Goal: Task Accomplishment & Management: Use online tool/utility

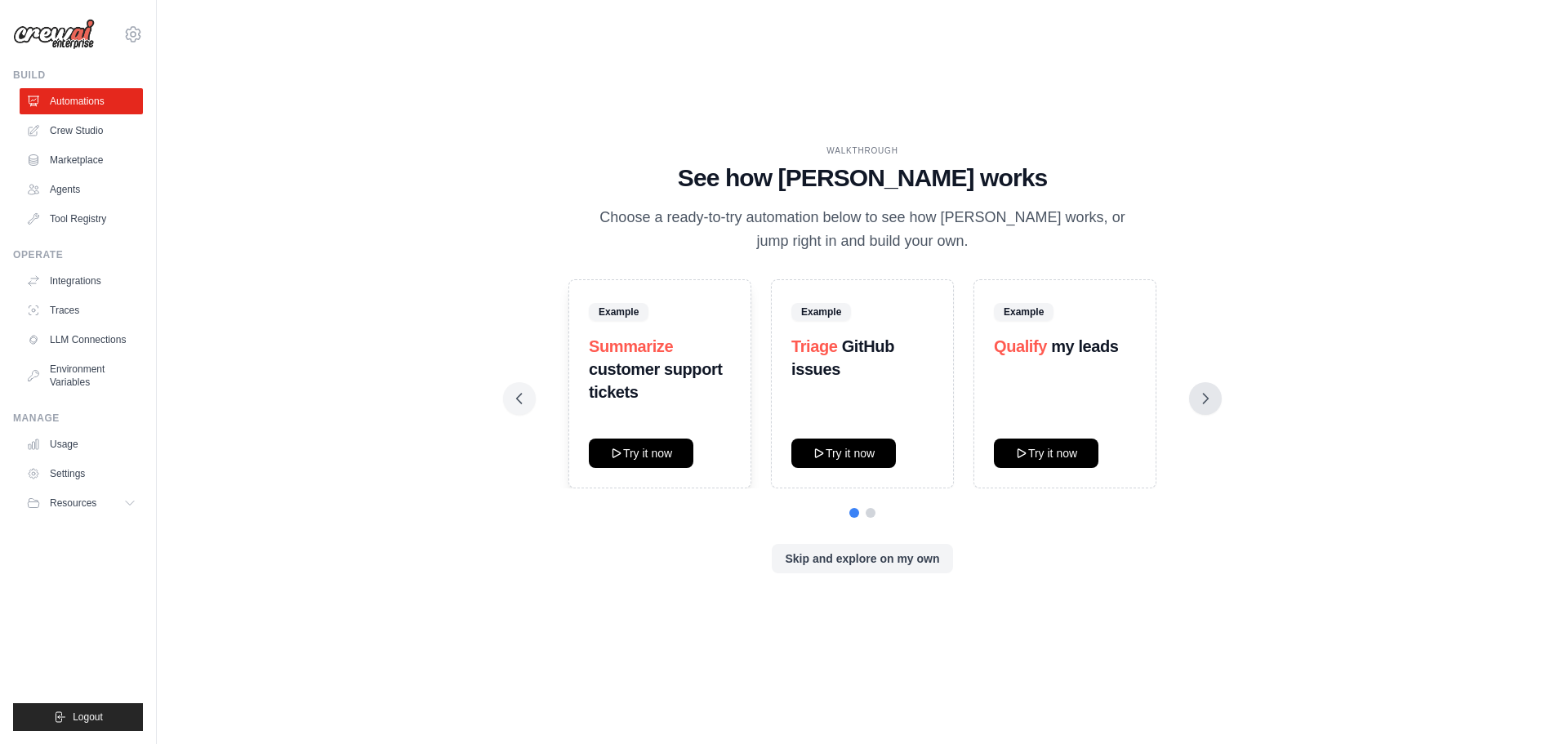
click at [1198, 402] on icon at bounding box center [1205, 398] width 16 height 16
click at [519, 389] on button at bounding box center [519, 398] width 33 height 33
click at [1201, 396] on icon at bounding box center [1205, 398] width 16 height 16
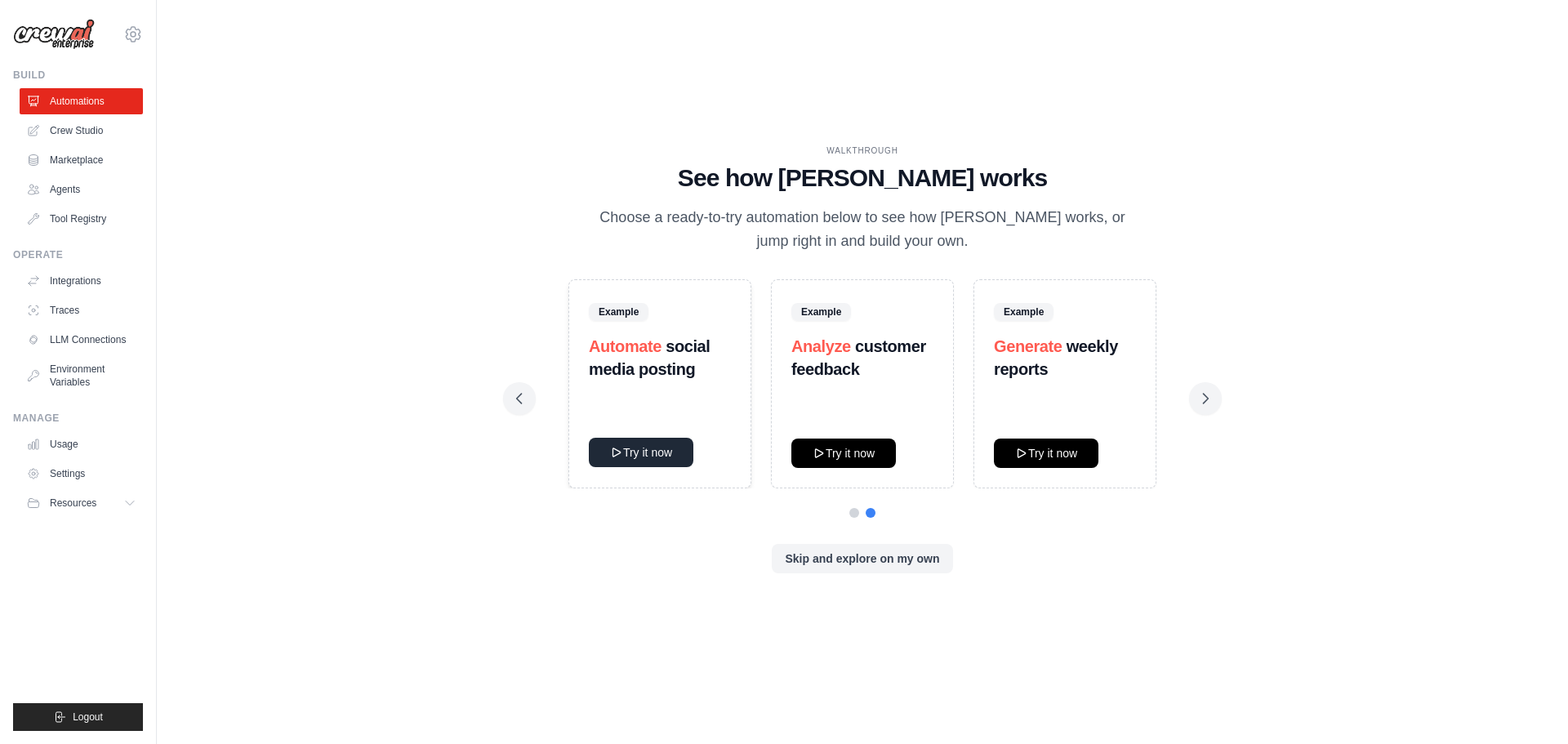
click at [657, 449] on button "Try it now" at bounding box center [641, 452] width 104 height 29
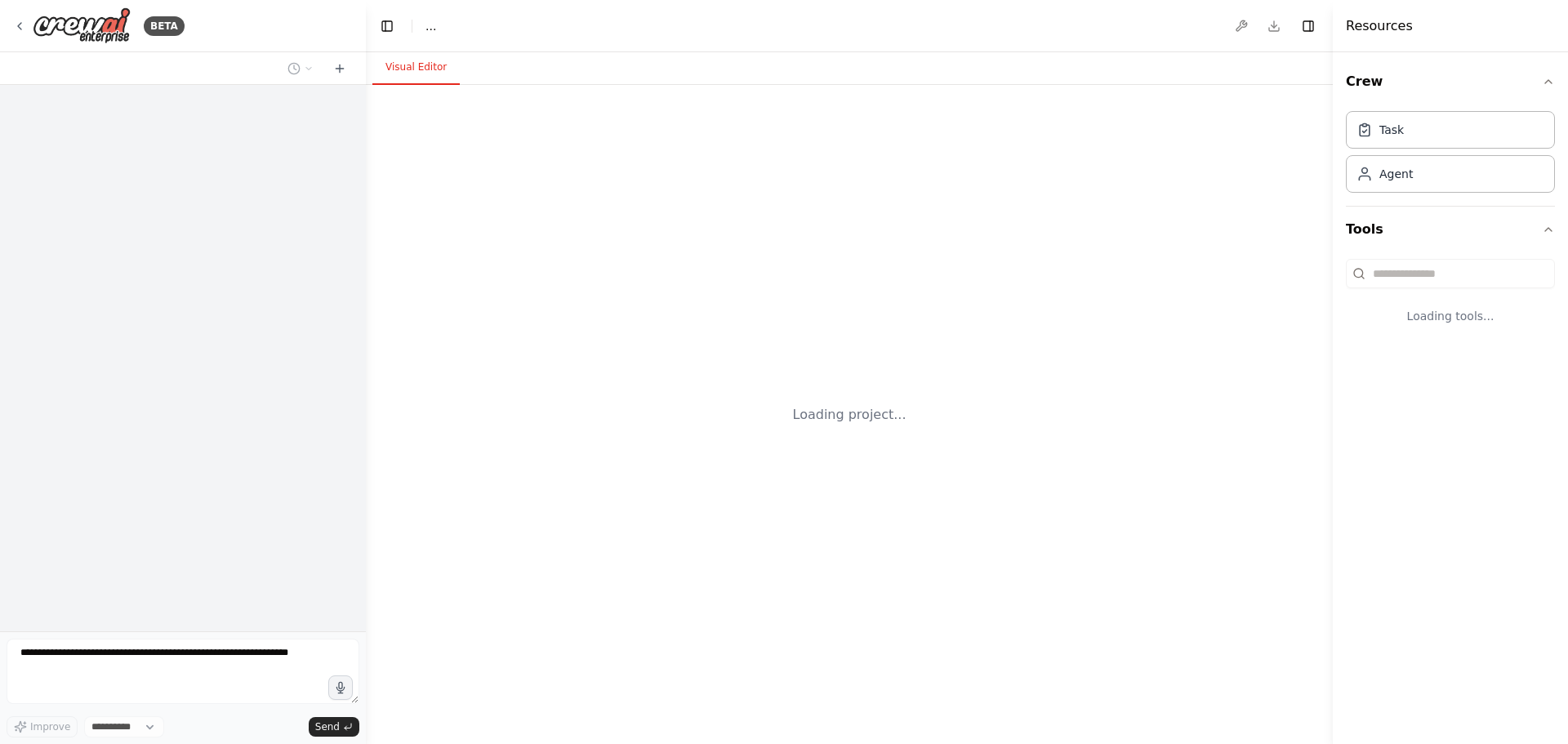
select select "****"
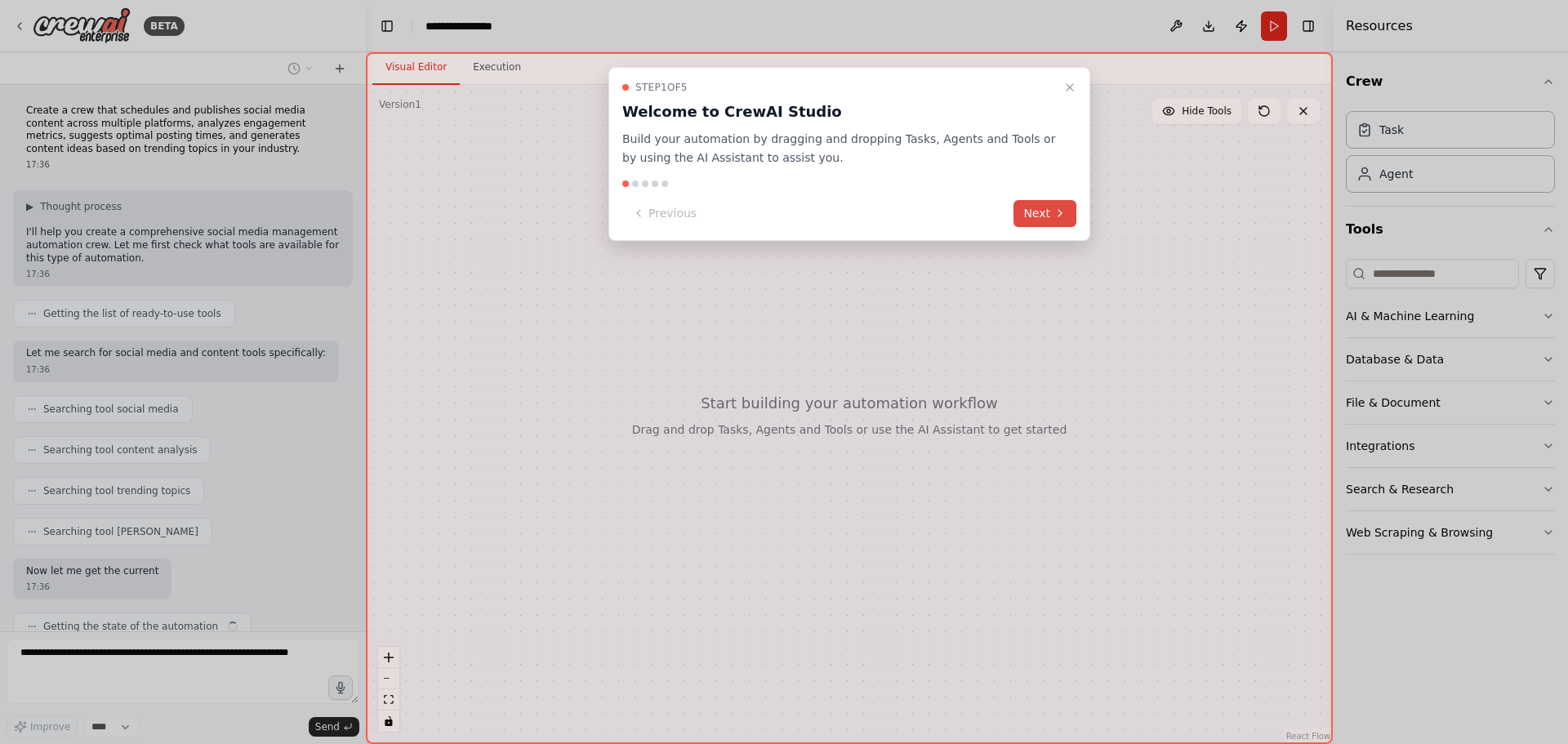
scroll to position [64, 0]
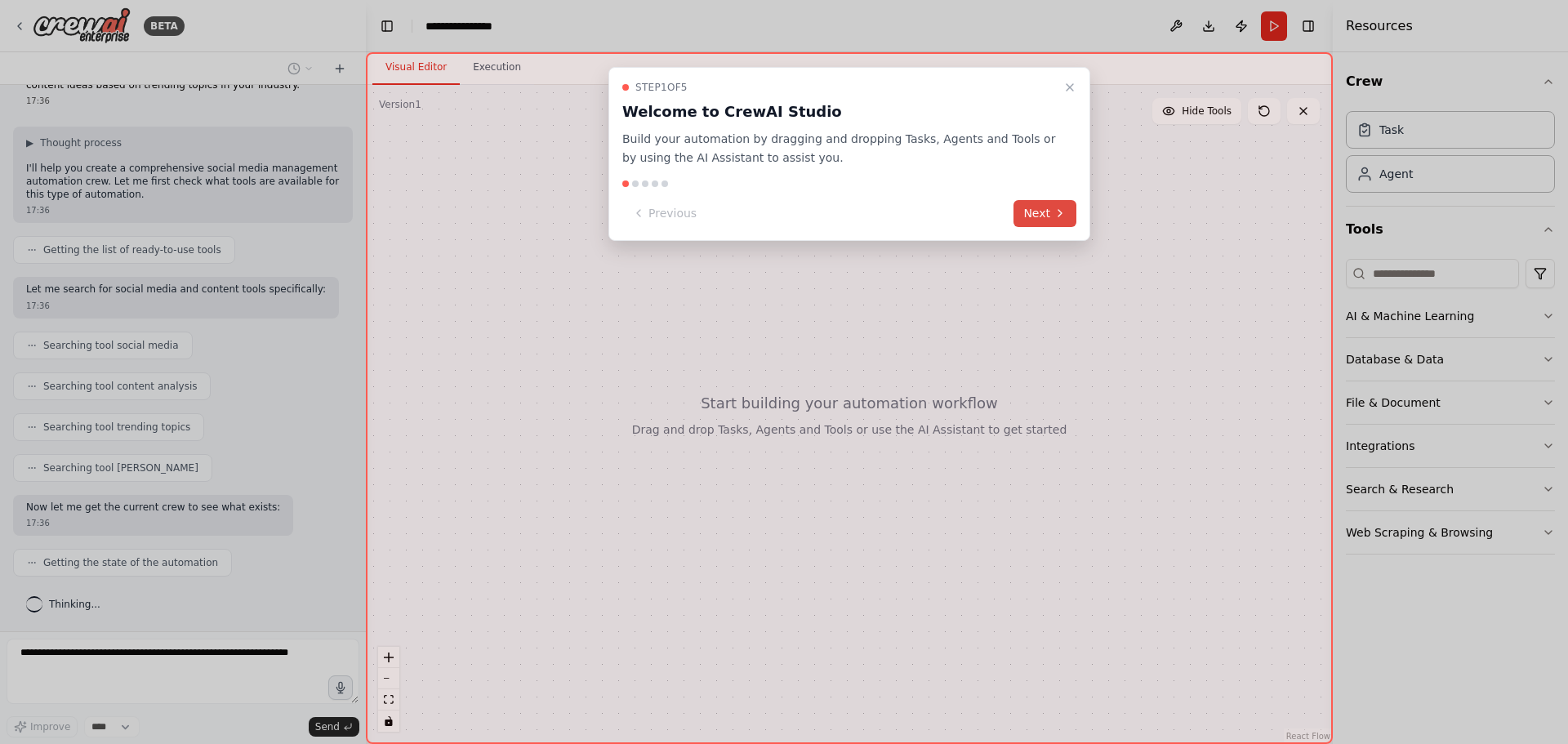
click at [1042, 222] on button "Next" at bounding box center [1044, 214] width 63 height 27
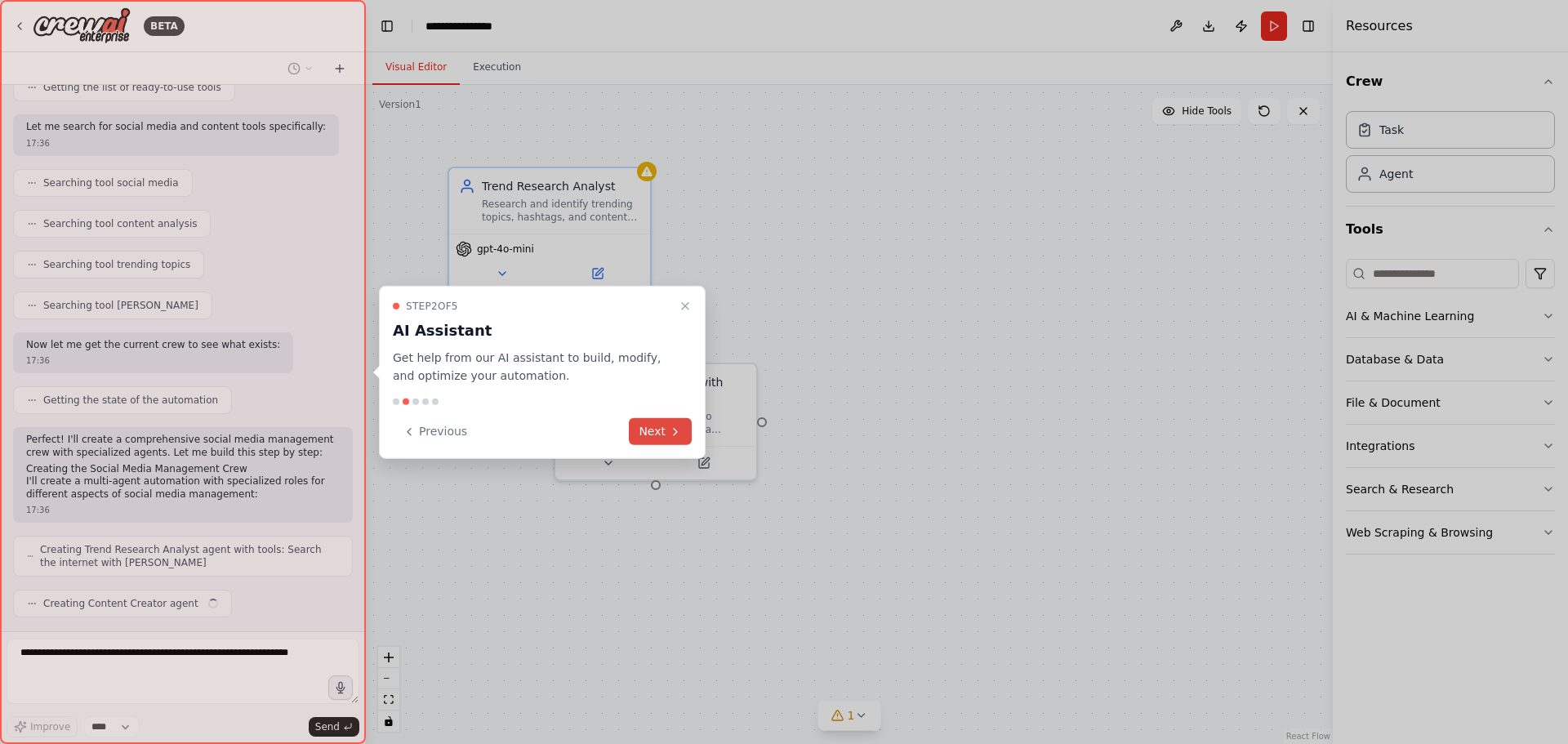
scroll to position [267, 0]
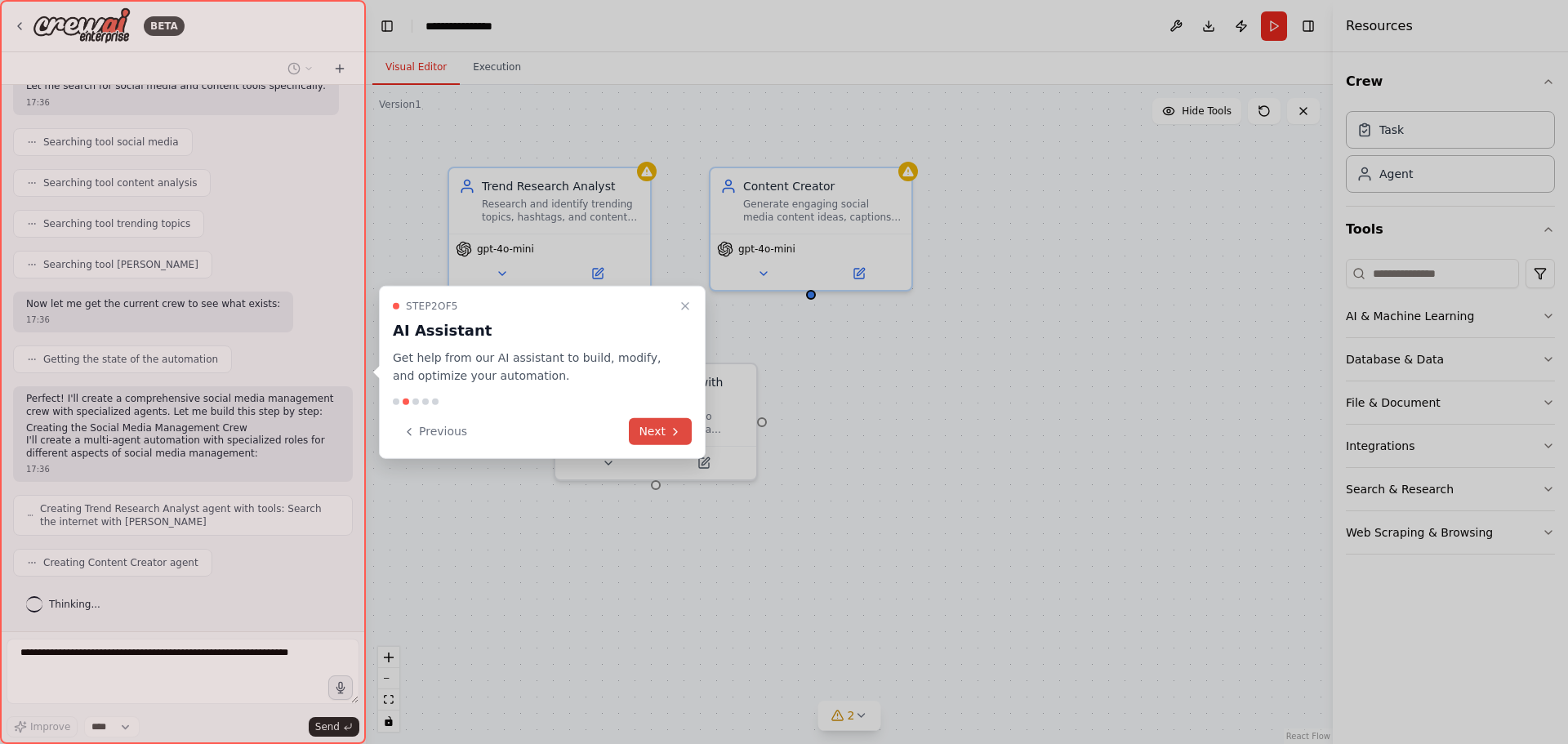
click at [641, 421] on button "Next" at bounding box center [660, 431] width 63 height 27
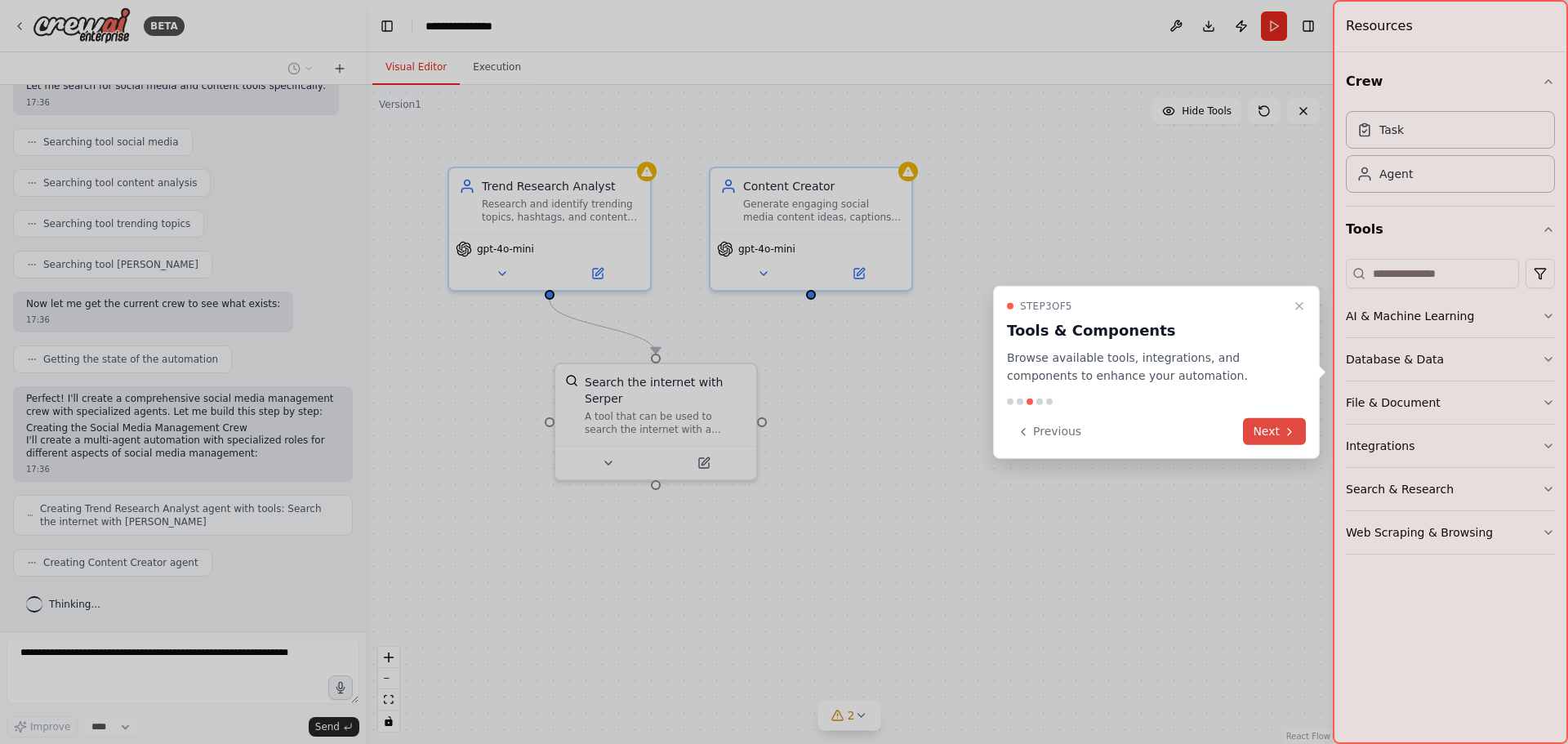
click at [1255, 429] on button "Next" at bounding box center [1274, 431] width 63 height 27
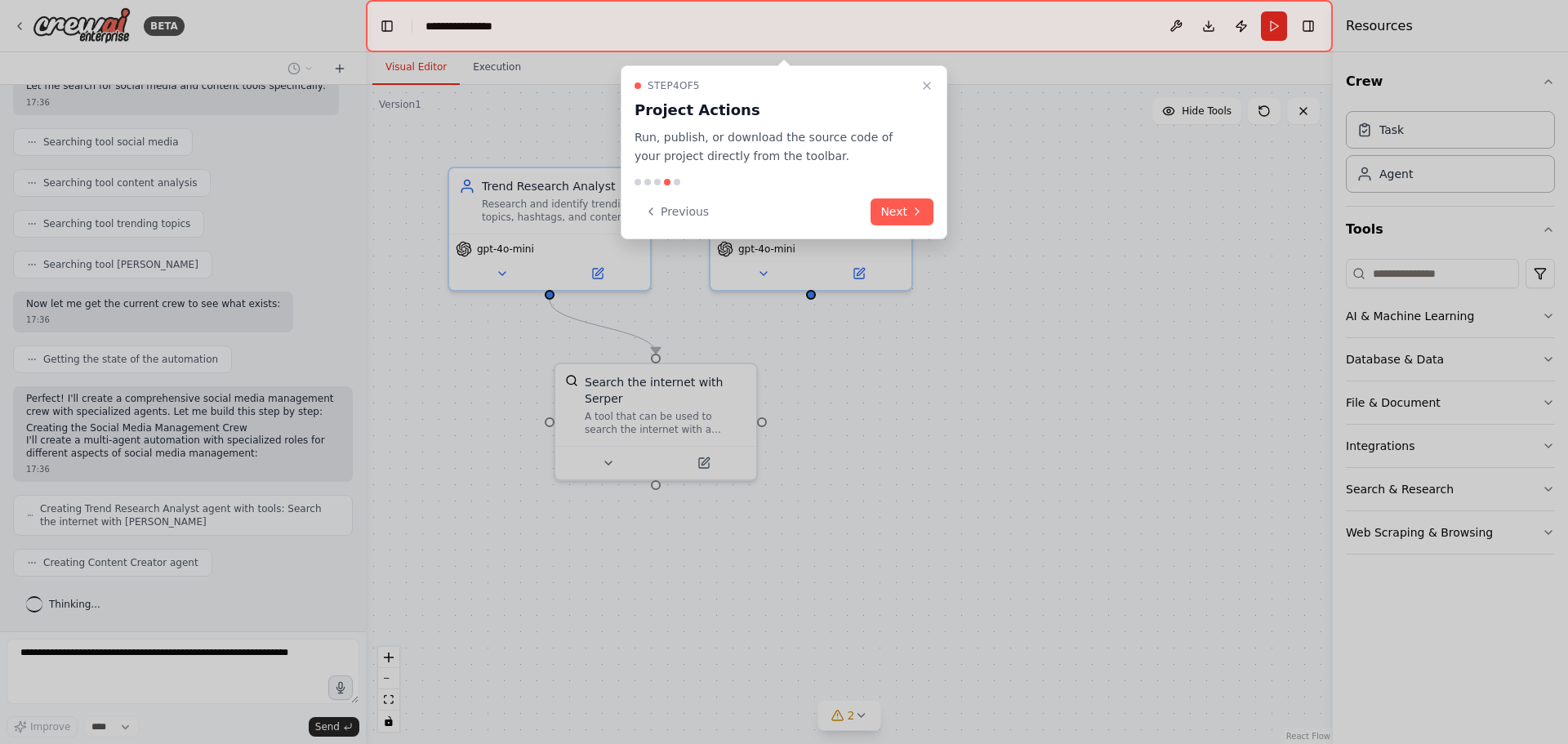
scroll to position [321, 0]
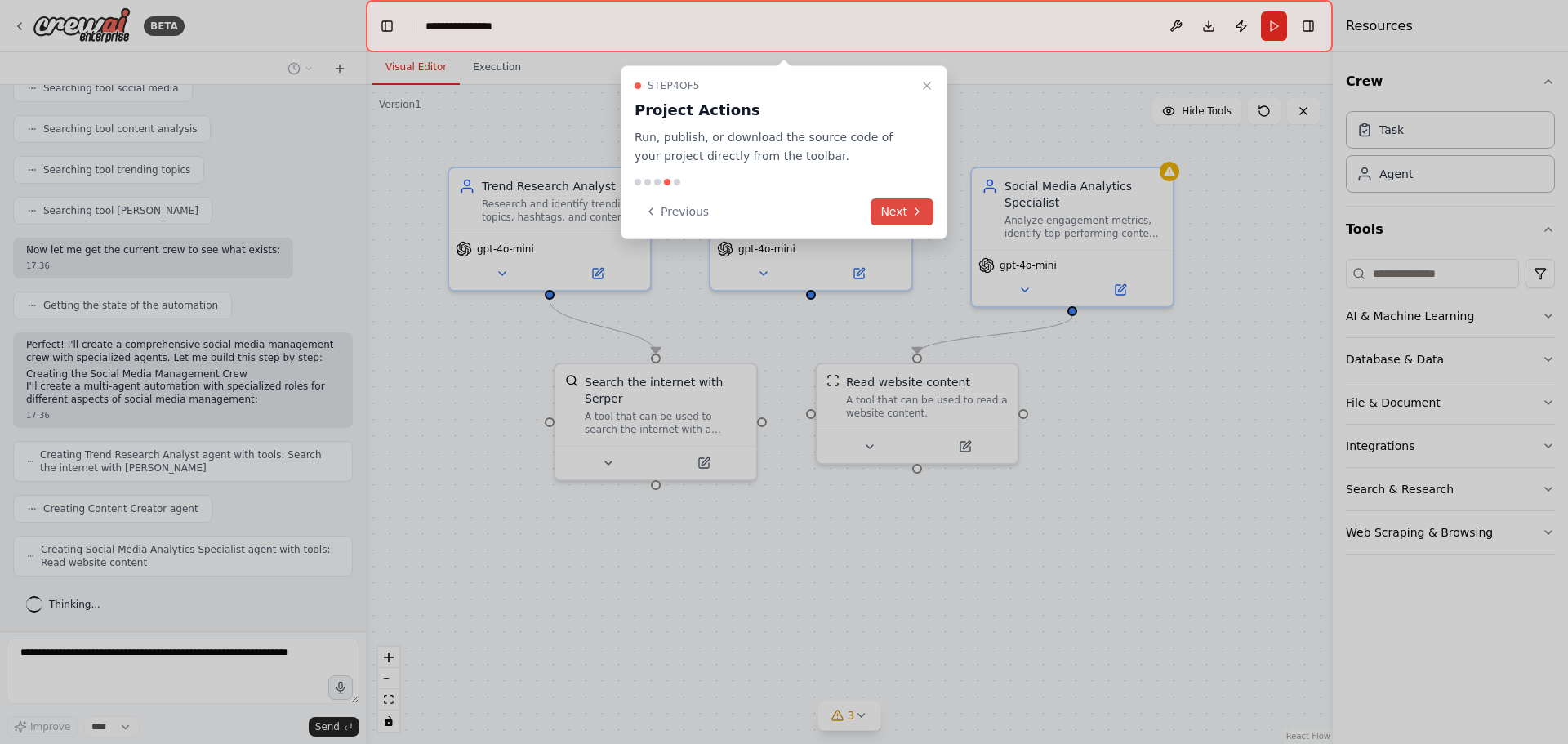
click at [918, 208] on icon at bounding box center [917, 212] width 13 height 13
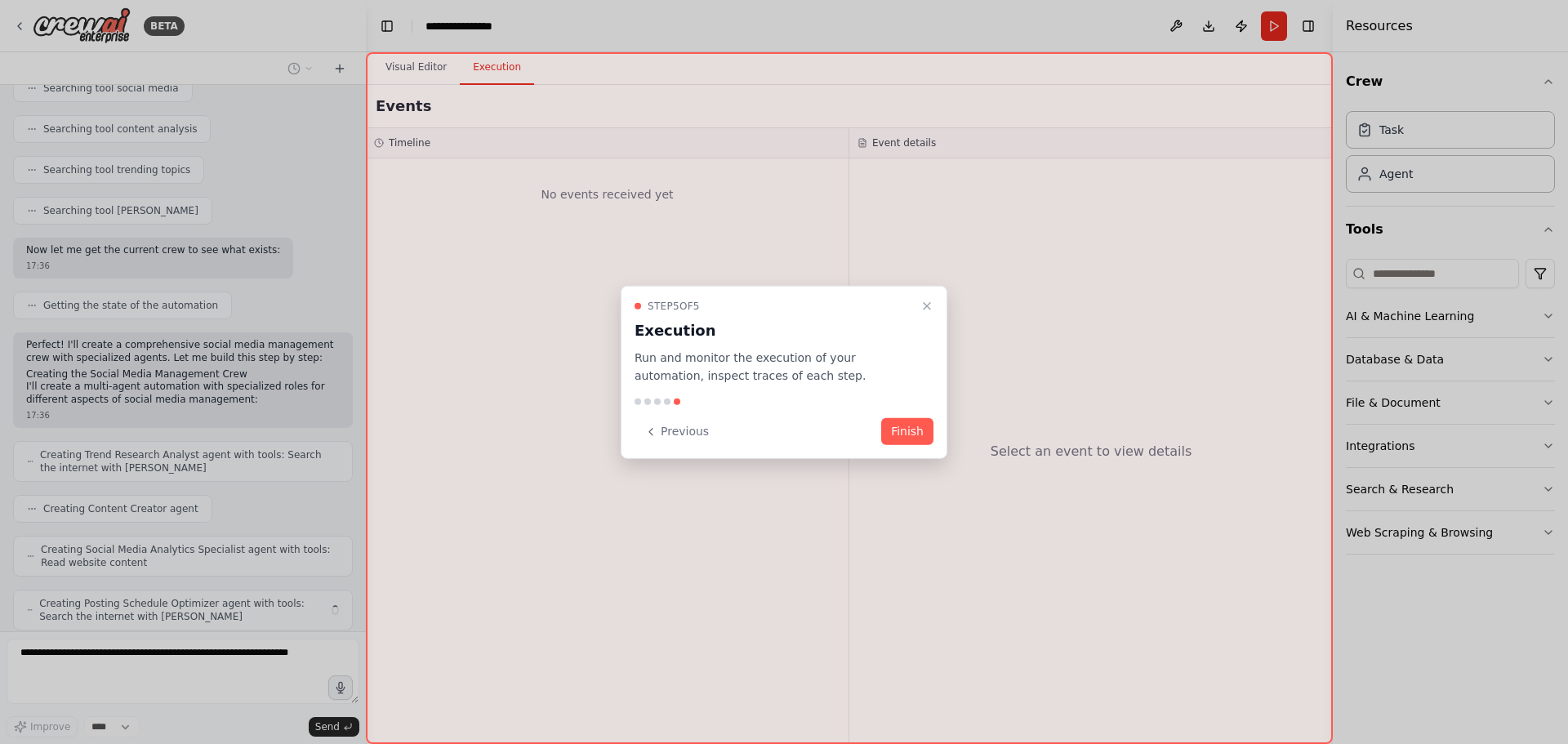
scroll to position [375, 0]
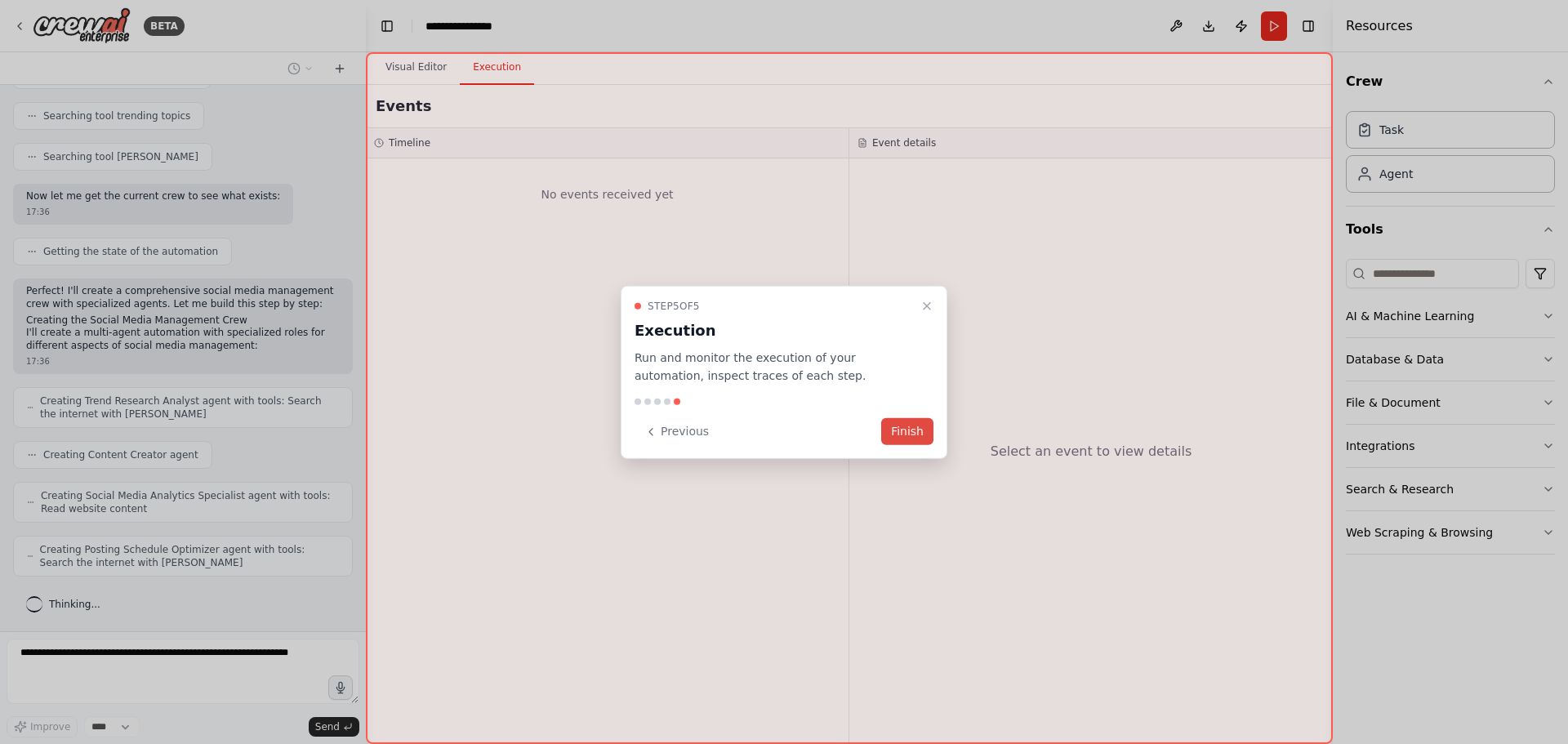
click at [902, 429] on button "Finish" at bounding box center [907, 431] width 52 height 27
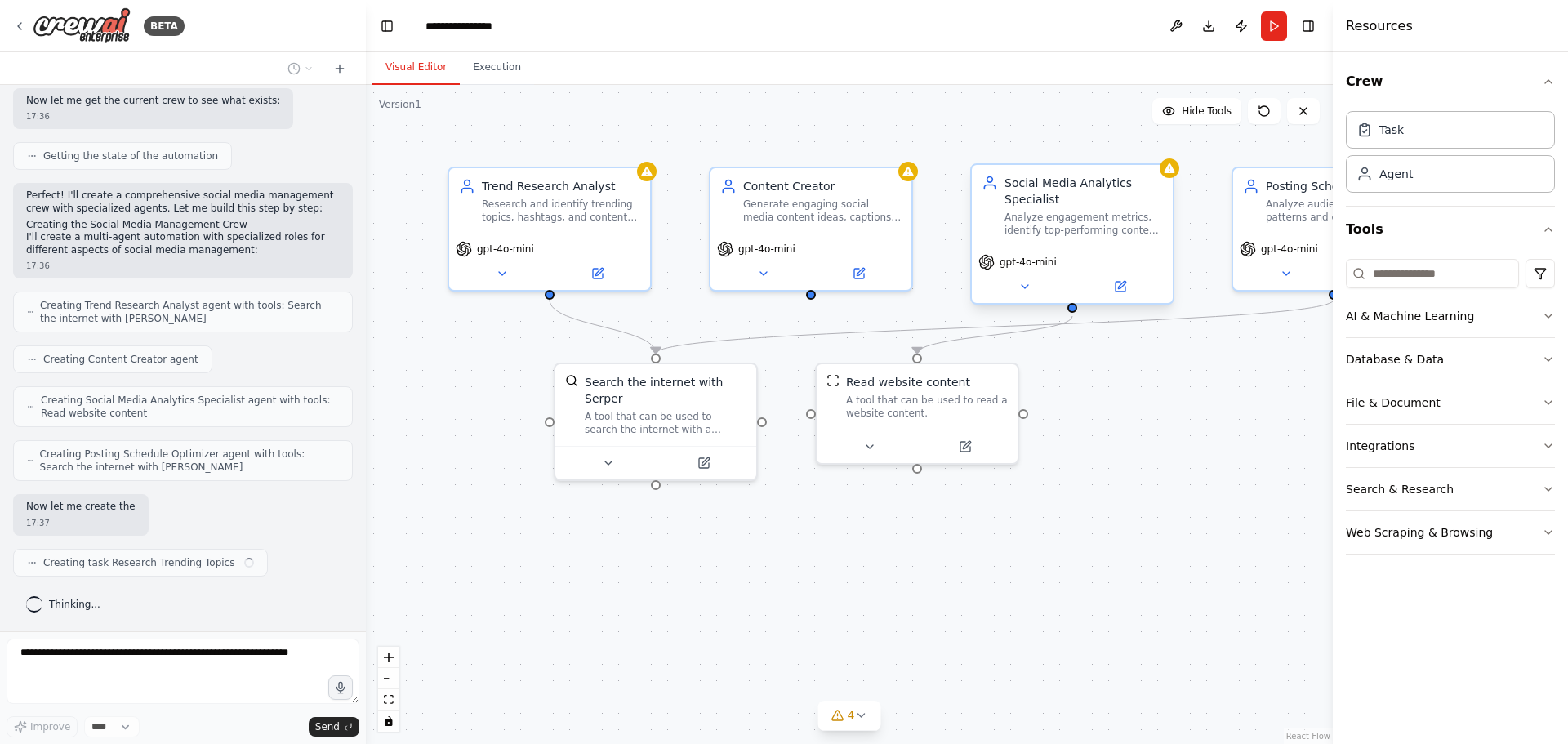
scroll to position [470, 0]
click at [1169, 183] on div "Social Media Analytics Specialist Analyze engagement metrics, identify top-perf…" at bounding box center [1072, 205] width 201 height 82
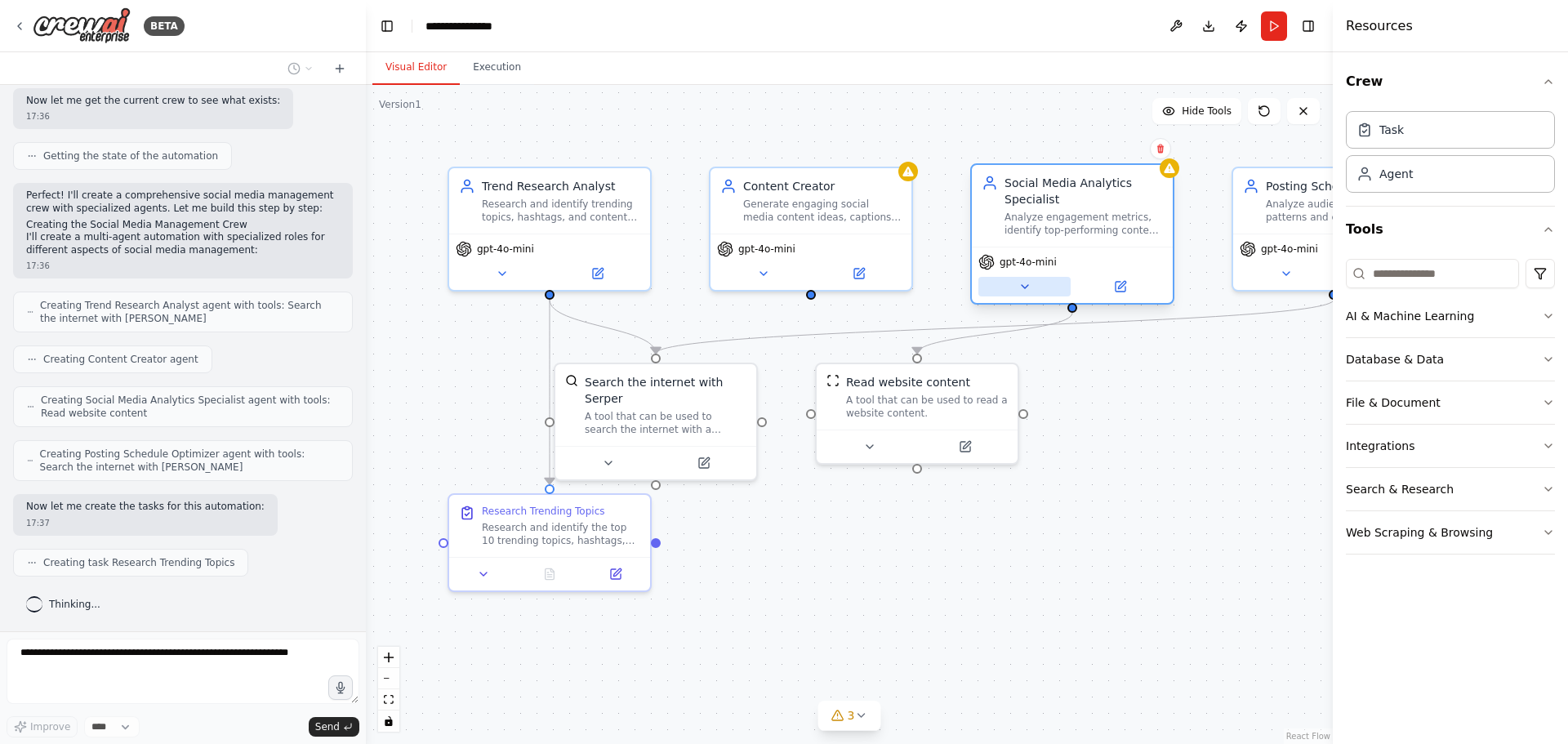
scroll to position [511, 0]
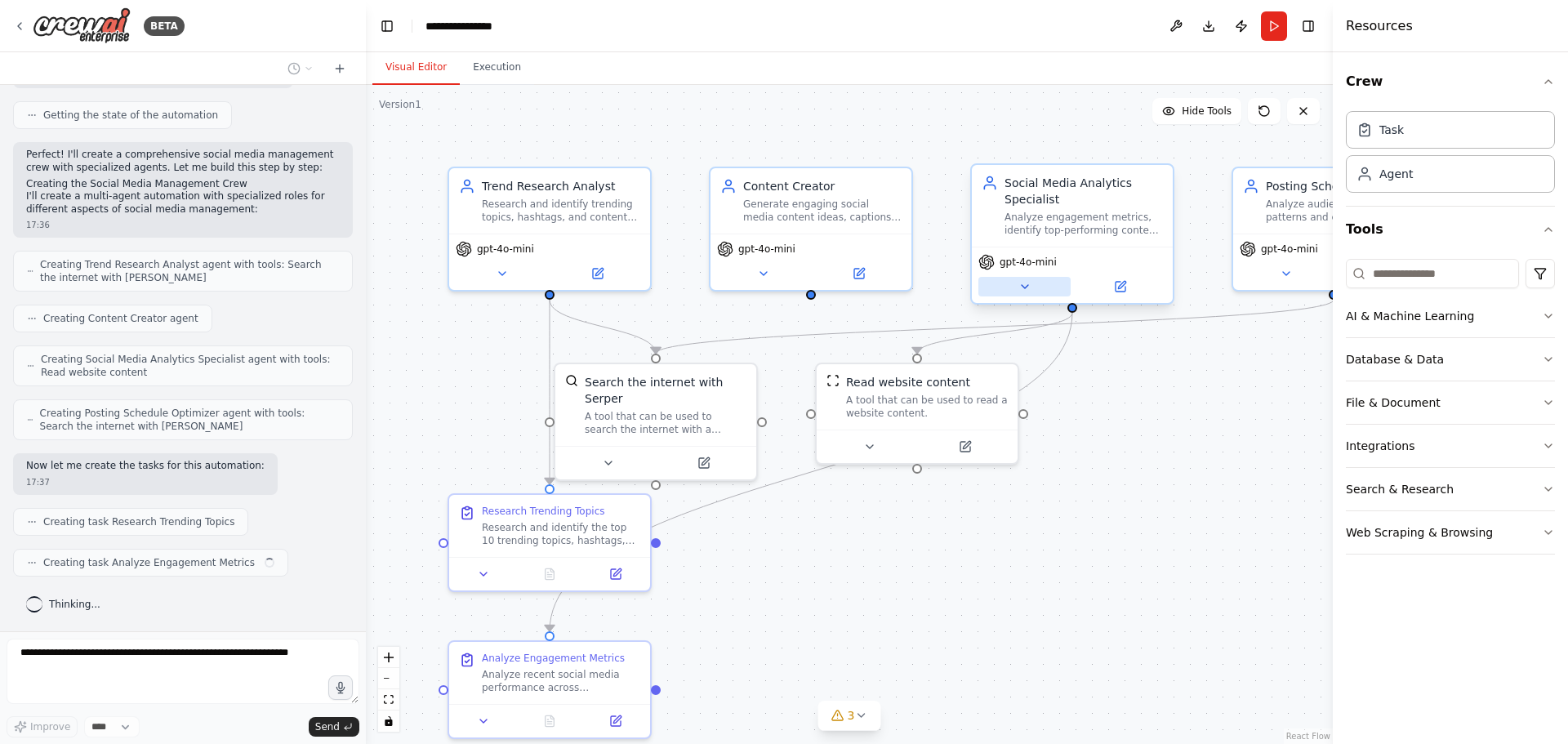
click at [1023, 296] on button at bounding box center [1025, 286] width 92 height 19
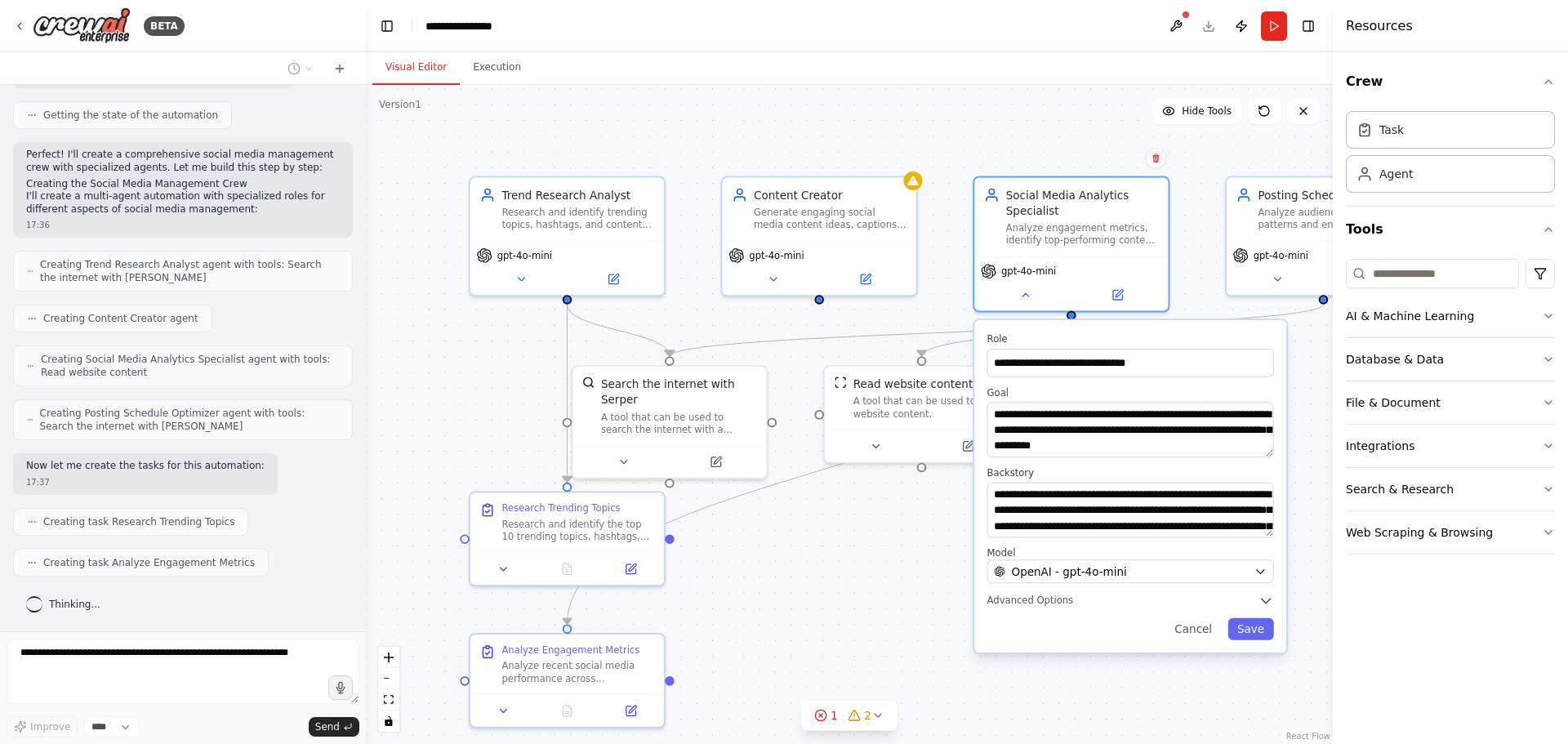
scroll to position [552, 0]
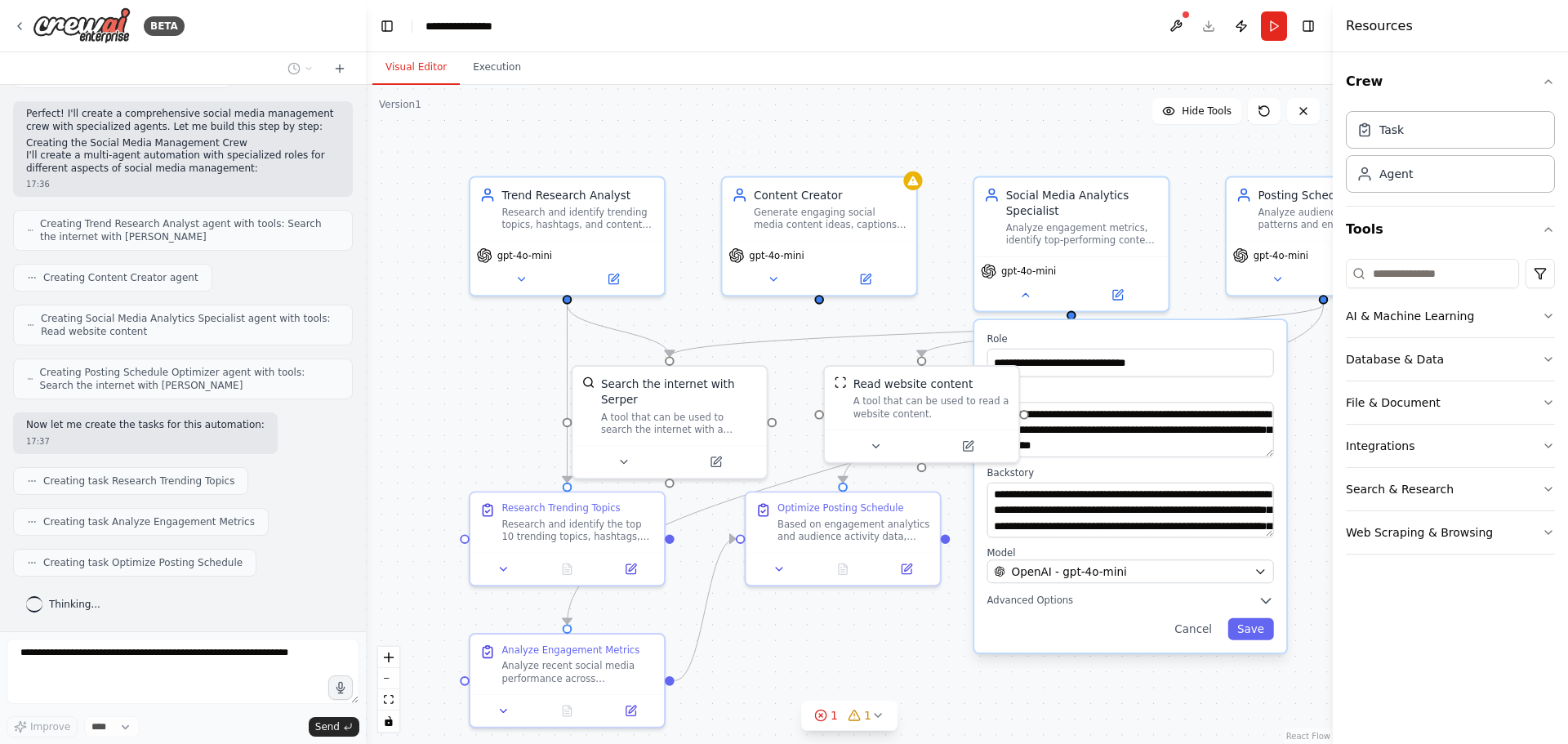
click at [1128, 468] on label "Backstory" at bounding box center [1130, 472] width 287 height 13
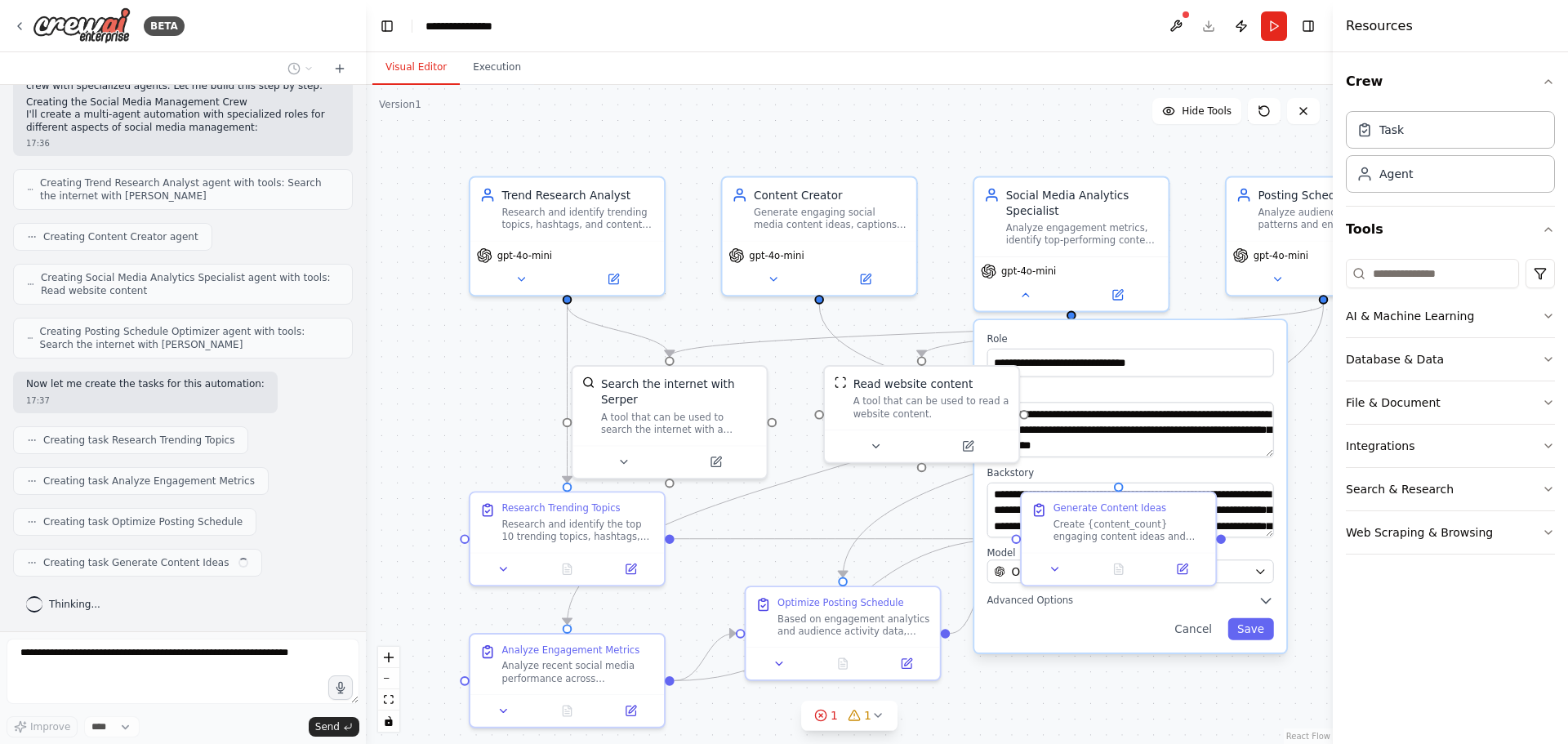
click at [1191, 256] on div ".deletable-edge-delete-btn { width: 20px; height: 20px; border: 0px solid #ffff…" at bounding box center [849, 414] width 967 height 659
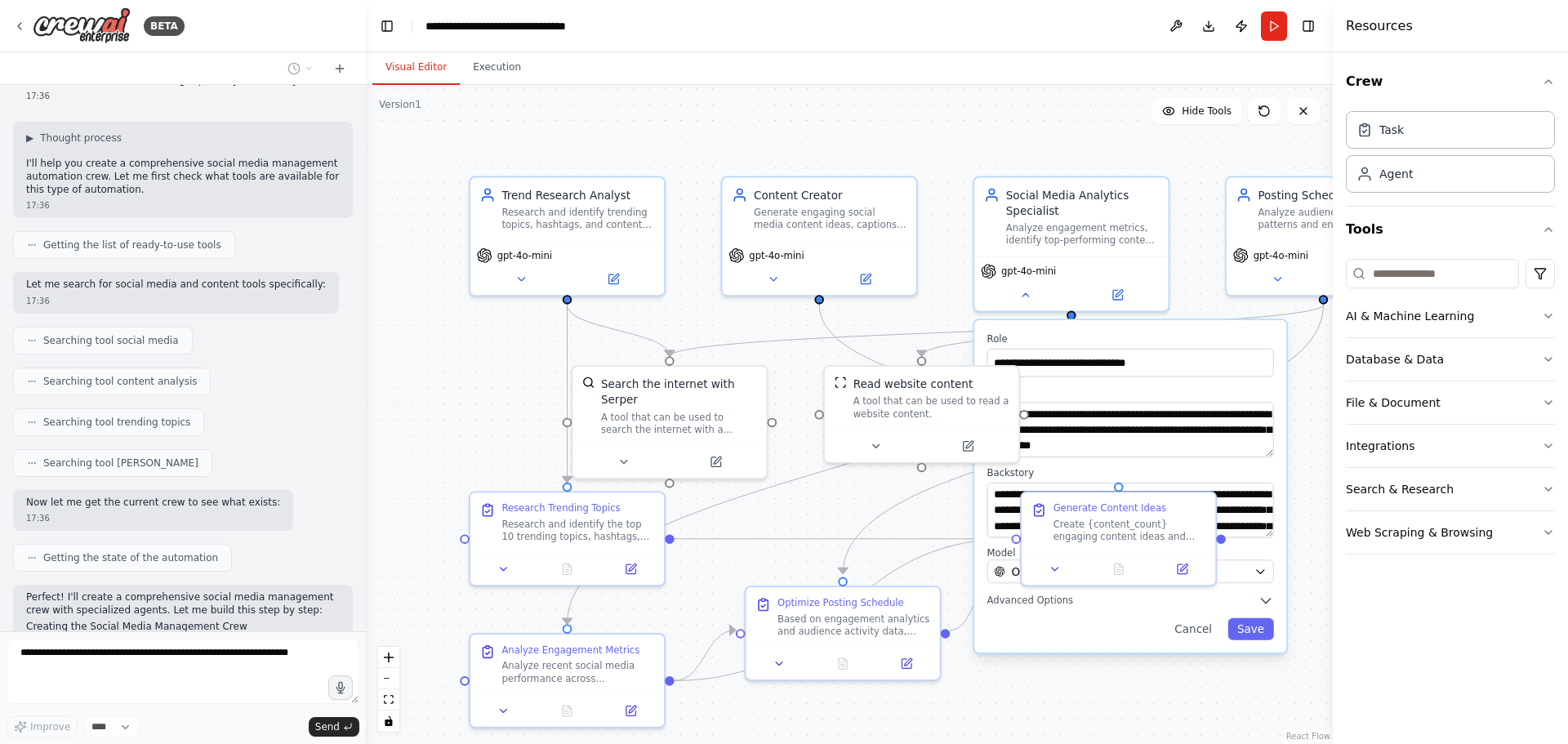
scroll to position [68, 0]
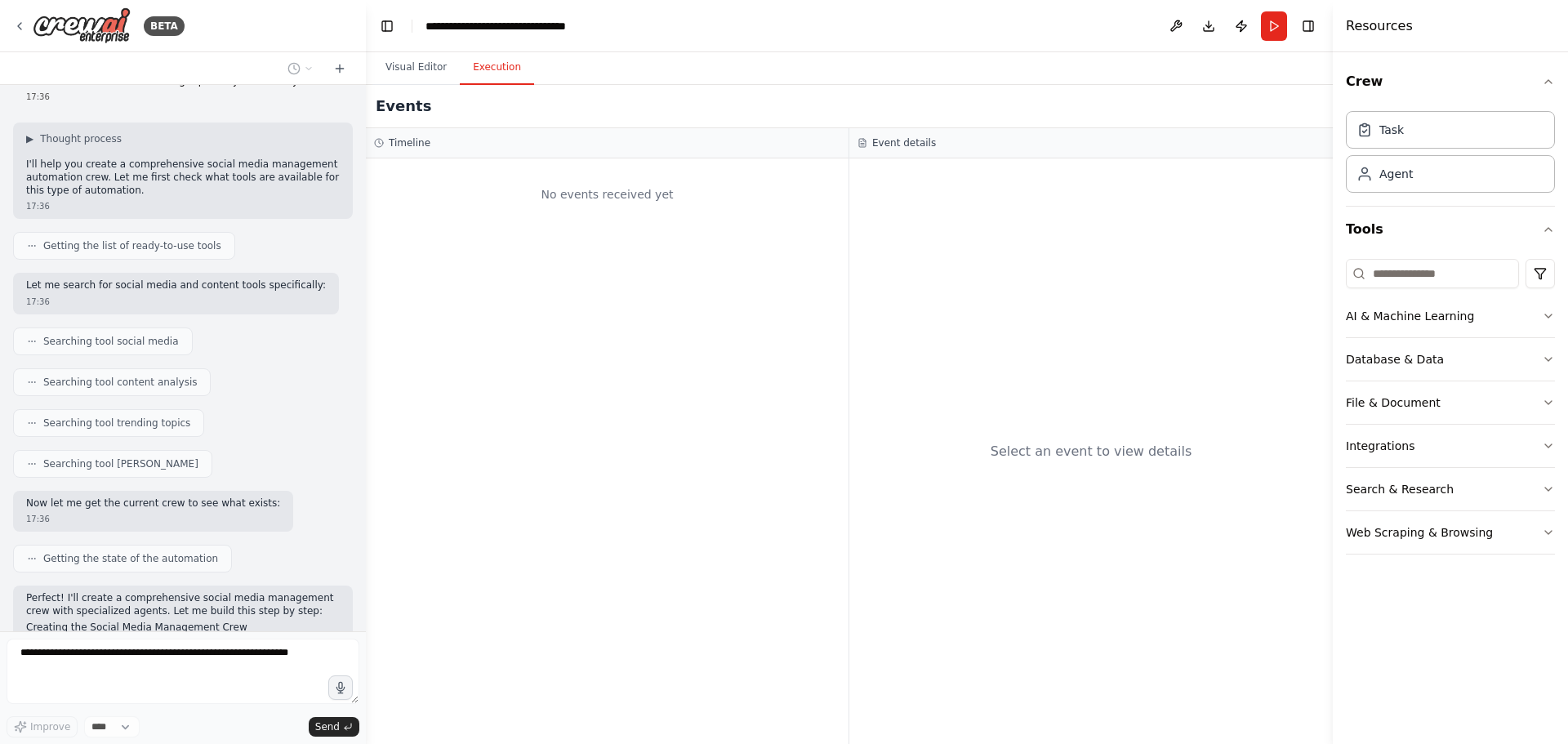
click at [483, 66] on button "Execution" at bounding box center [497, 67] width 74 height 34
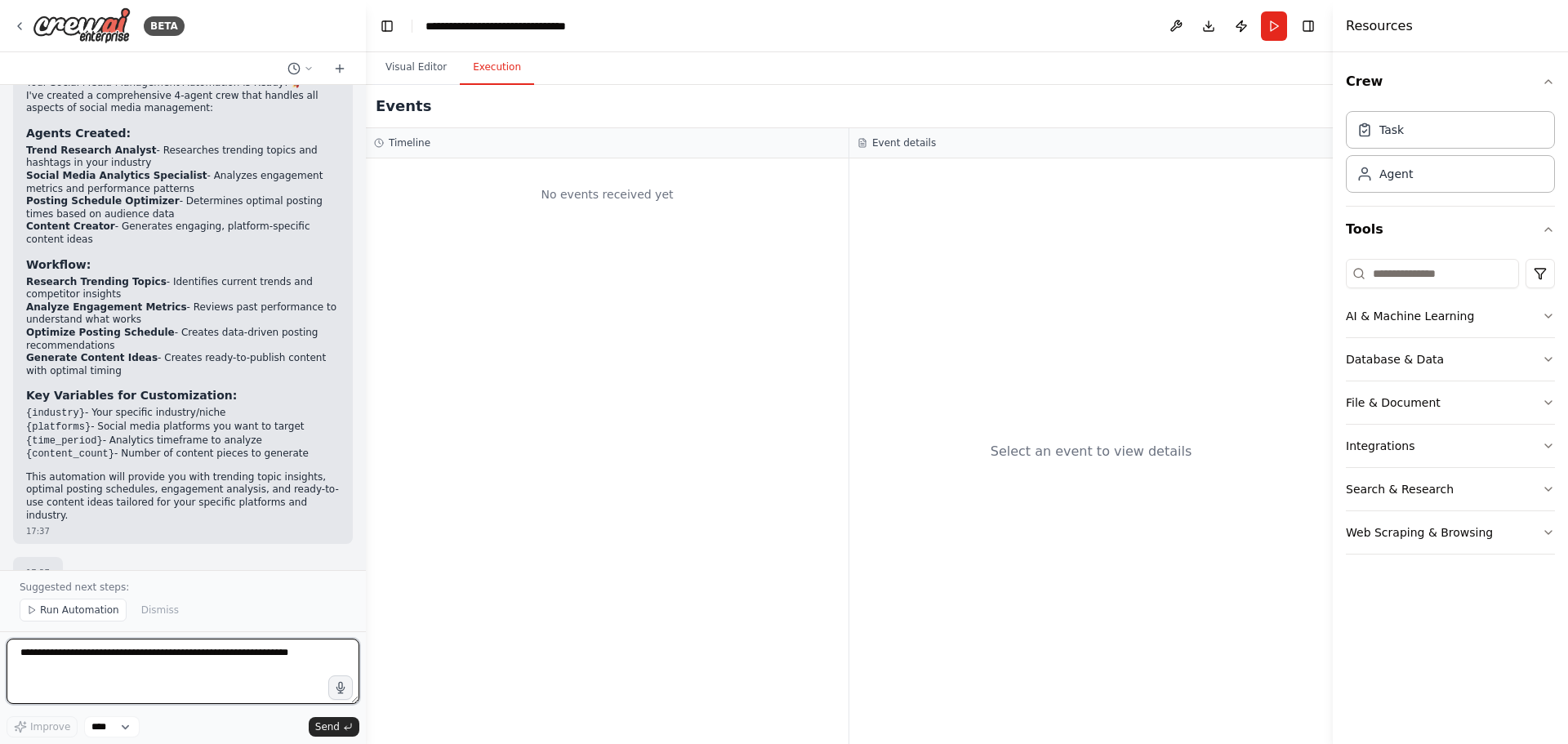
scroll to position [1264, 0]
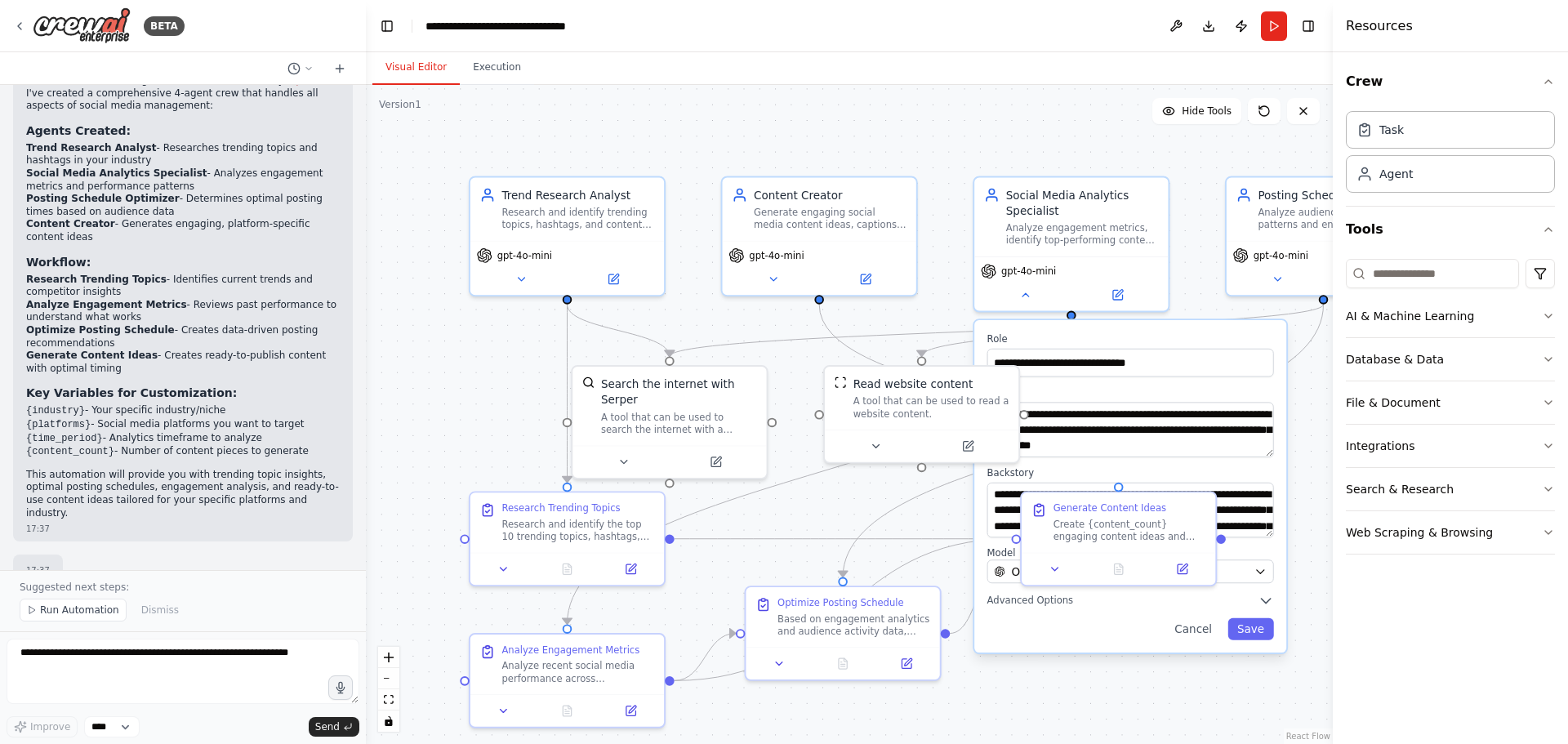
click at [404, 77] on button "Visual Editor" at bounding box center [416, 67] width 87 height 34
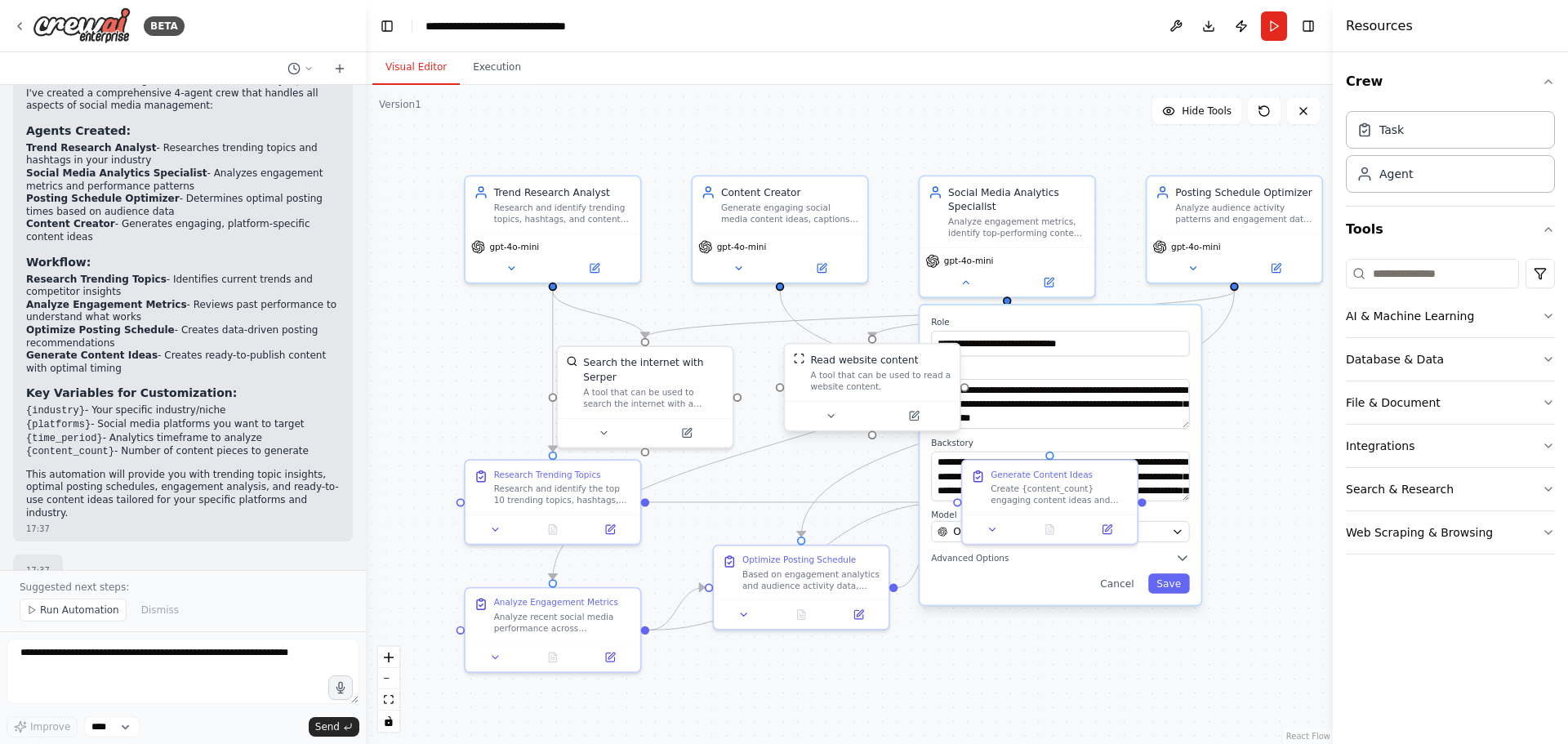
click at [806, 383] on div "Read website content A tool that can be used to read a website content." at bounding box center [872, 373] width 157 height 40
click at [821, 419] on button at bounding box center [830, 416] width 80 height 17
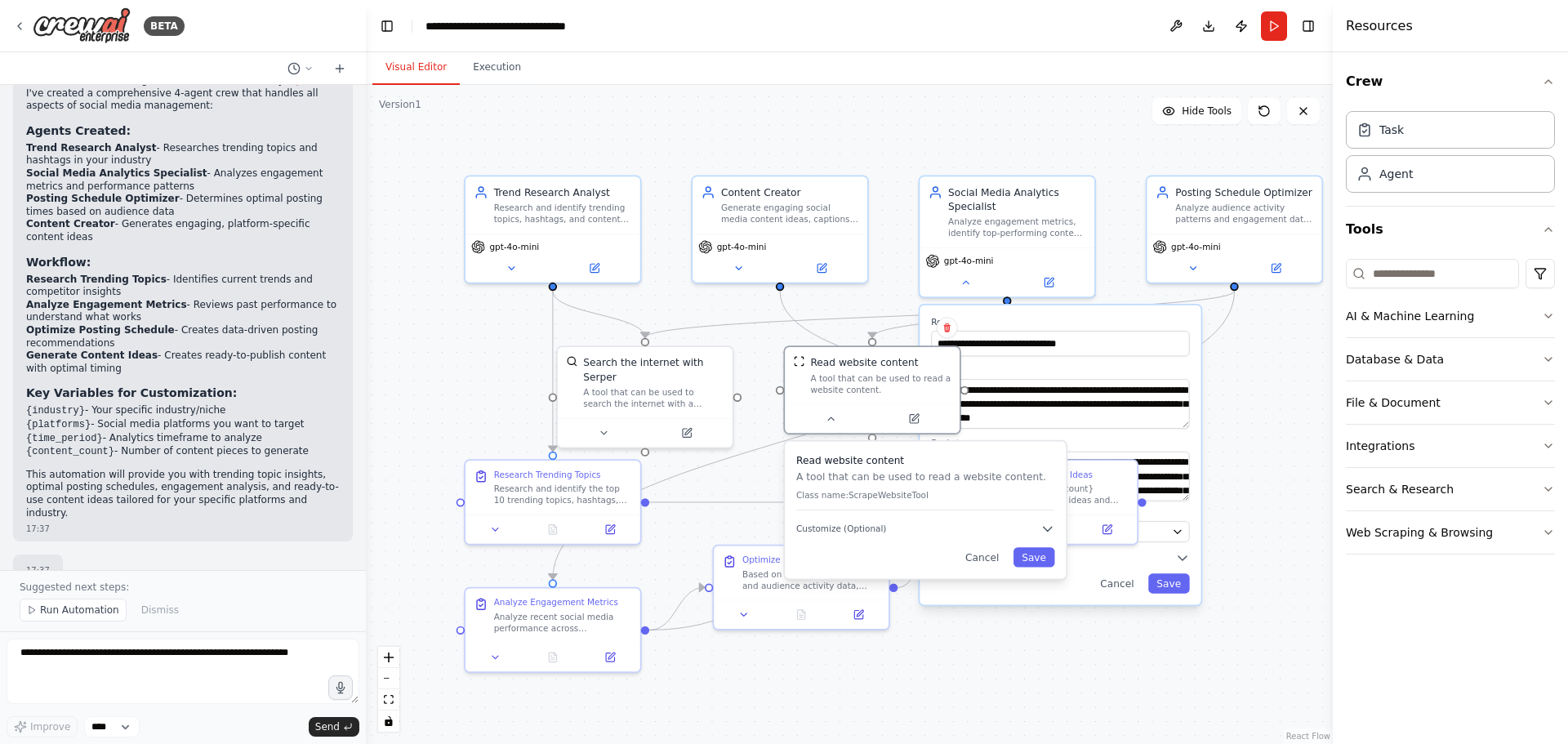
click at [989, 580] on div "Read website content A tool that can be used to read a website content. Class n…" at bounding box center [926, 510] width 284 height 140
click at [990, 568] on div "Read website content A tool that can be used to read a website content. Class n…" at bounding box center [925, 509] width 281 height 137
click at [990, 568] on div "Read website content A tool that can be used to read a website content. Class n…" at bounding box center [932, 509] width 281 height 137
click at [1044, 569] on div "Read website content A tool that can be used to read a website content. Class n…" at bounding box center [932, 509] width 281 height 137
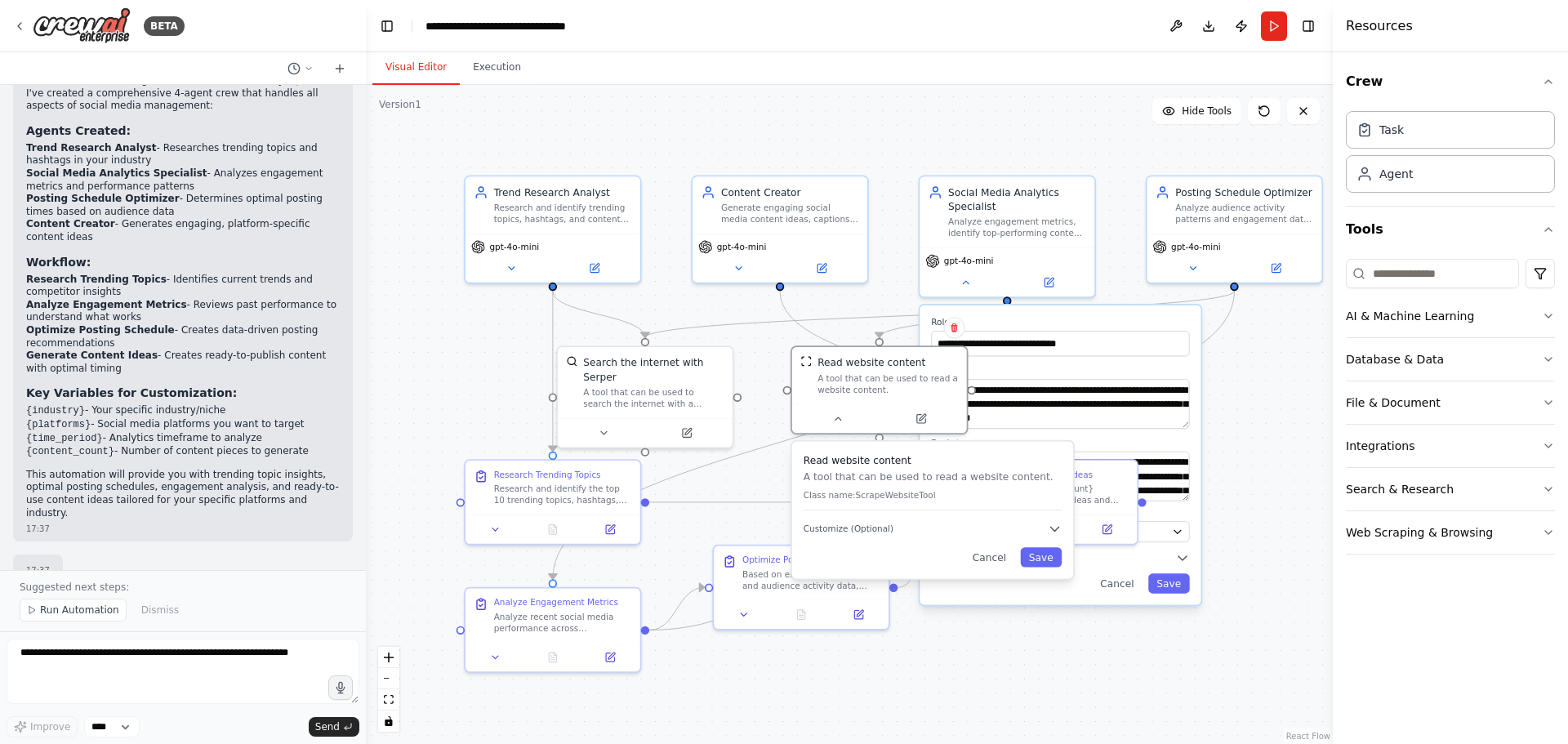
click at [1005, 569] on div "Read website content A tool that can be used to read a website content. Class n…" at bounding box center [932, 509] width 281 height 137
click at [1005, 562] on div "Read website content A tool that can be used to read a website content. Class n…" at bounding box center [932, 509] width 281 height 137
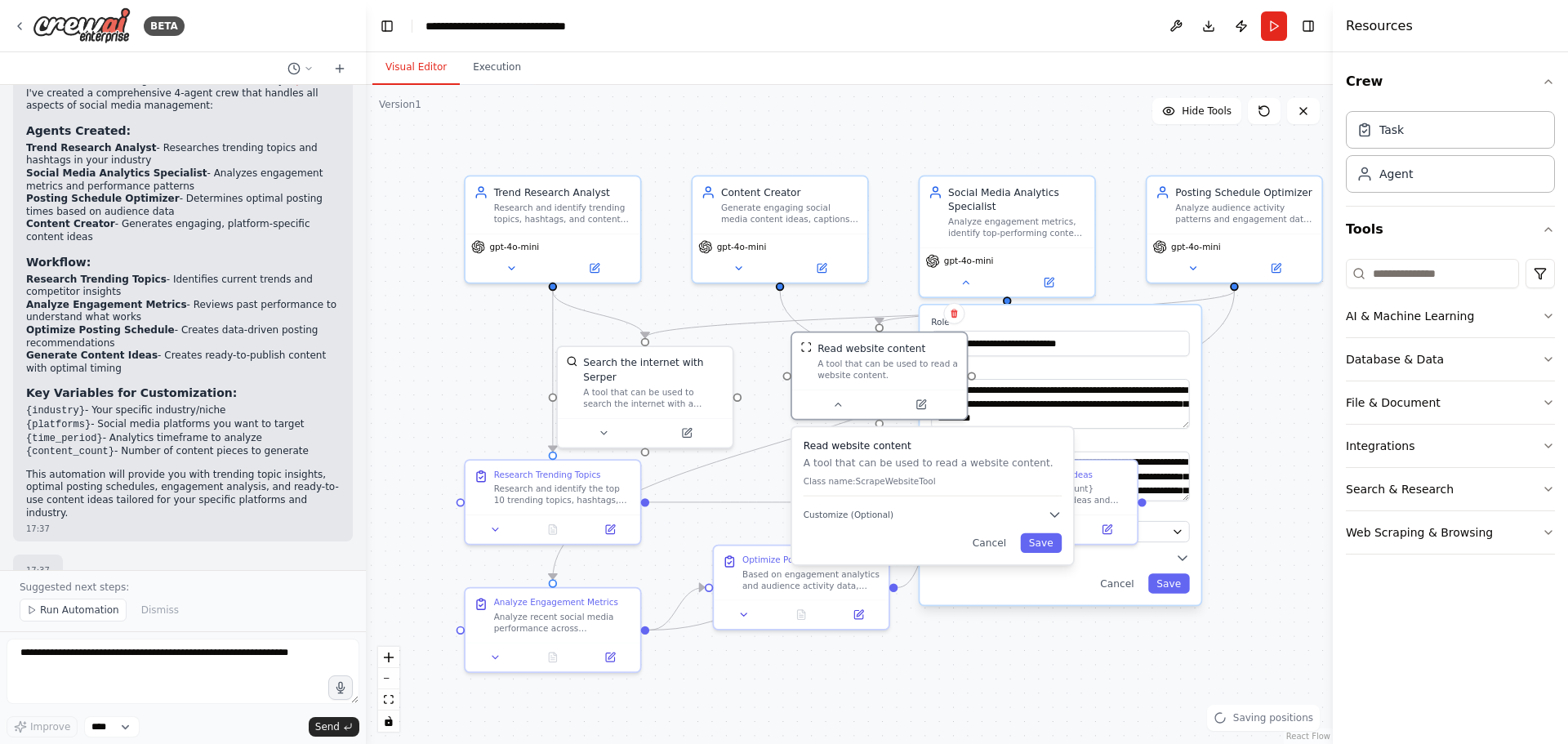
click at [1005, 562] on div "Read website content A tool that can be used to read a website content. Class n…" at bounding box center [932, 495] width 281 height 137
click at [1000, 546] on button "Cancel" at bounding box center [989, 542] width 50 height 19
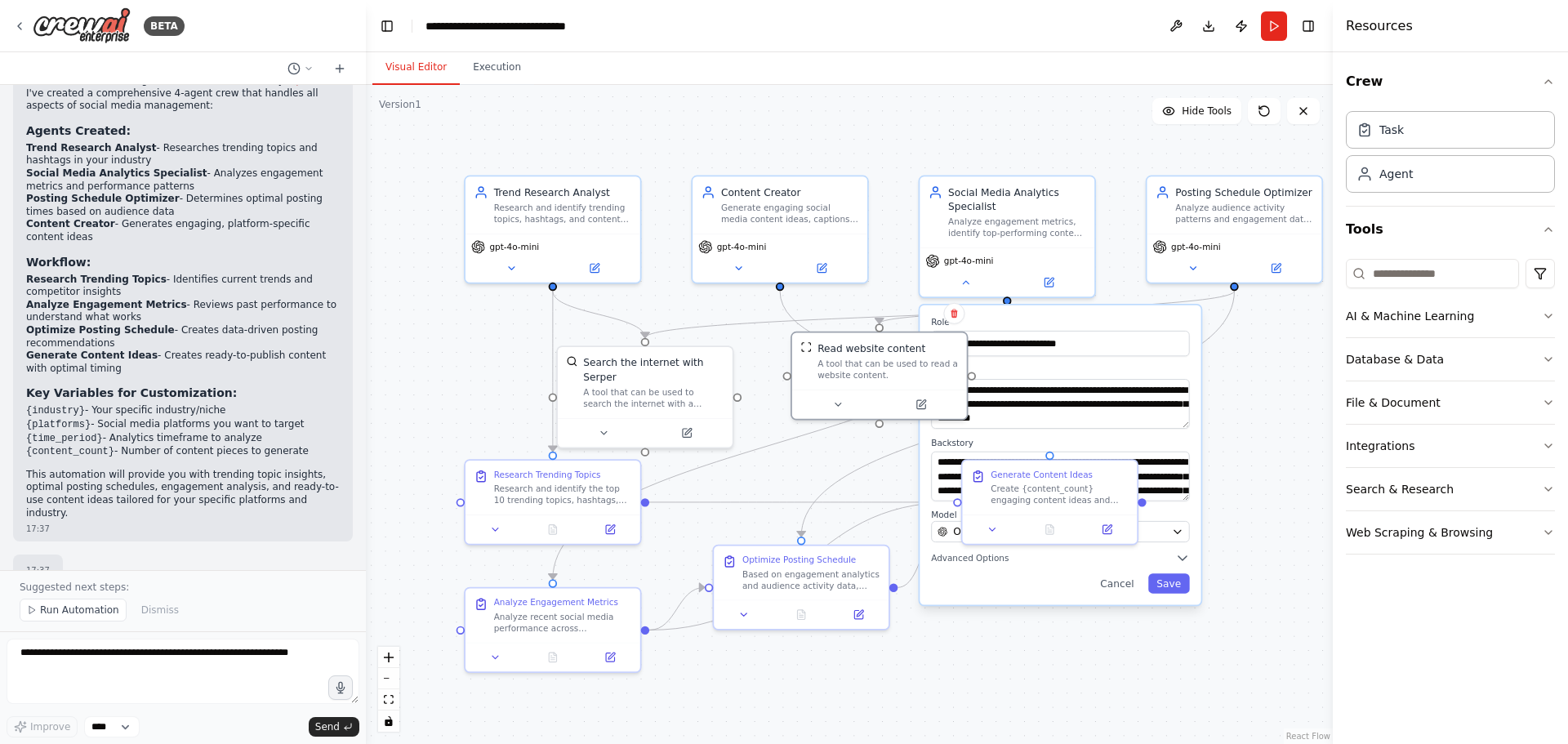
click at [1255, 391] on div ".deletable-edge-delete-btn { width: 20px; height: 20px; border: 0px solid #ffff…" at bounding box center [849, 414] width 967 height 659
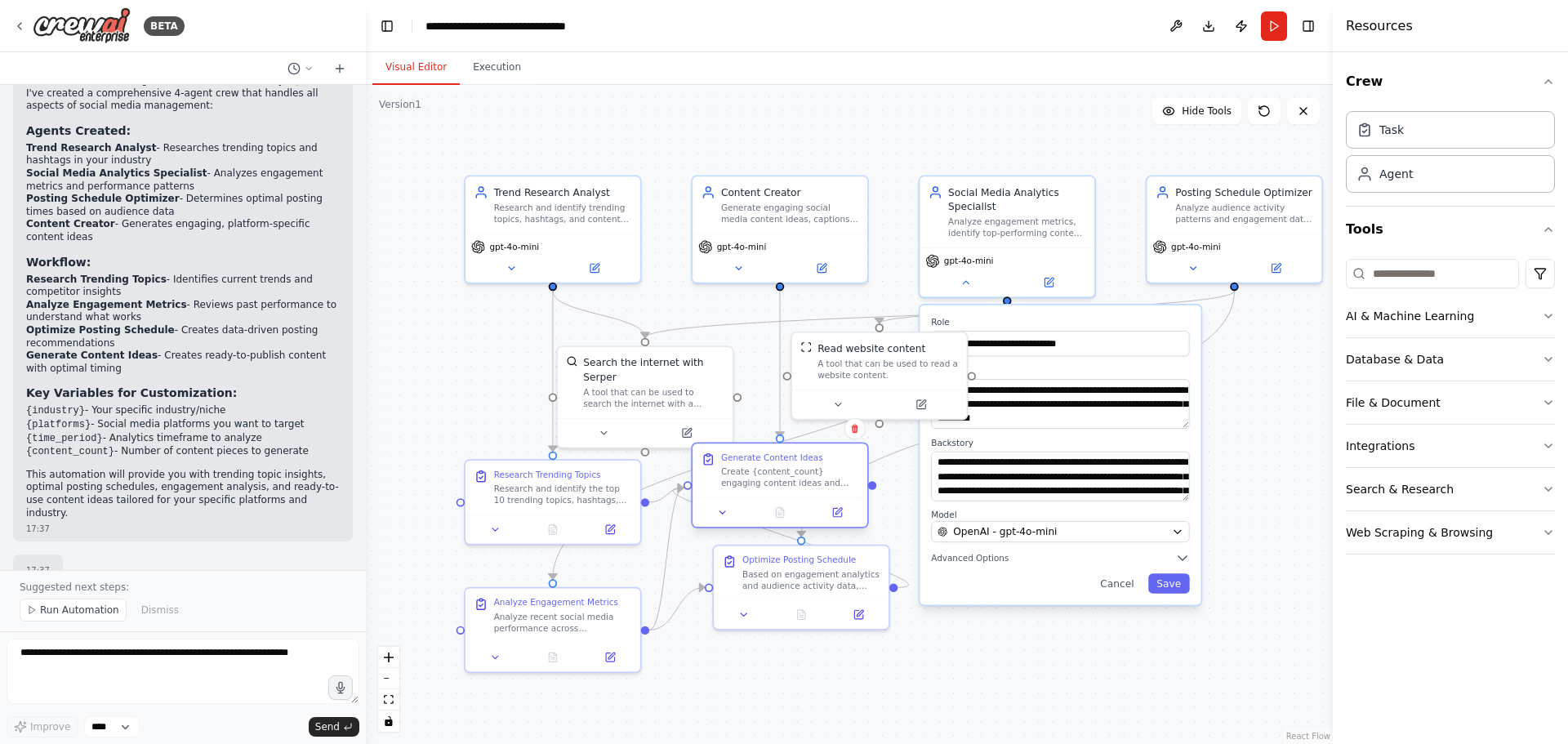
drag, startPoint x: 1052, startPoint y: 463, endPoint x: 779, endPoint y: 456, distance: 273.1
click at [779, 456] on div "Generate Content Ideas Create {content_count} engaging content ideas and captio…" at bounding box center [780, 470] width 175 height 54
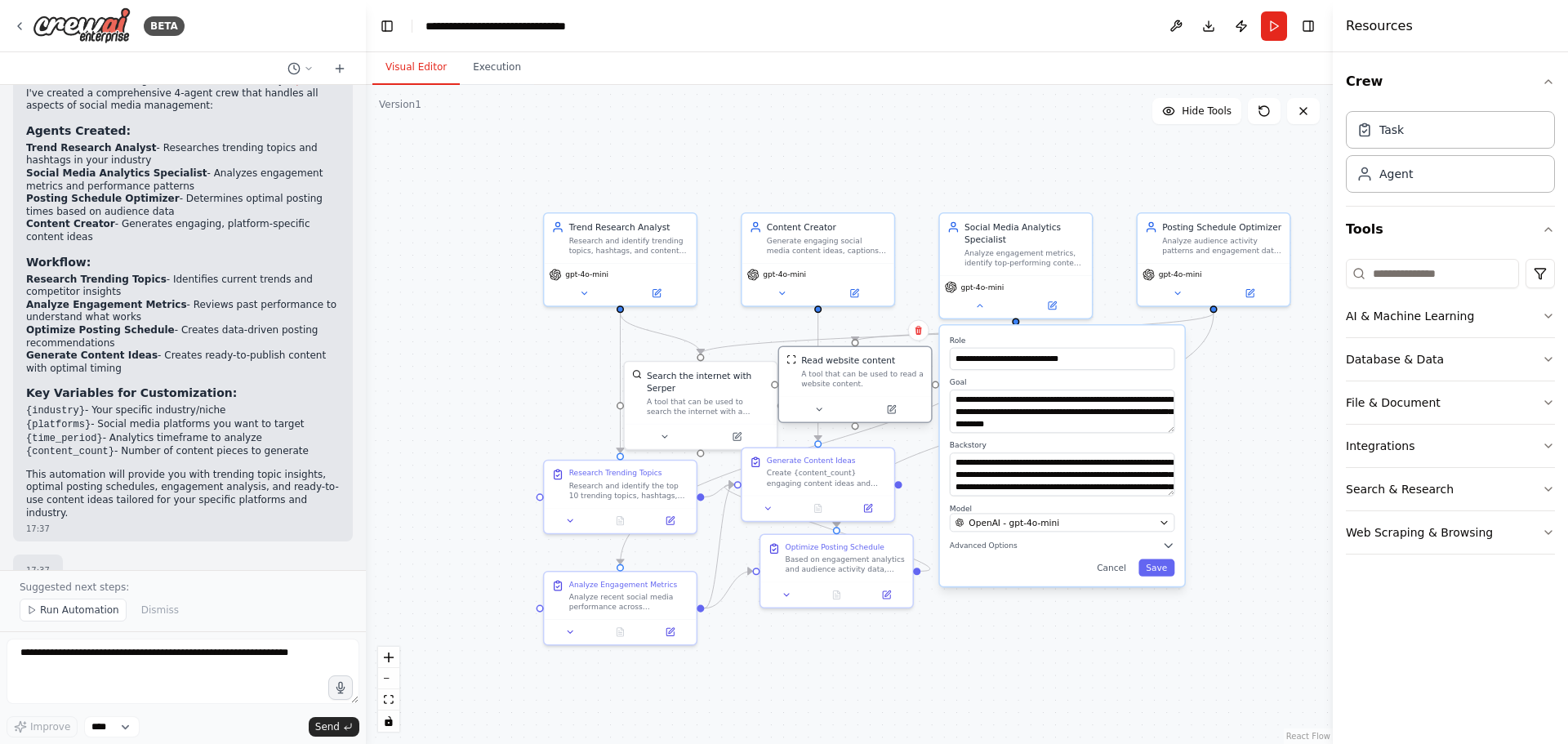
drag, startPoint x: 914, startPoint y: 371, endPoint x: 869, endPoint y: 374, distance: 45.1
click at [869, 374] on div "A tool that can be used to read a website content." at bounding box center [863, 378] width 123 height 19
click at [399, 18] on header "**********" at bounding box center [849, 26] width 967 height 52
click at [386, 21] on button "Toggle Left Sidebar" at bounding box center [387, 25] width 23 height 23
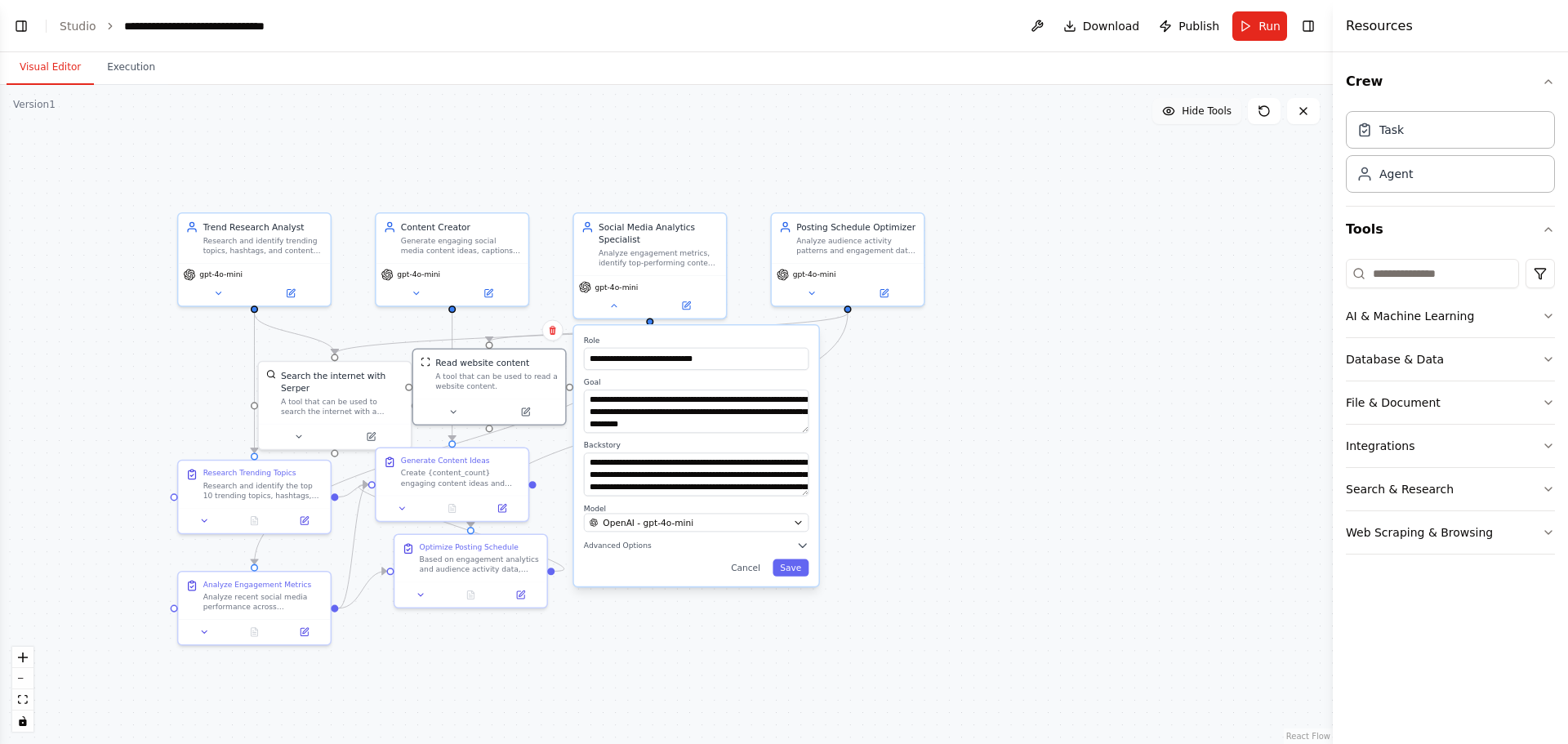
click at [1181, 117] on button "Hide Tools" at bounding box center [1197, 111] width 89 height 26
click at [1181, 117] on button "Show Tools" at bounding box center [1195, 111] width 93 height 26
click at [322, 405] on div "Search the internet with Serper A tool that can be used to search the internet …" at bounding box center [335, 390] width 152 height 62
click at [1423, 311] on button "AI & Machine Learning" at bounding box center [1450, 316] width 209 height 43
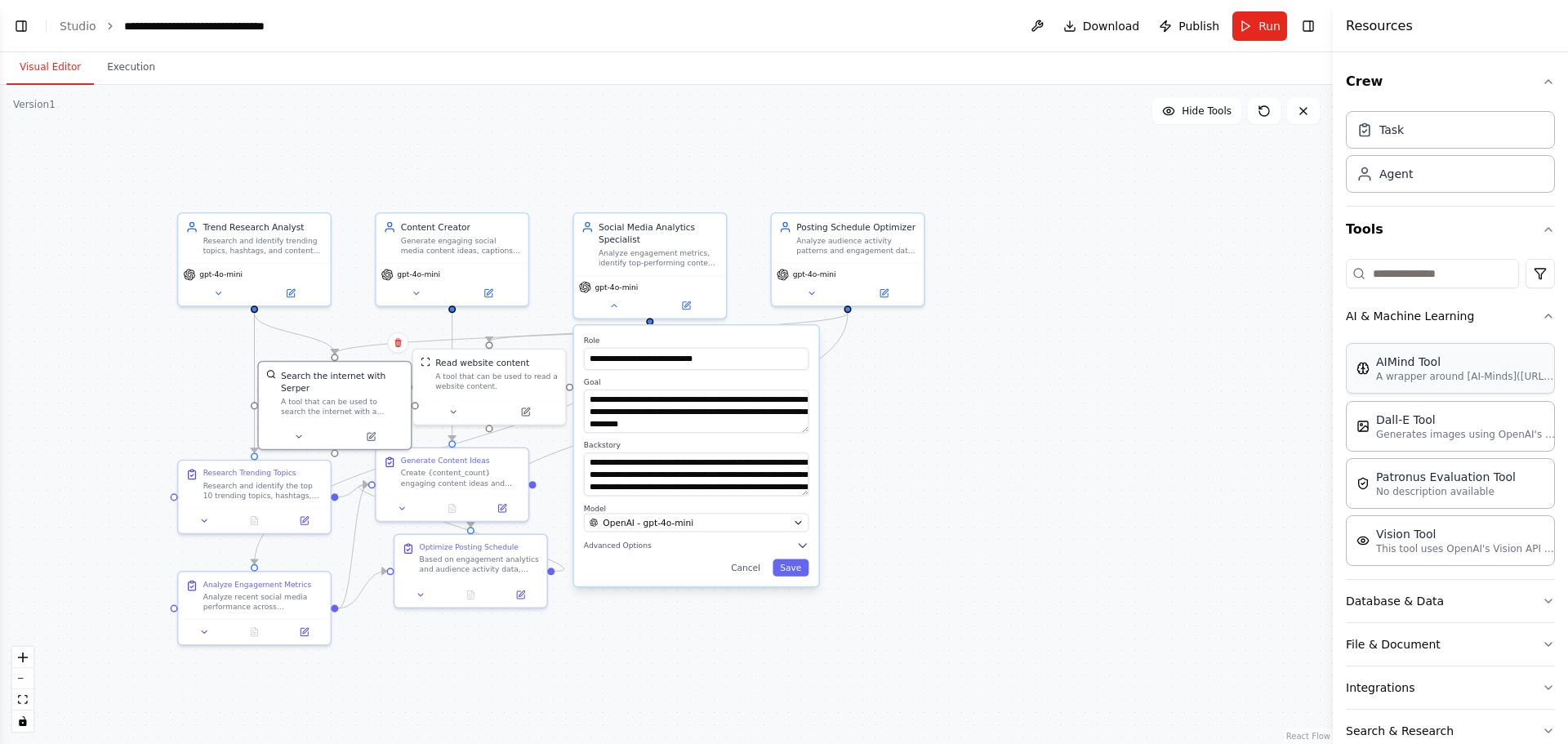
click at [1409, 377] on p "A wrapper around [AI-Minds]([URL][DOMAIN_NAME]). Useful for when you need answe…" at bounding box center [1466, 377] width 180 height 13
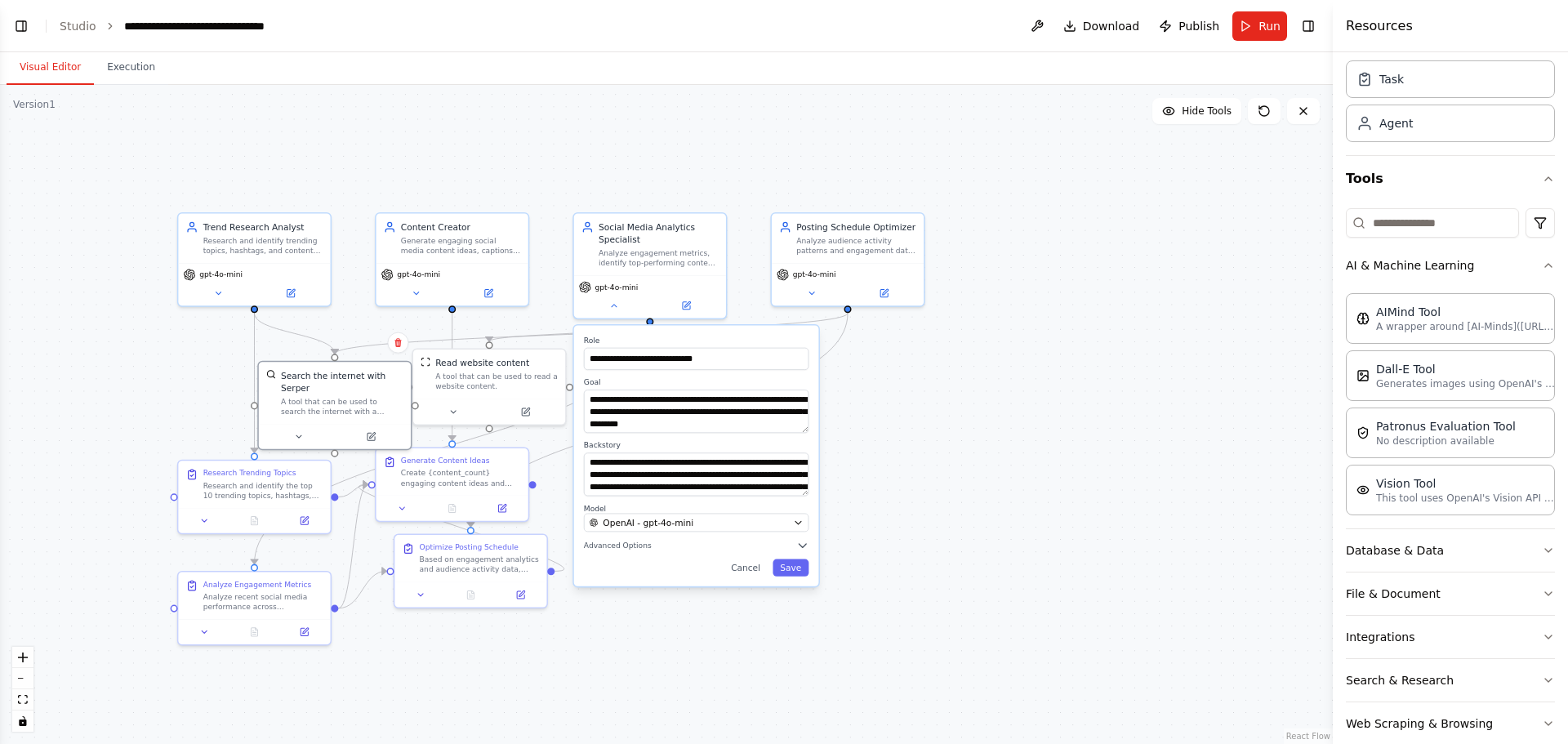
scroll to position [78, 0]
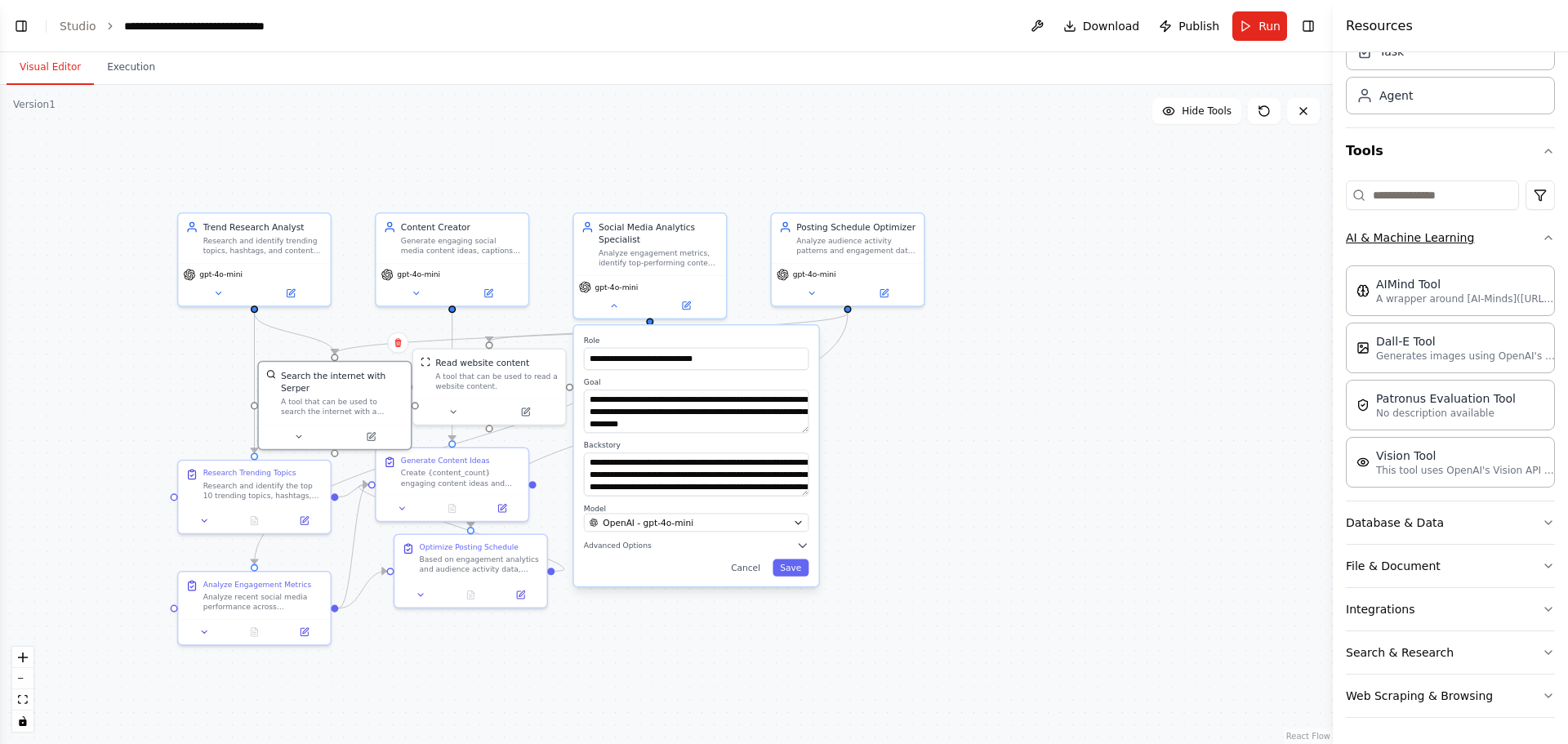
click at [1419, 251] on button "AI & Machine Learning" at bounding box center [1450, 237] width 209 height 43
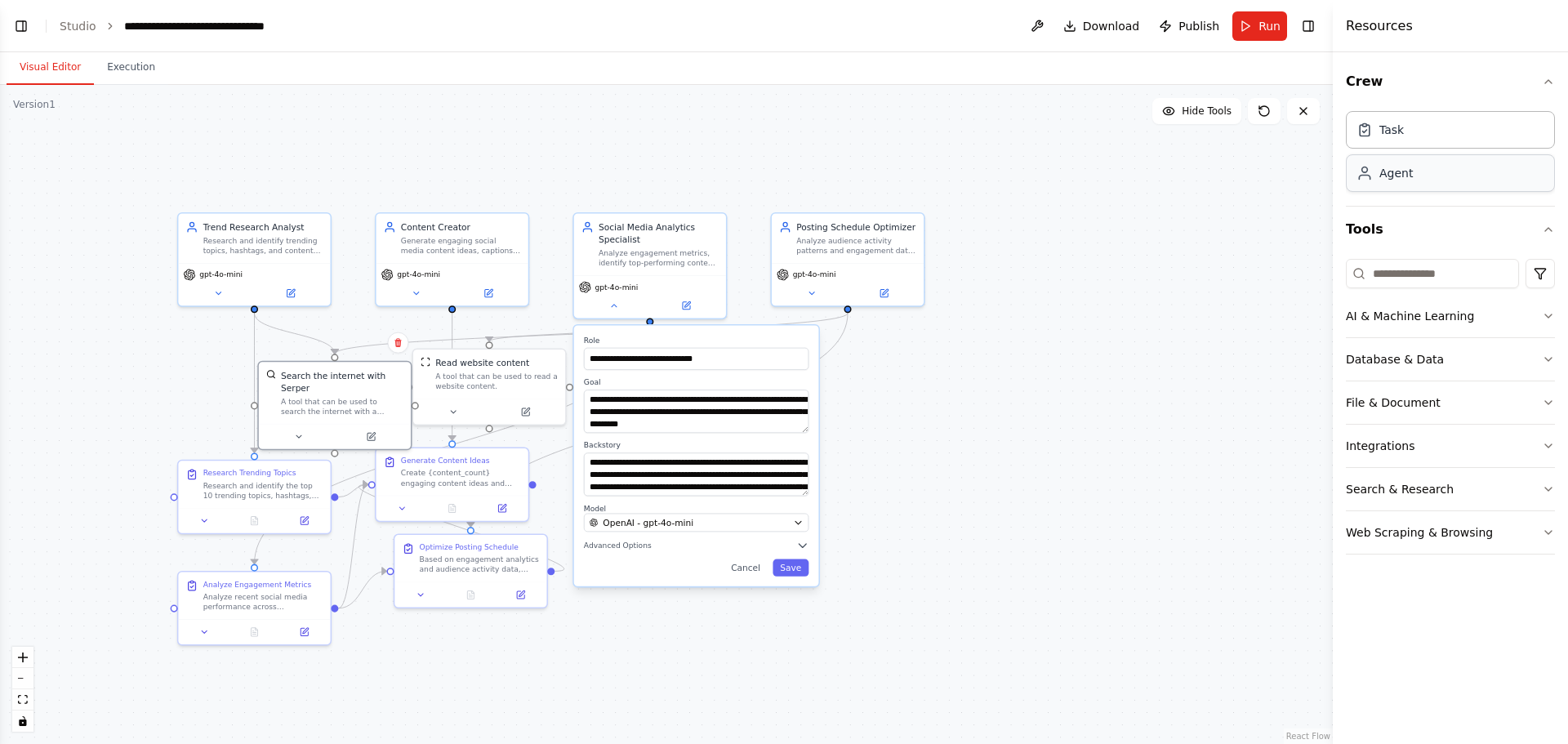
click at [1386, 169] on div "Agent" at bounding box center [1396, 172] width 34 height 16
drag, startPoint x: 1386, startPoint y: 169, endPoint x: 1147, endPoint y: 226, distance: 245.7
click at [1147, 226] on div "BETA Create a crew that schedules and publishes social media content across mul…" at bounding box center [784, 372] width 1568 height 744
click at [1295, 208] on div at bounding box center [1291, 200] width 14 height 14
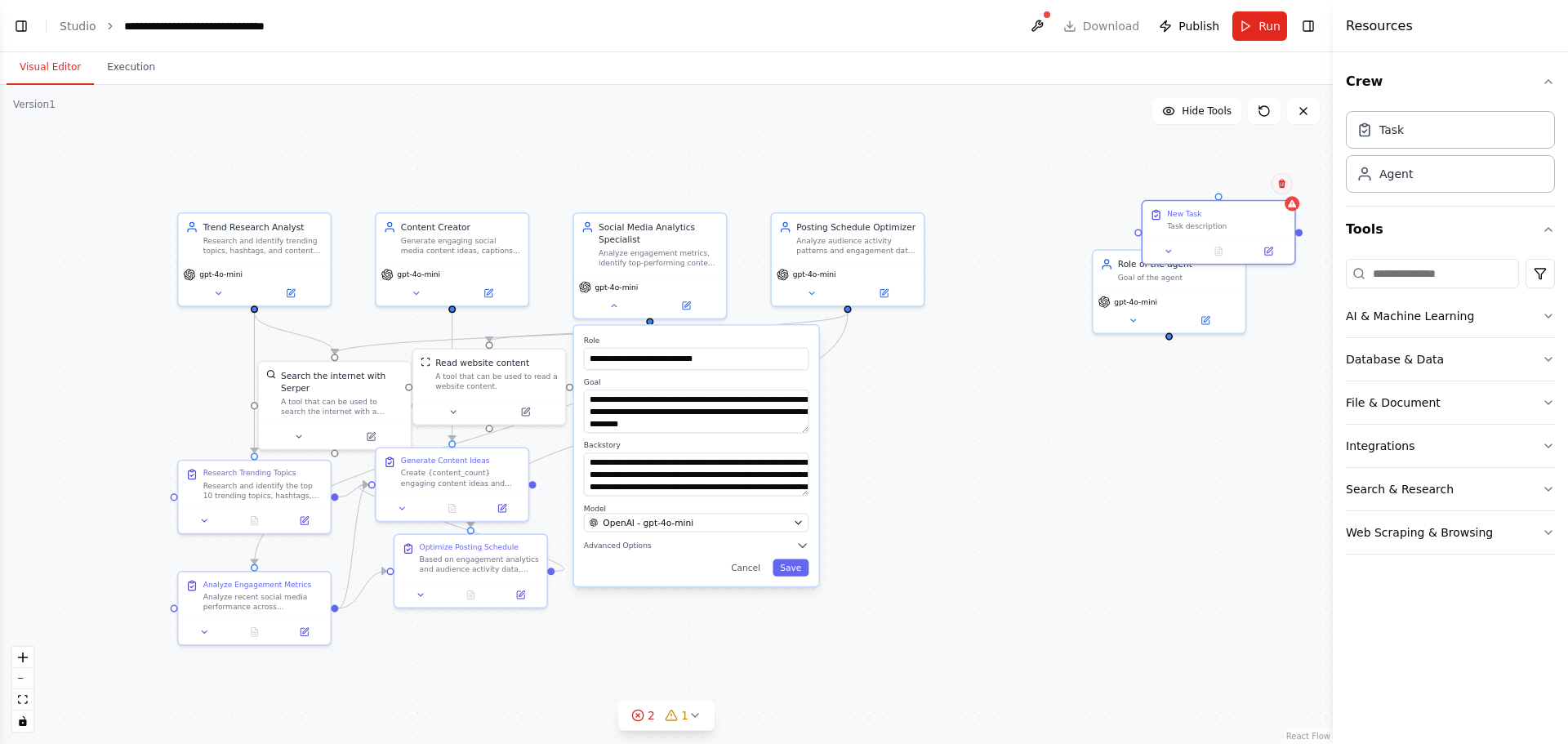
click at [1286, 189] on button at bounding box center [1281, 183] width 21 height 21
click at [1245, 178] on button "Confirm" at bounding box center [1235, 183] width 58 height 19
click at [1248, 254] on div at bounding box center [1243, 250] width 14 height 14
click at [1235, 235] on icon at bounding box center [1233, 231] width 7 height 9
click at [1230, 230] on icon at bounding box center [1233, 231] width 7 height 9
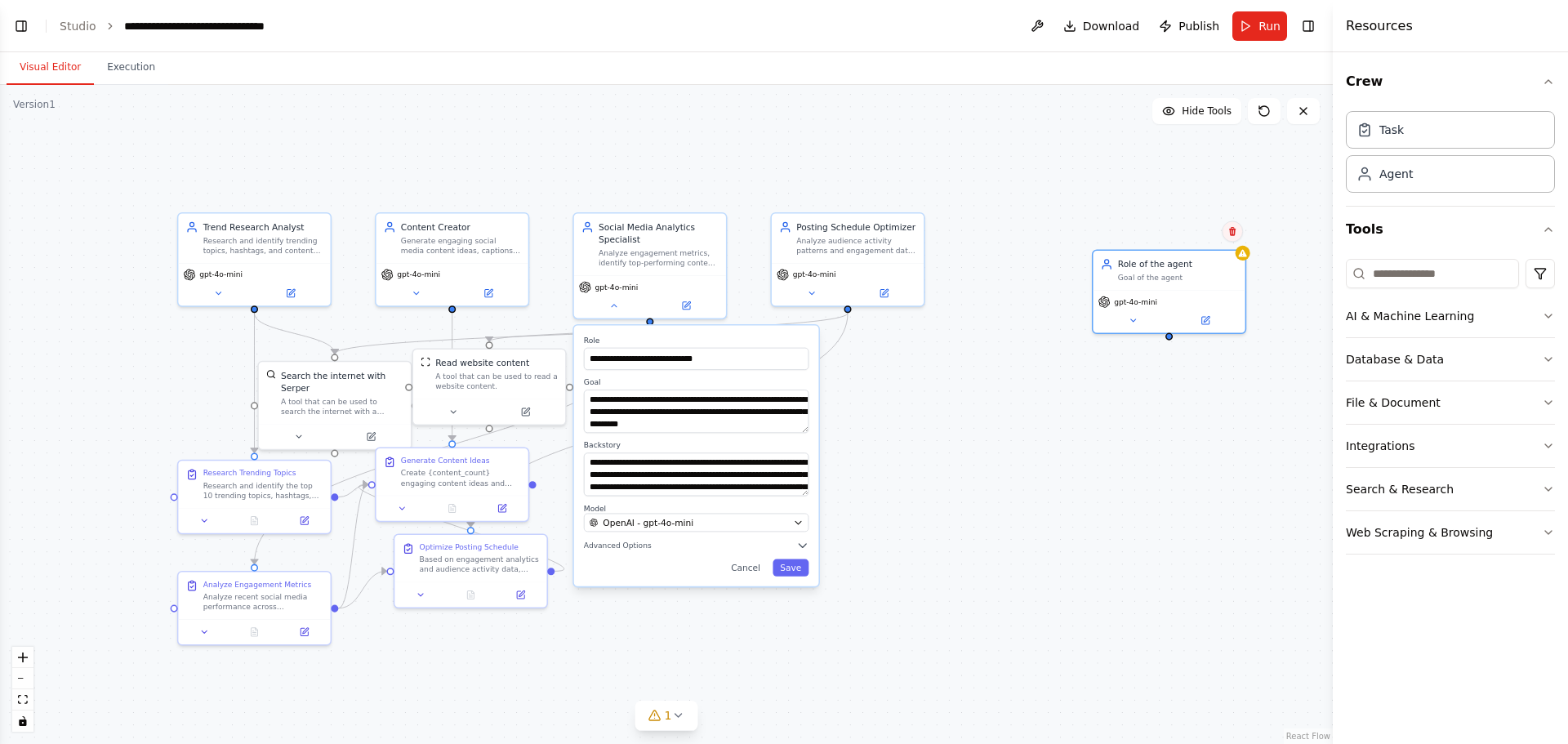
click at [1229, 230] on icon at bounding box center [1233, 231] width 10 height 10
click at [1197, 227] on button "Confirm" at bounding box center [1185, 230] width 58 height 19
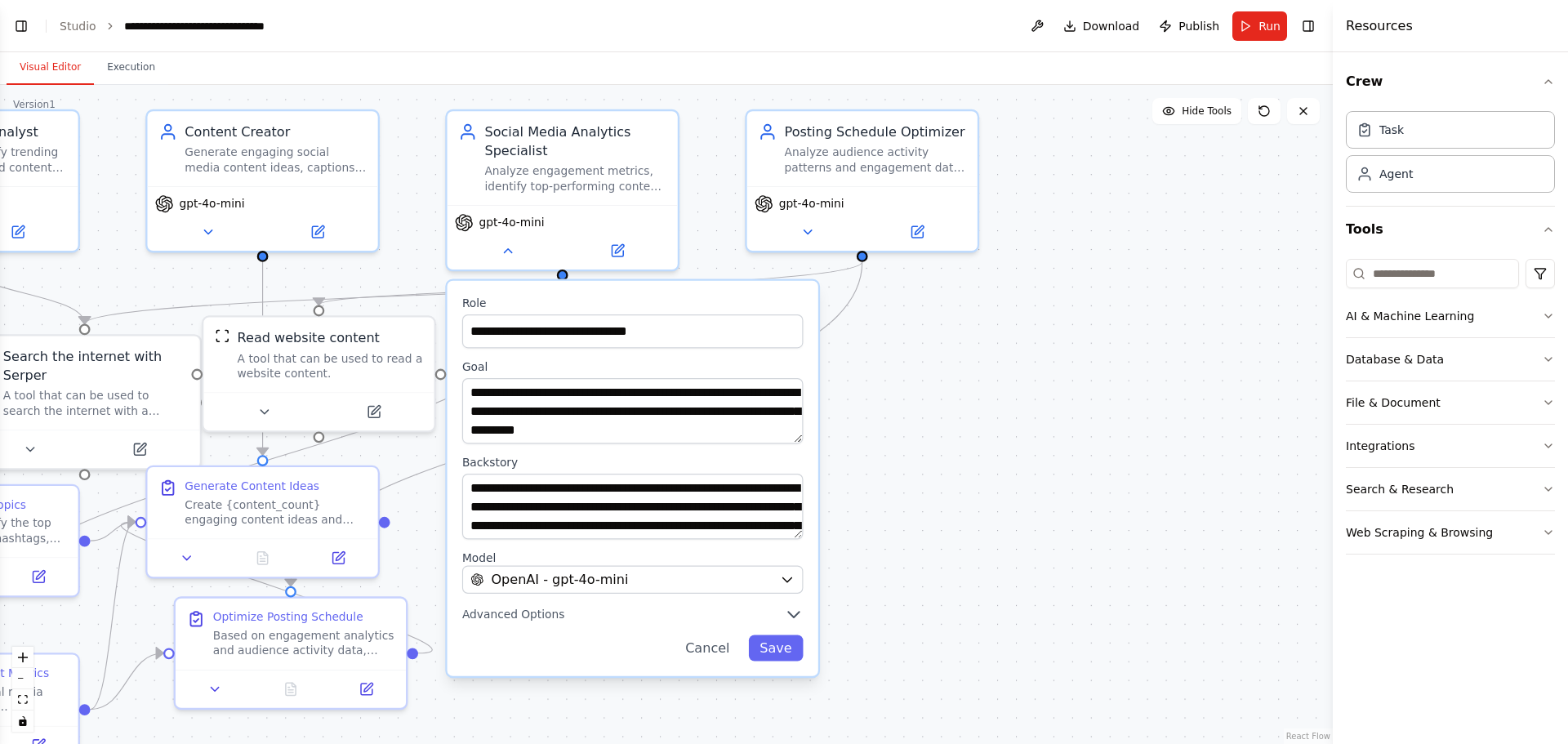
drag, startPoint x: 1059, startPoint y: 321, endPoint x: 1256, endPoint y: 221, distance: 220.9
click at [1256, 221] on div ".deletable-edge-delete-btn { width: 20px; height: 20px; border: 0px solid #ffff…" at bounding box center [666, 414] width 1333 height 659
click at [894, 187] on div "gpt-4o-mini" at bounding box center [863, 214] width 230 height 65
click at [509, 254] on icon at bounding box center [506, 246] width 14 height 14
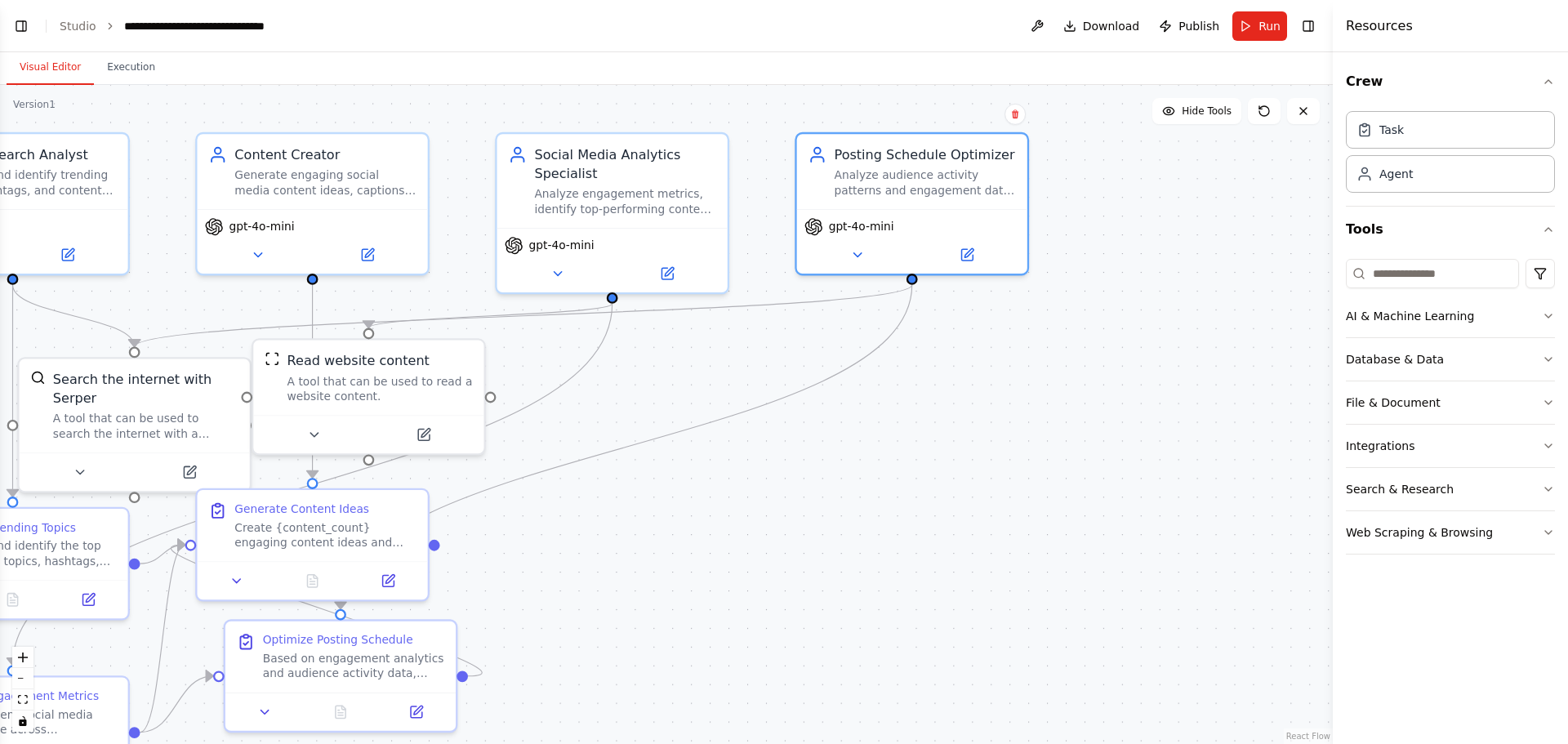
drag, startPoint x: 532, startPoint y: 454, endPoint x: 583, endPoint y: 477, distance: 55.9
click at [583, 477] on div ".deletable-edge-delete-btn { width: 20px; height: 20px; border: 0px solid #ffff…" at bounding box center [666, 414] width 1333 height 659
click at [859, 253] on icon at bounding box center [856, 250] width 14 height 14
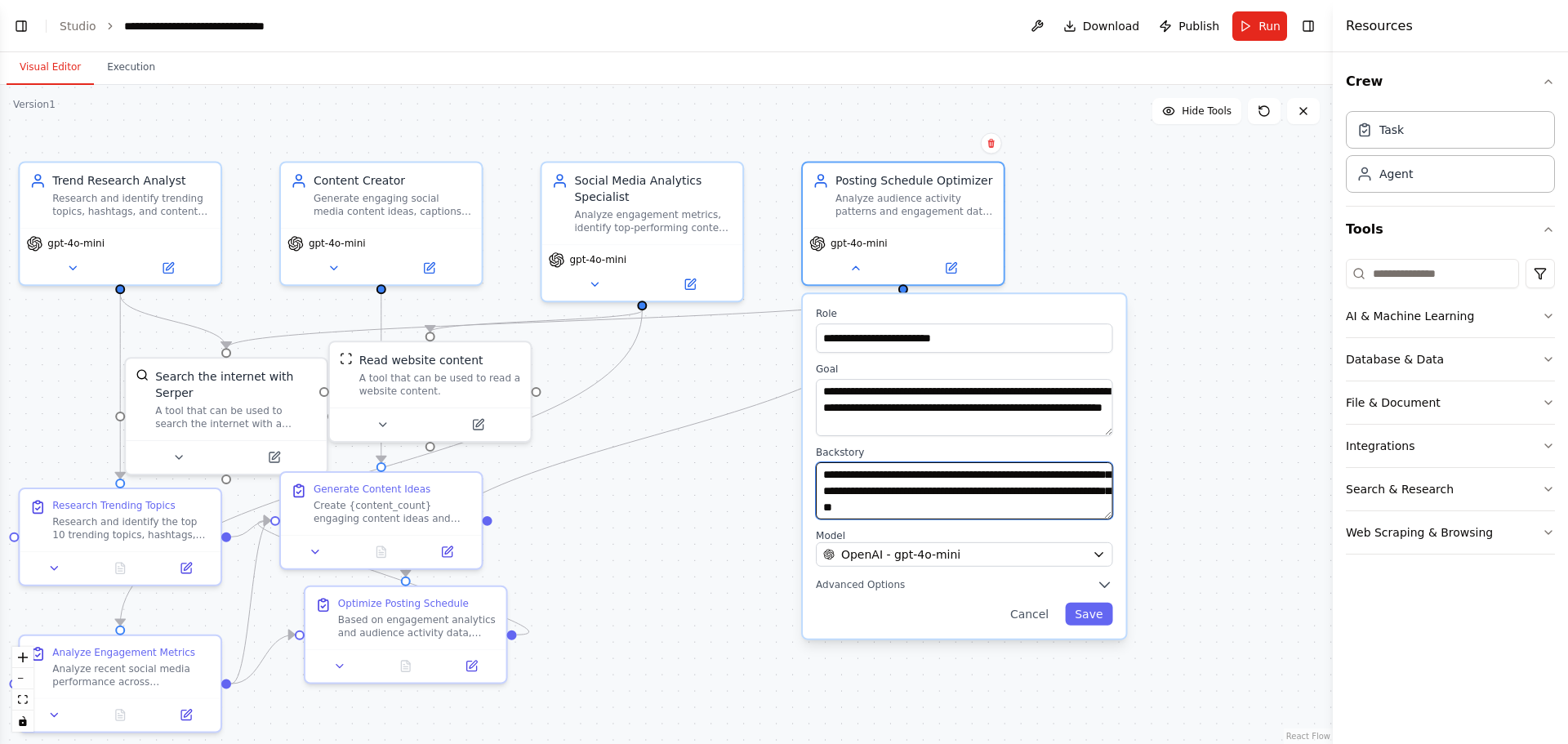
scroll to position [49, 0]
click at [1104, 554] on icon "button" at bounding box center [1100, 555] width 13 height 13
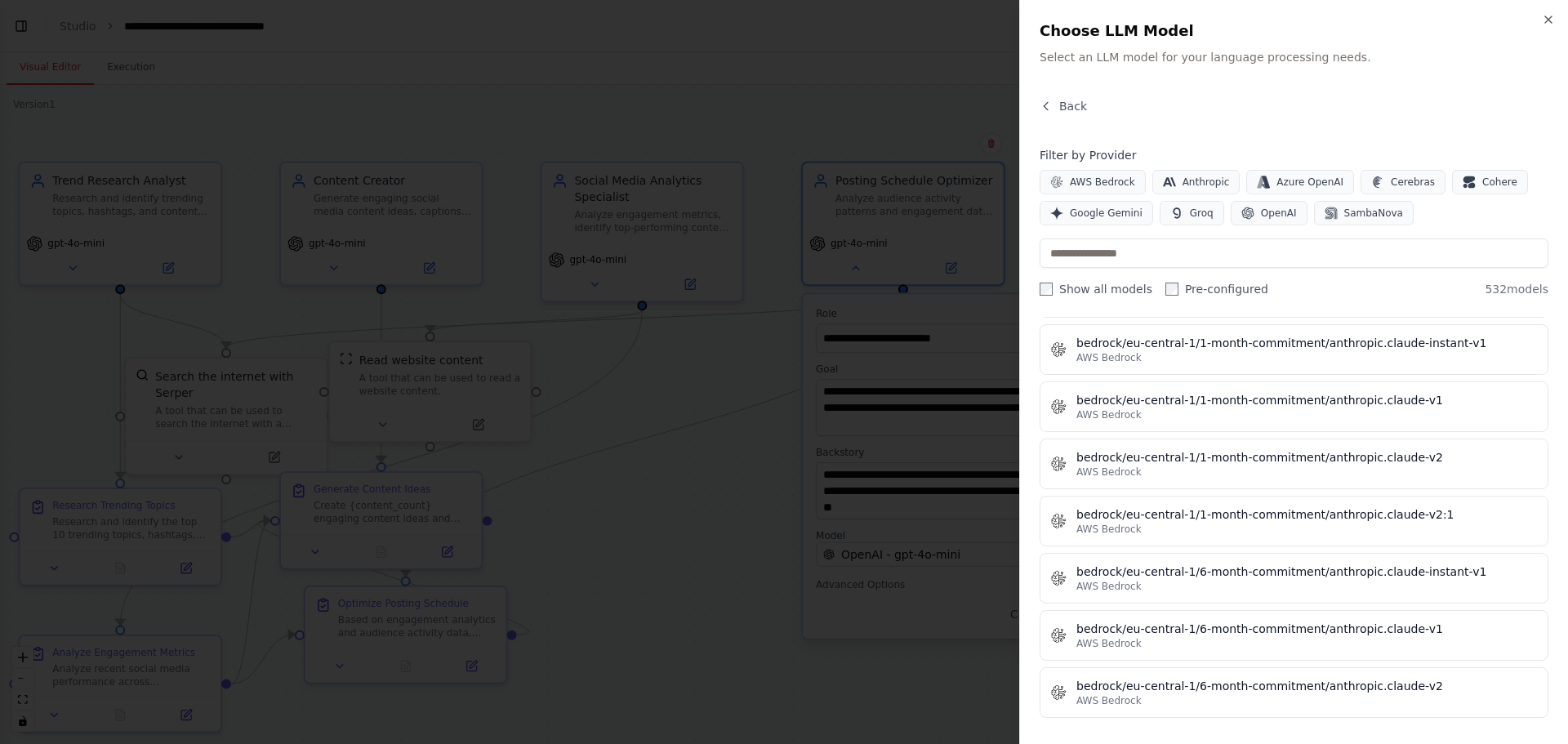
scroll to position [0, 0]
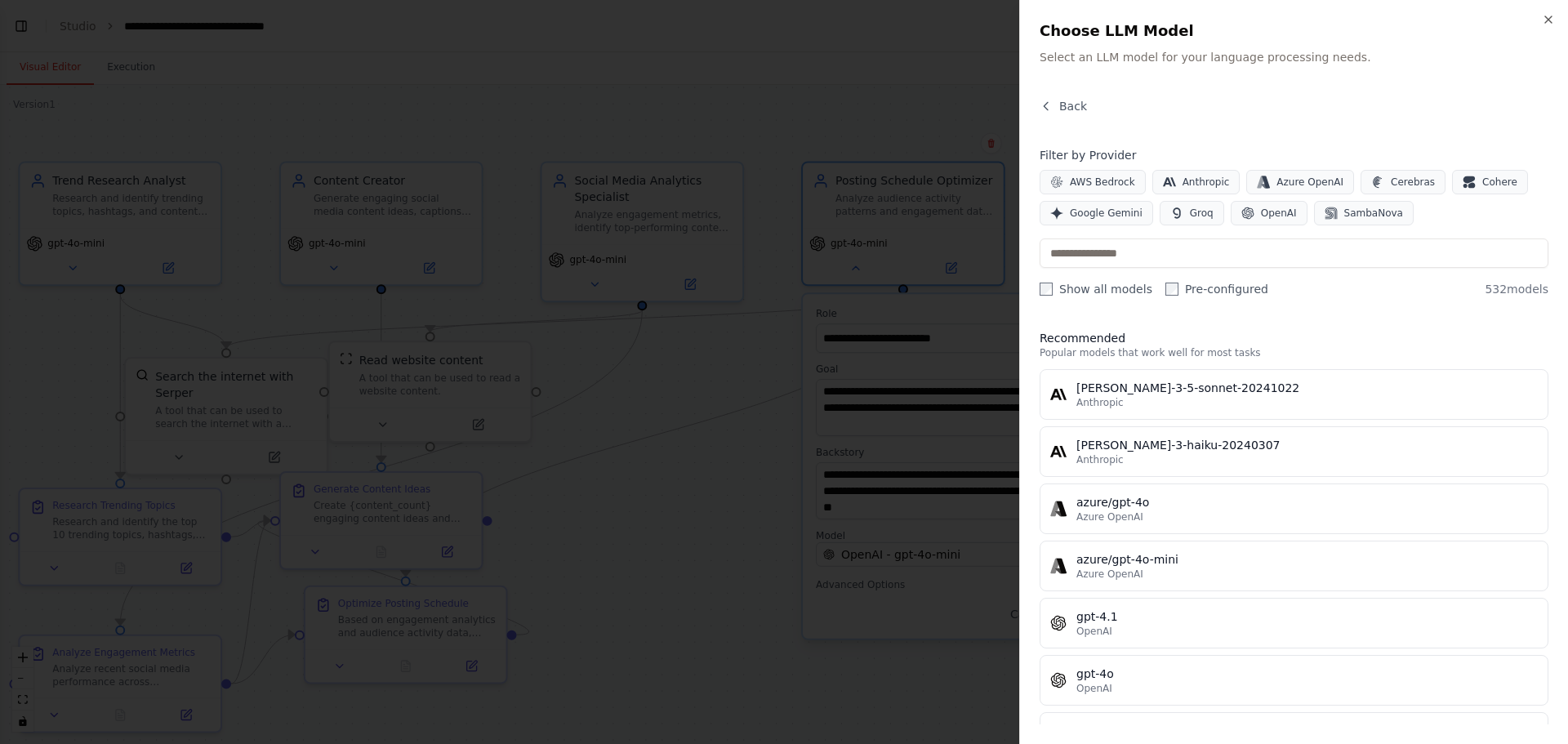
click at [1567, 251] on div "Close Choose LLM Model Select an LLM model for your language processing needs. …" at bounding box center [1293, 372] width 549 height 744
click at [1549, 15] on icon "button" at bounding box center [1549, 20] width 13 height 13
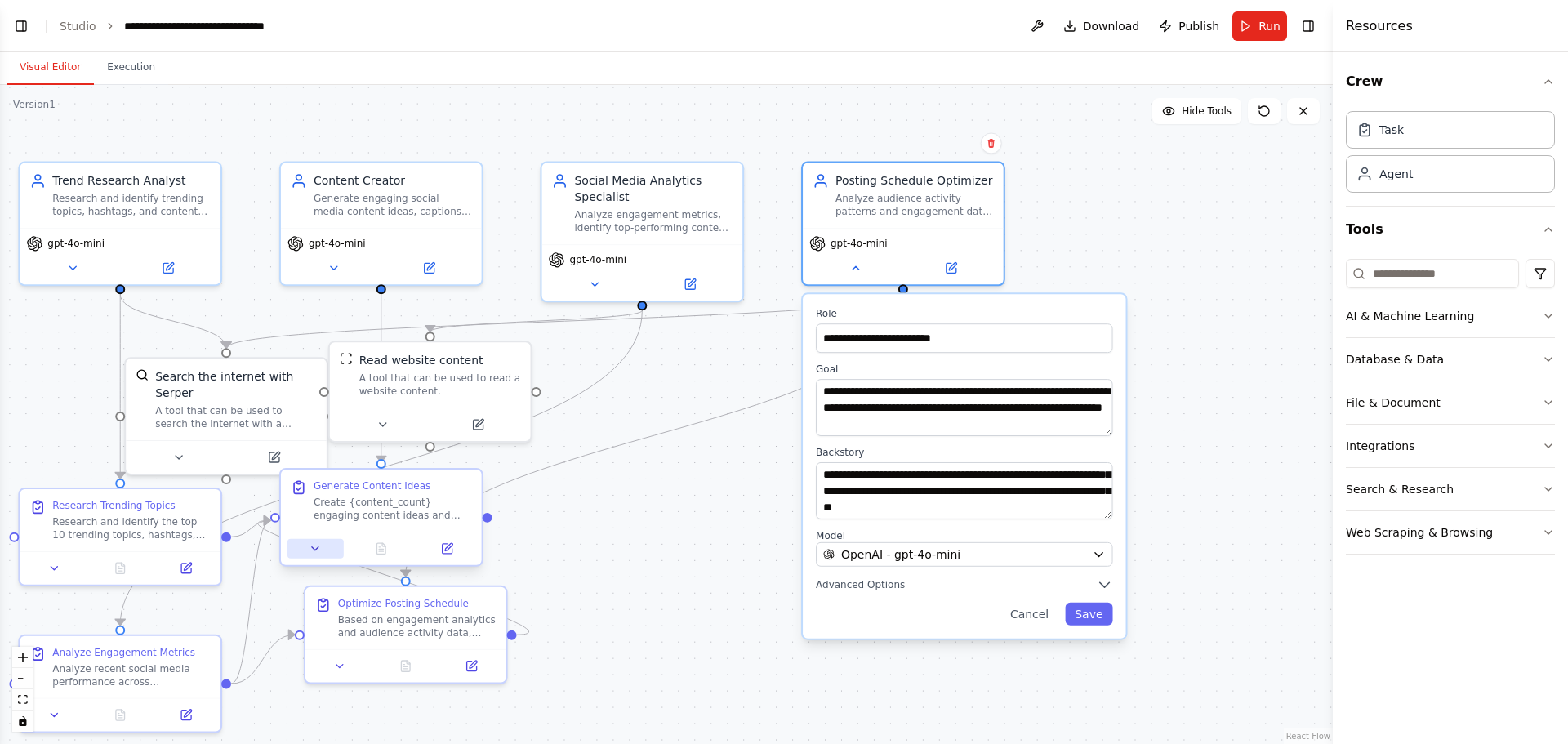
click at [310, 543] on icon at bounding box center [315, 549] width 13 height 13
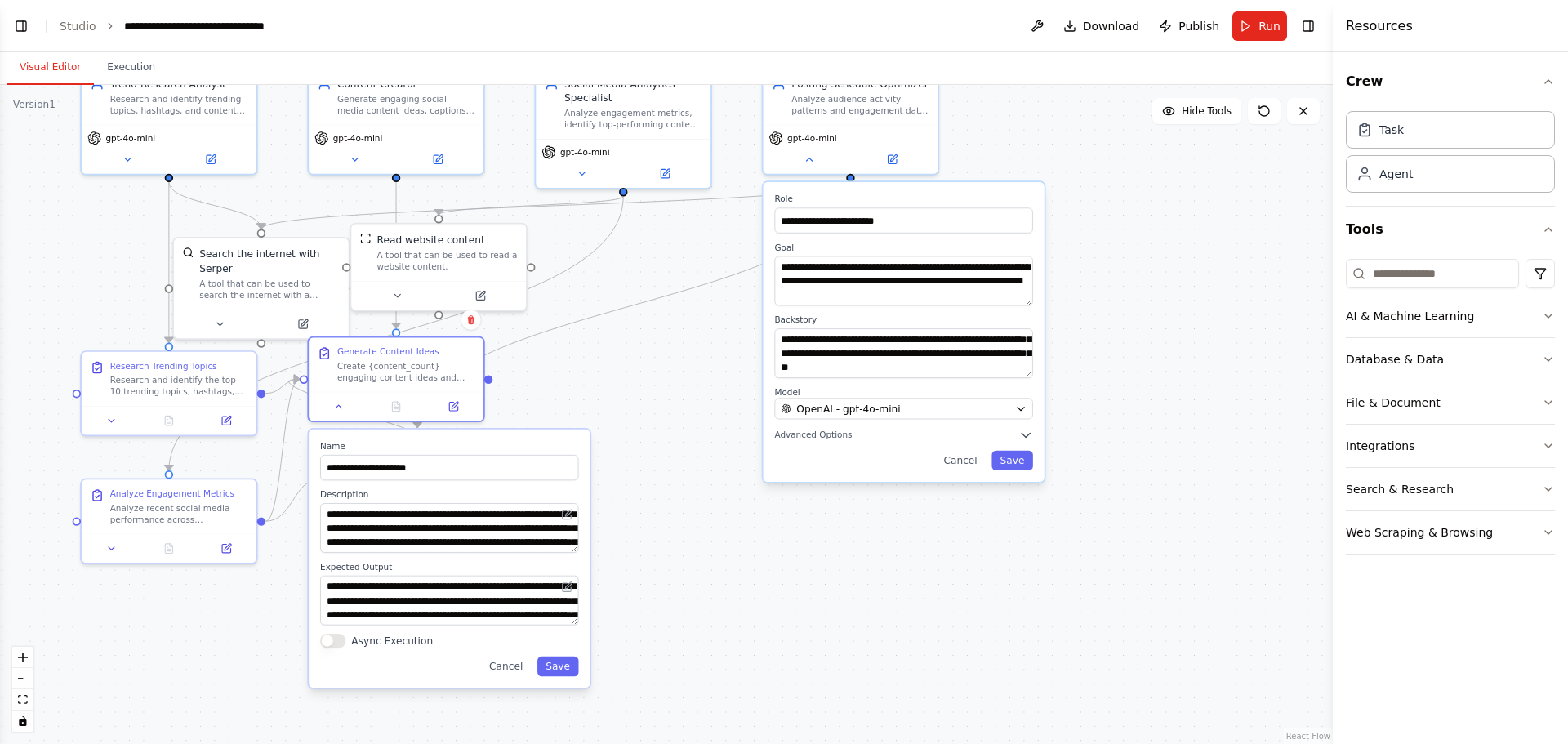
drag, startPoint x: 655, startPoint y: 509, endPoint x: 678, endPoint y: 365, distance: 145.8
click at [678, 365] on div ".deletable-edge-delete-btn { width: 20px; height: 20px; border: 0px solid #ffff…" at bounding box center [666, 414] width 1333 height 659
click at [343, 414] on div at bounding box center [396, 403] width 175 height 29
click at [349, 409] on button at bounding box center [339, 404] width 49 height 17
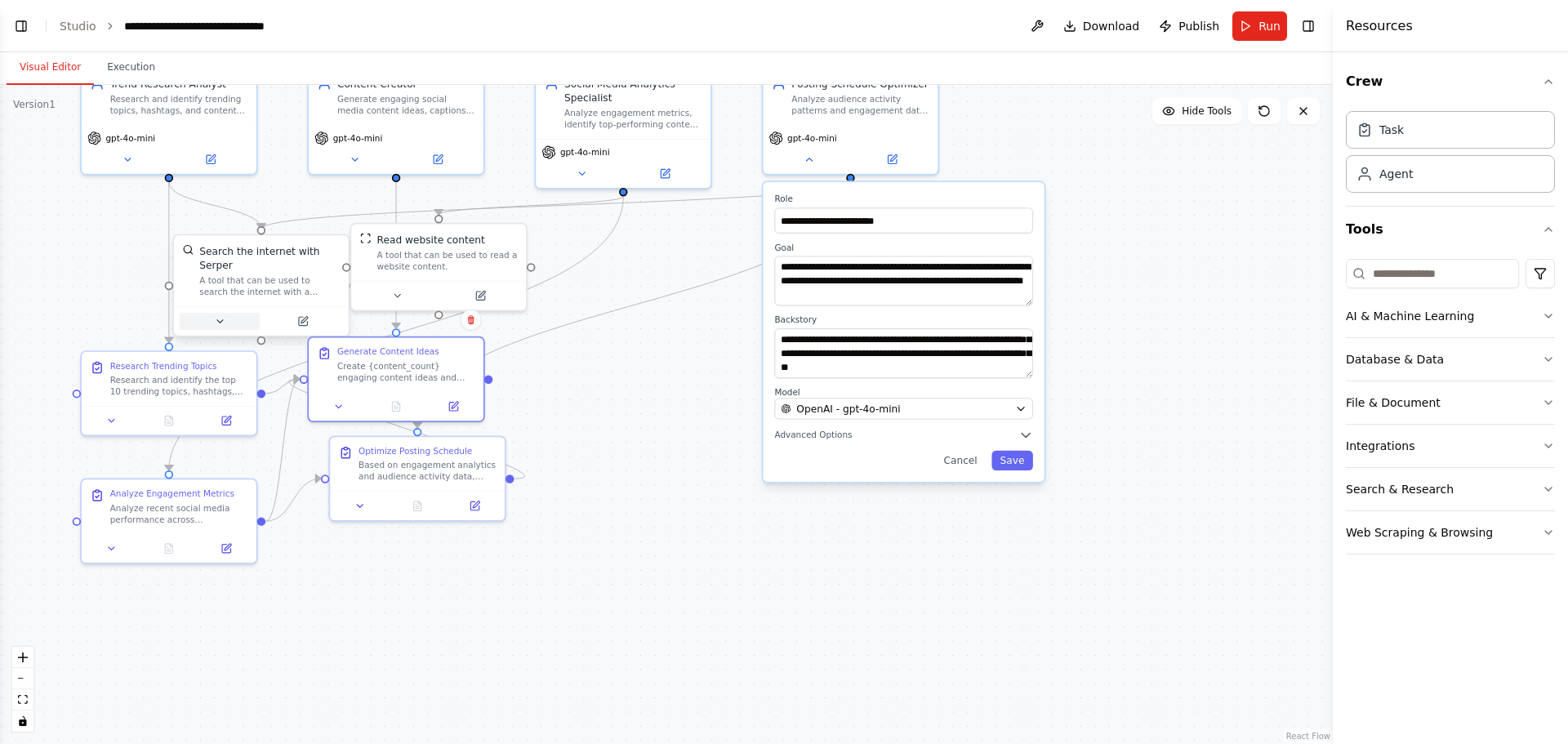
click at [221, 316] on icon at bounding box center [219, 322] width 12 height 12
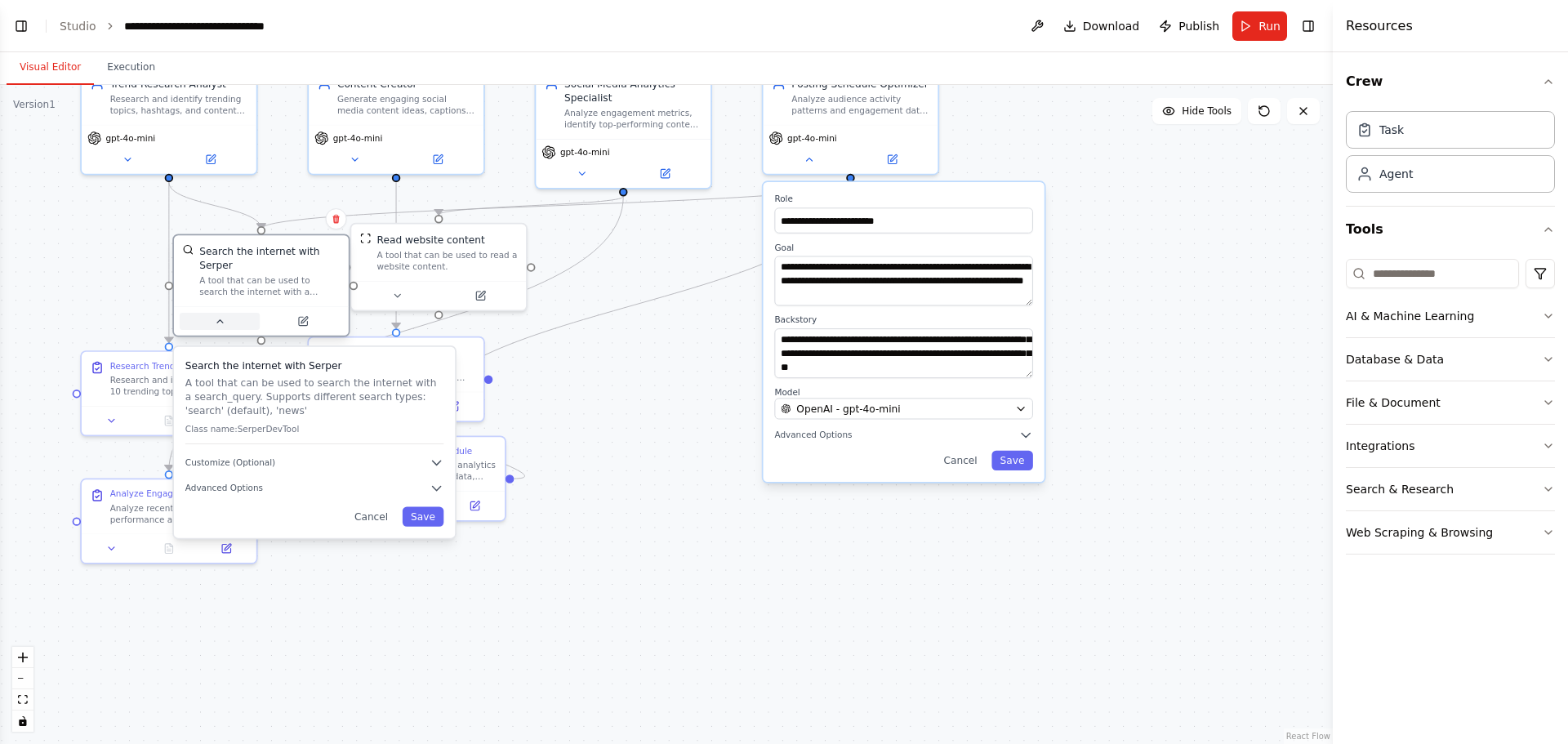
click at [221, 316] on icon at bounding box center [219, 322] width 12 height 12
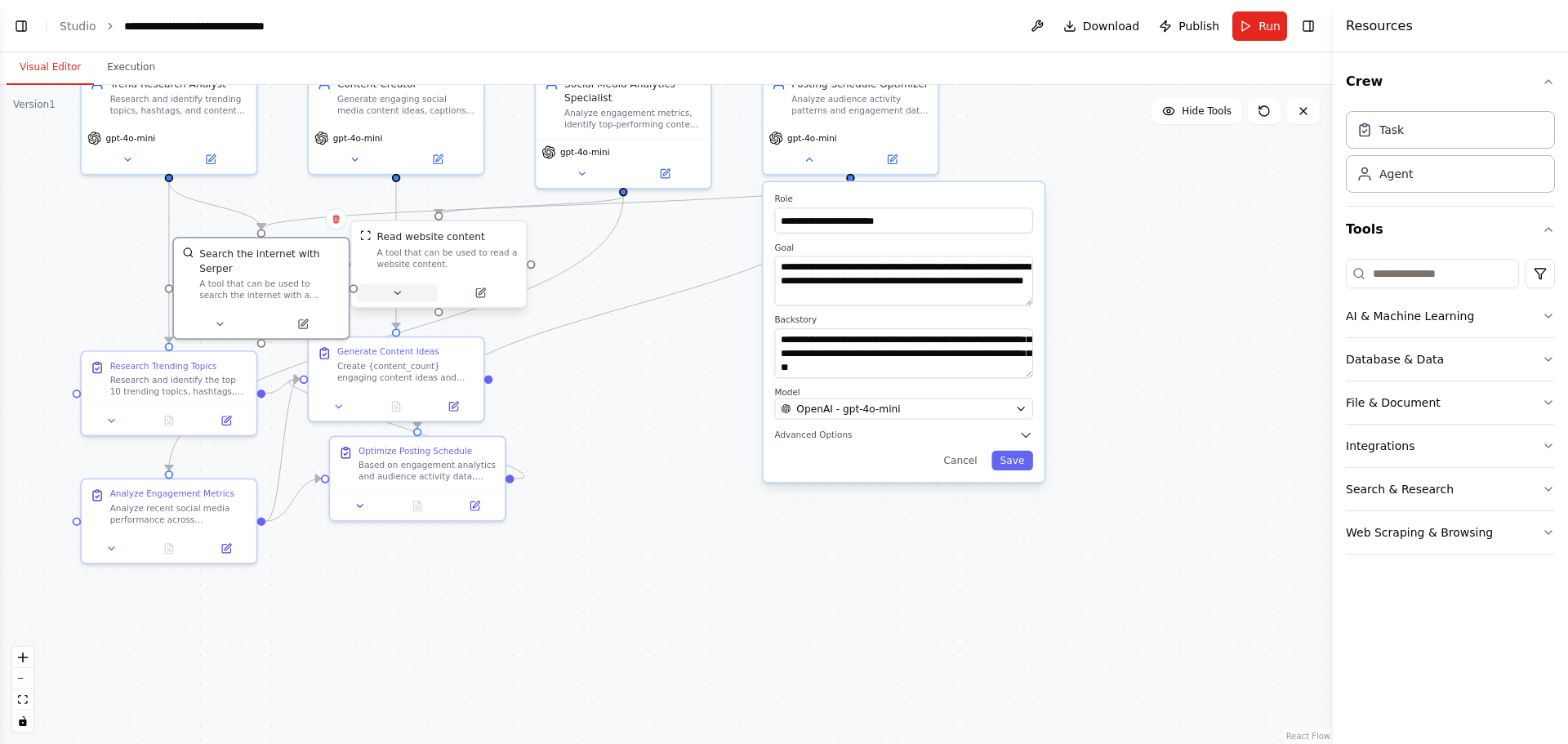
click at [409, 299] on button at bounding box center [396, 293] width 80 height 17
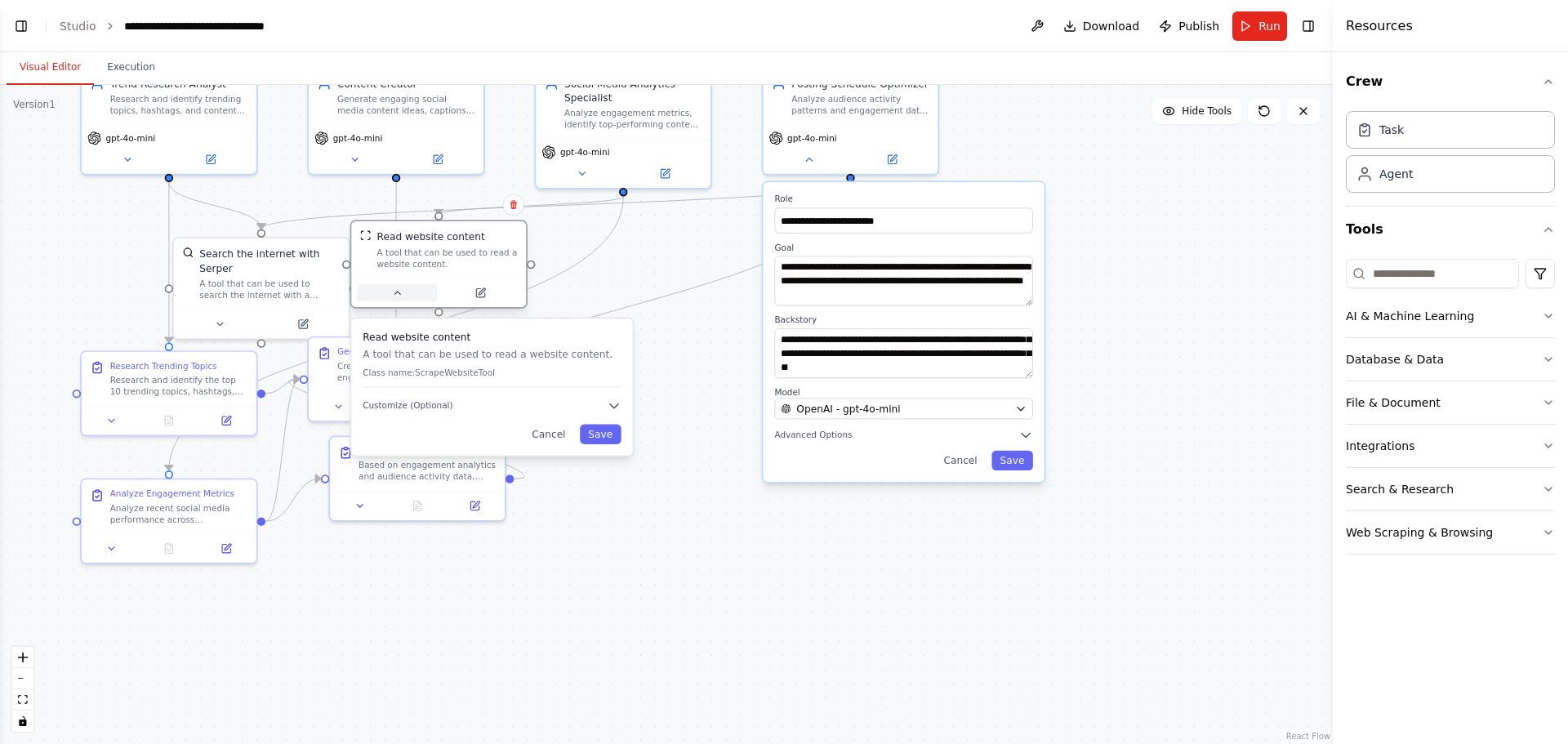
click at [409, 299] on button at bounding box center [396, 293] width 80 height 17
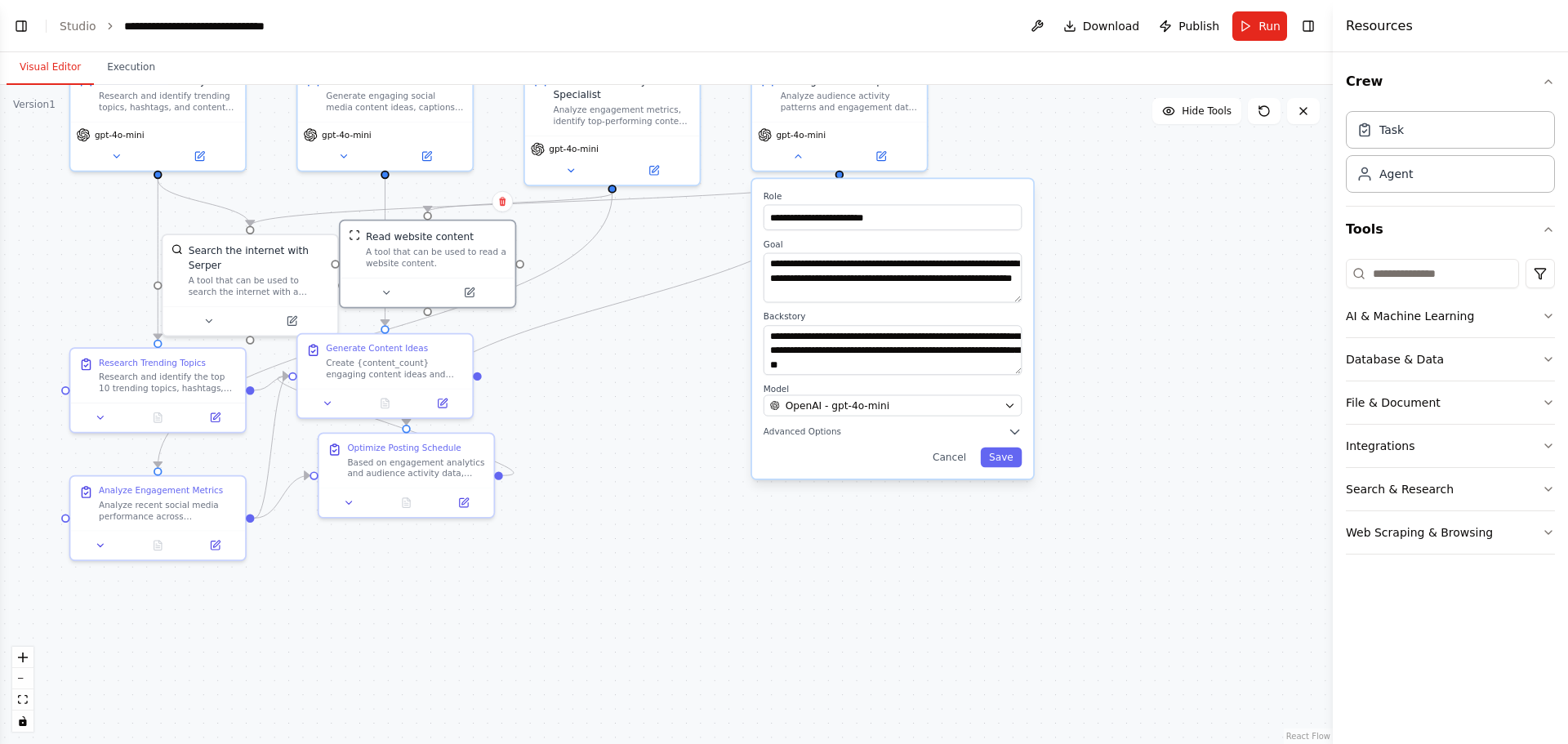
click at [112, 211] on div ".deletable-edge-delete-btn { width: 20px; height: 20px; border: 0px solid #ffff…" at bounding box center [666, 414] width 1333 height 659
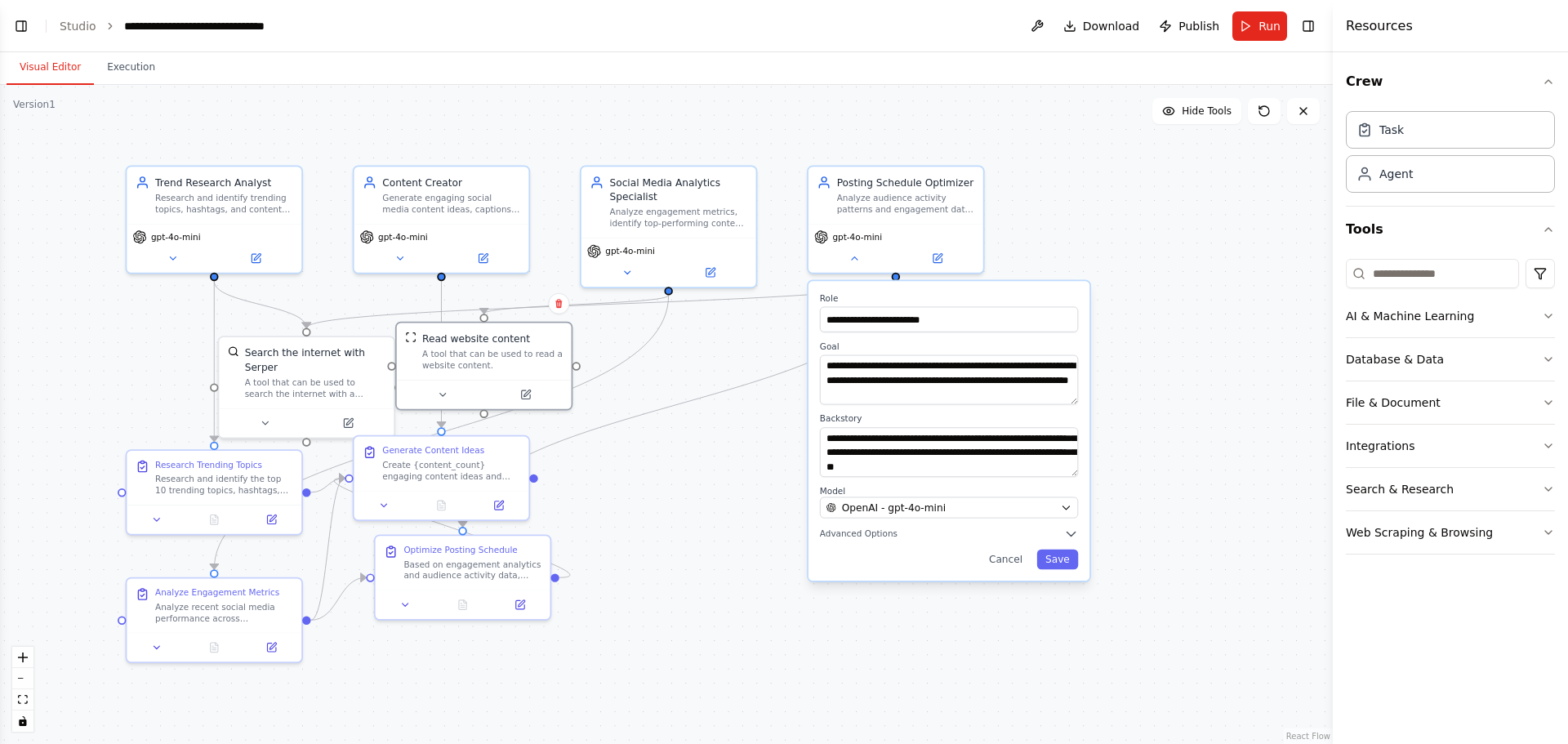
drag, startPoint x: 108, startPoint y: 224, endPoint x: 168, endPoint y: 315, distance: 109.0
click at [168, 315] on div ".deletable-edge-delete-btn { width: 20px; height: 20px; border: 0px solid #ffff…" at bounding box center [666, 414] width 1333 height 659
click at [1270, 20] on span "Run" at bounding box center [1270, 25] width 22 height 16
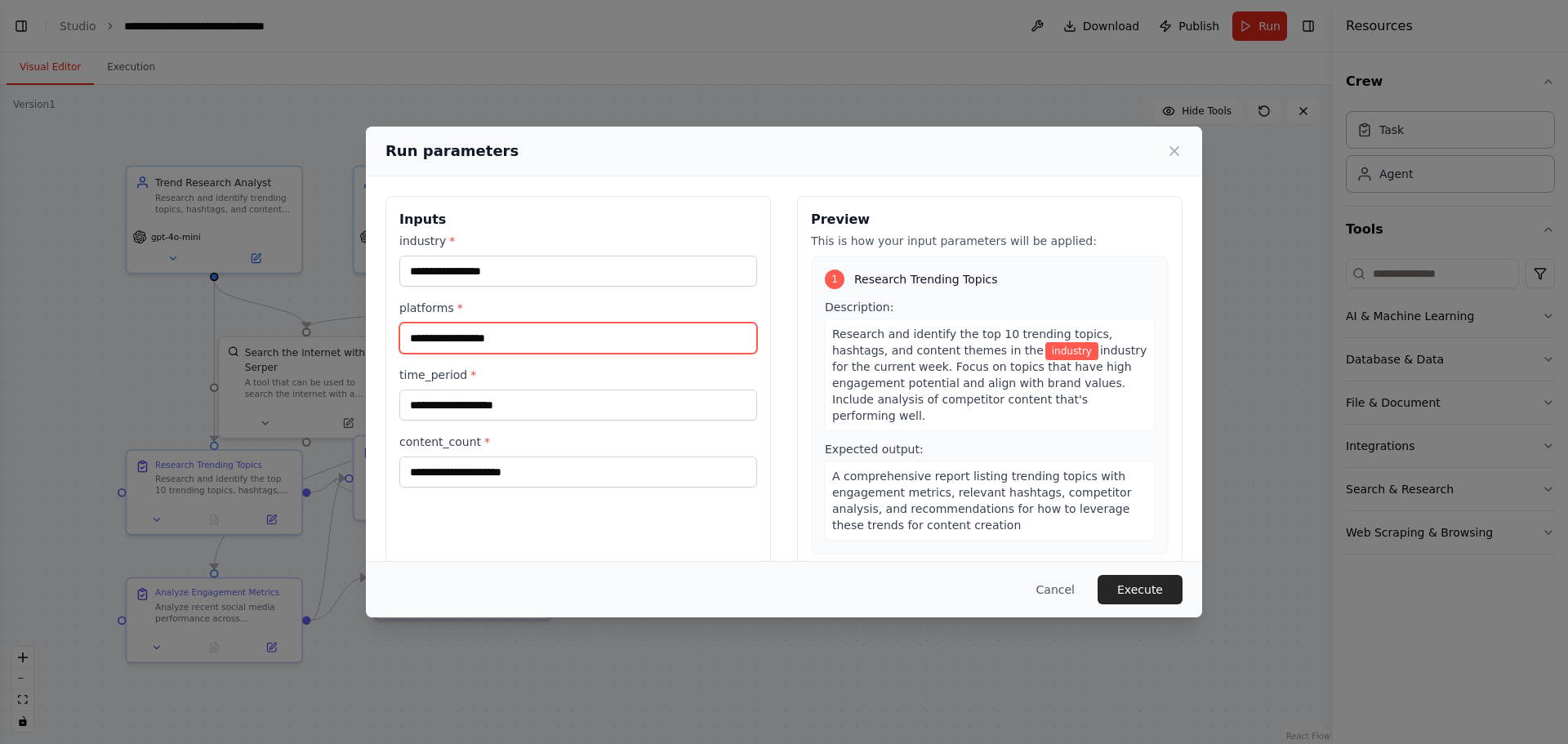
click at [639, 328] on input "platforms *" at bounding box center [578, 338] width 357 height 31
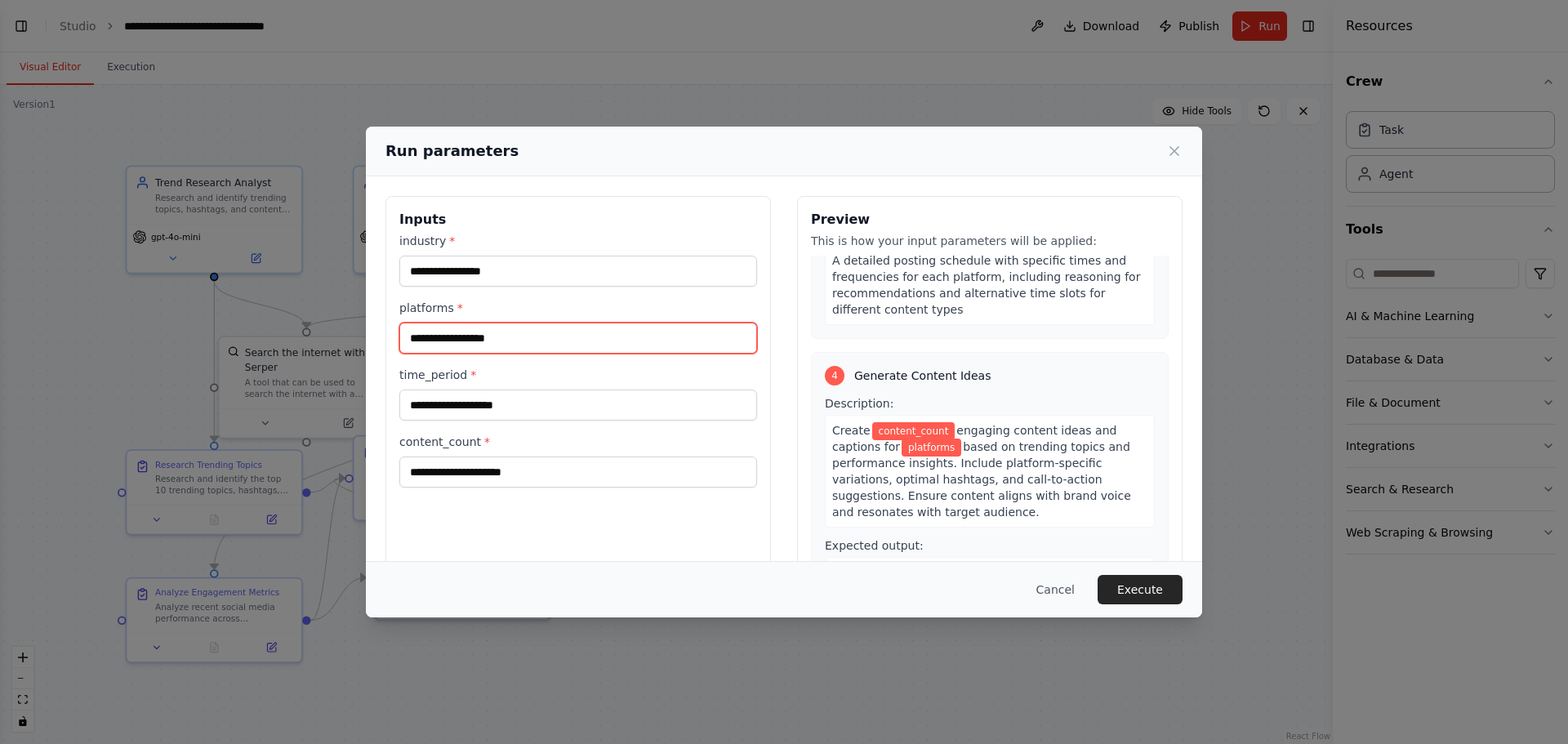
scroll to position [889, 0]
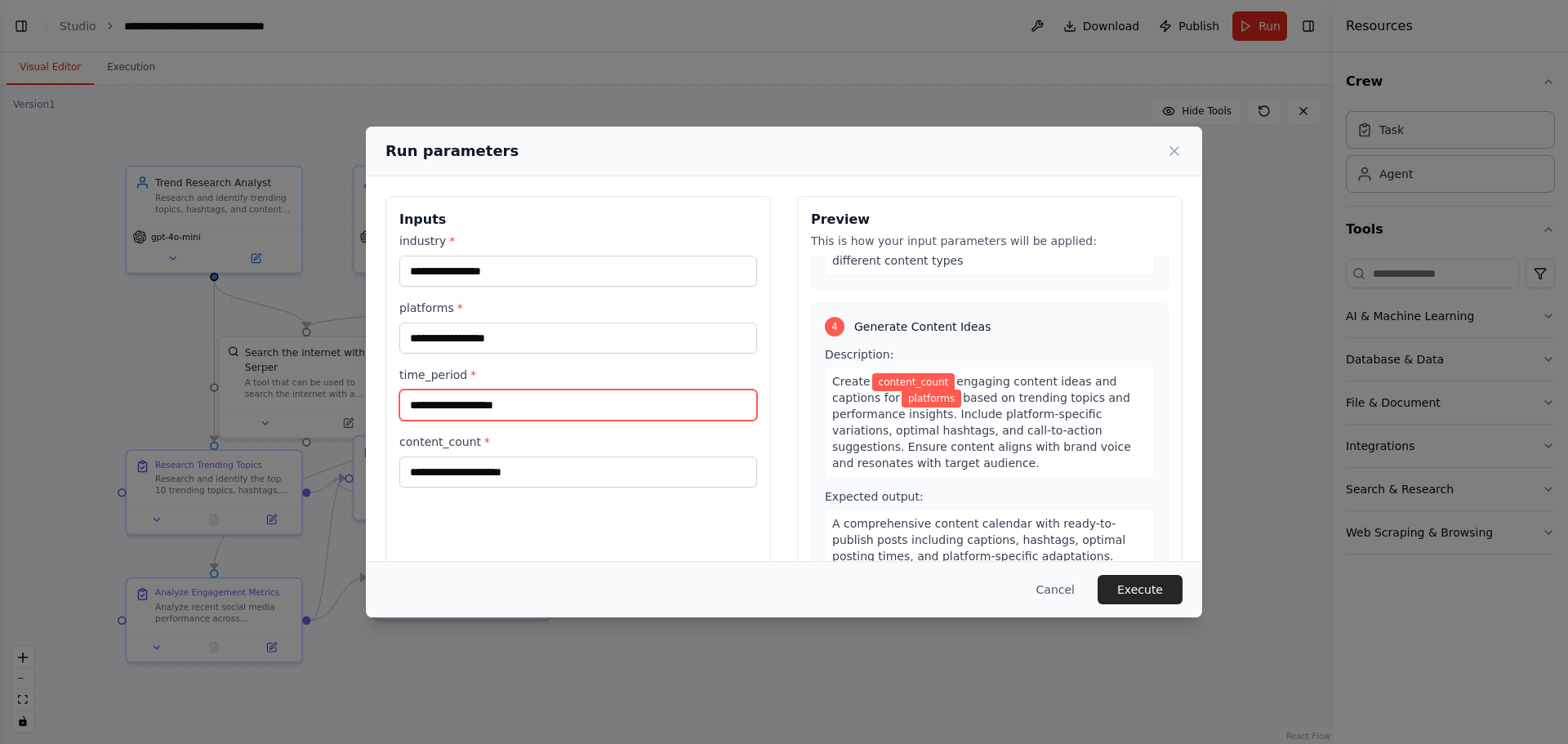
click at [615, 398] on input "time_period *" at bounding box center [578, 404] width 357 height 31
type input "*"
click at [1140, 595] on button "Execute" at bounding box center [1139, 589] width 85 height 29
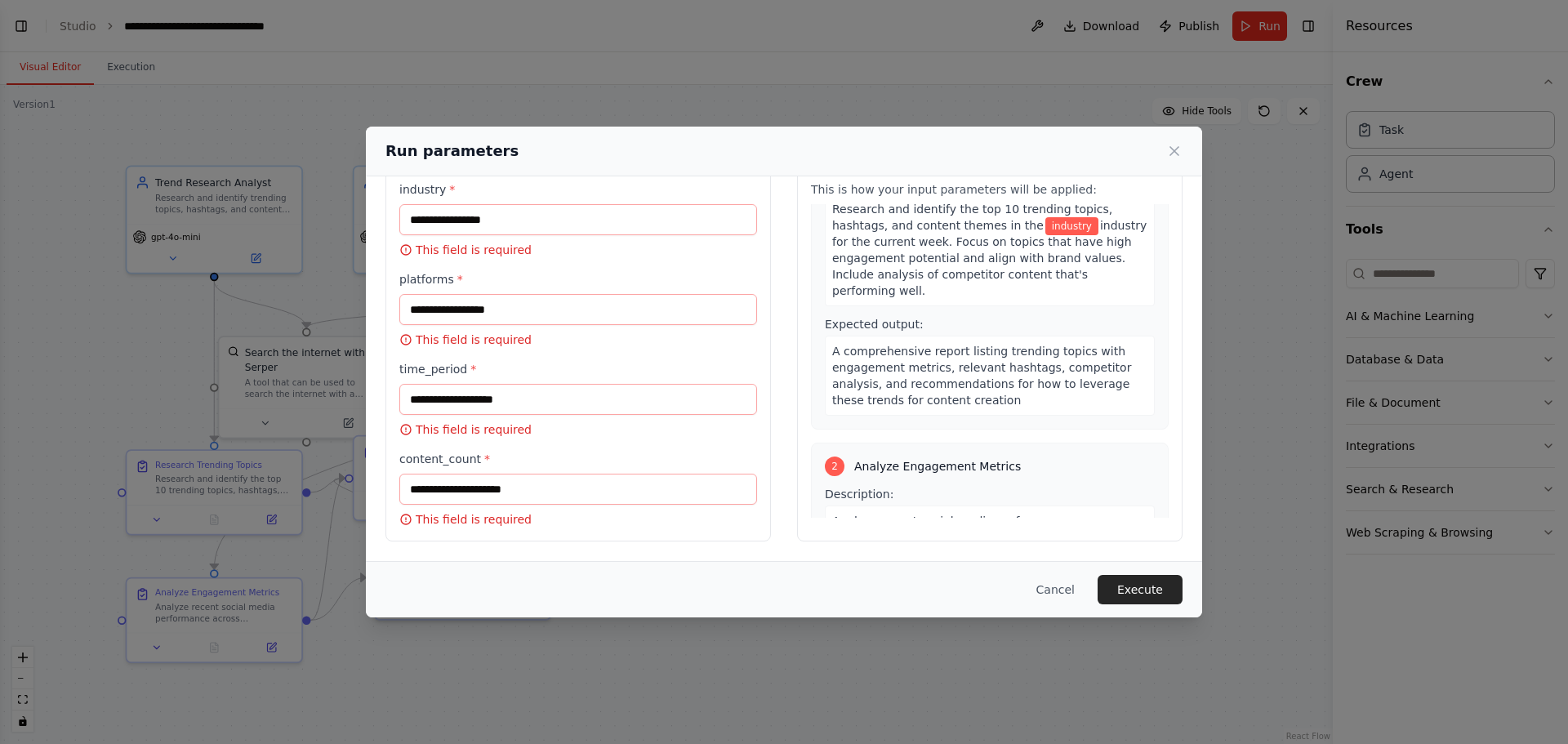
scroll to position [0, 0]
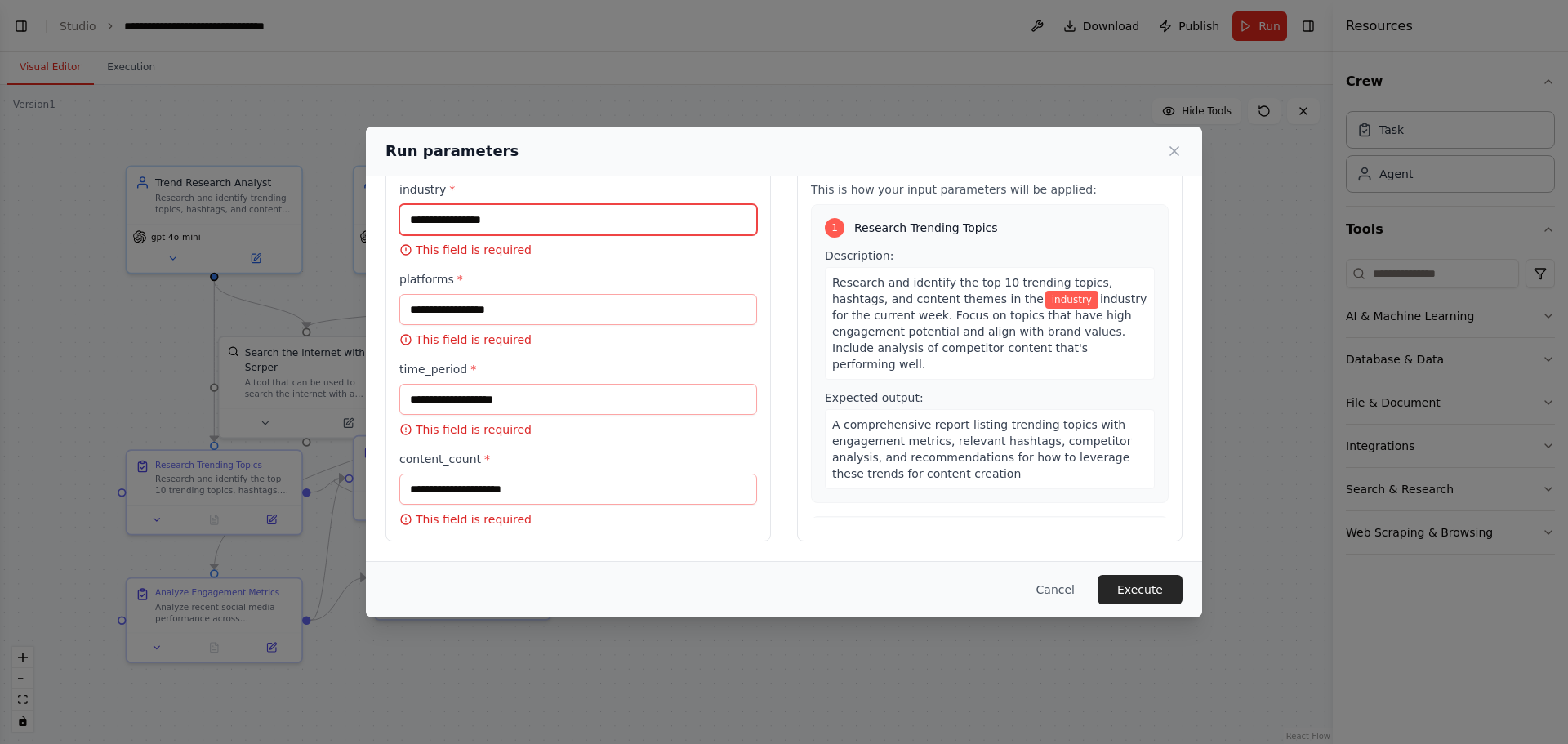
click at [527, 224] on input "industry *" at bounding box center [578, 219] width 357 height 31
click at [405, 243] on icon at bounding box center [406, 250] width 13 height 13
click at [405, 247] on icon at bounding box center [406, 250] width 13 height 13
click at [436, 224] on input "industry *" at bounding box center [578, 219] width 357 height 31
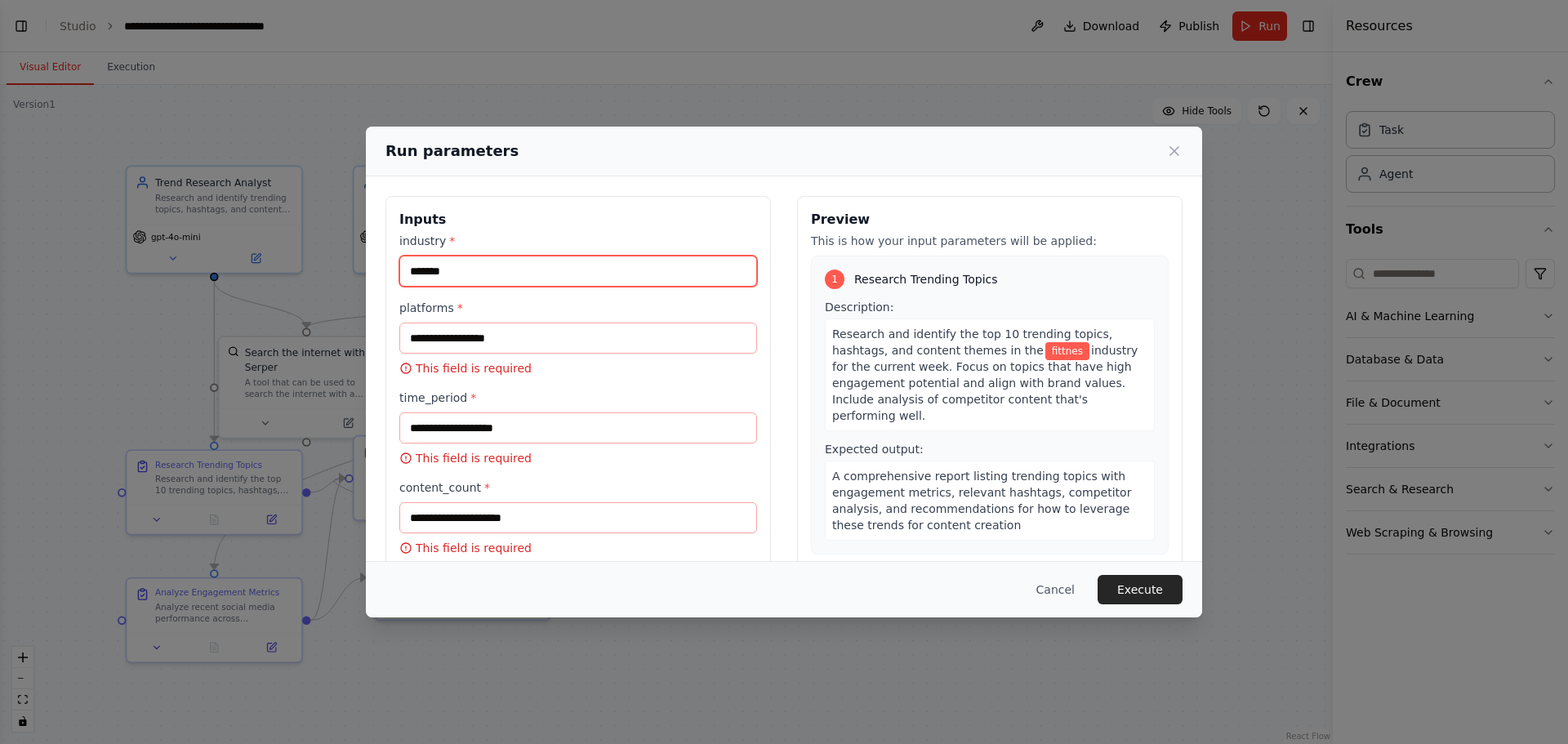
click at [419, 273] on input "*******" at bounding box center [578, 271] width 357 height 31
type input "******"
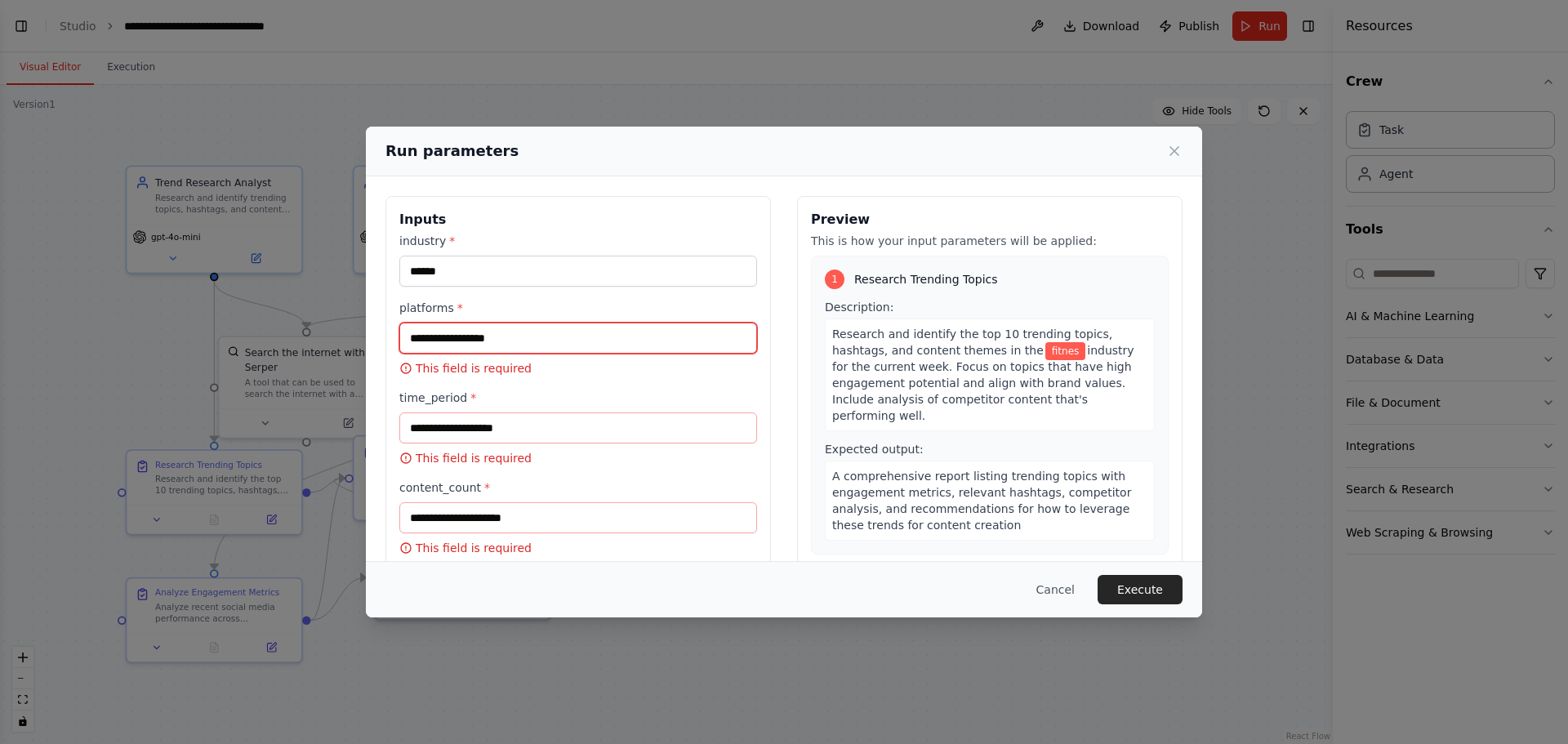
click at [427, 335] on input "platforms *" at bounding box center [578, 338] width 357 height 31
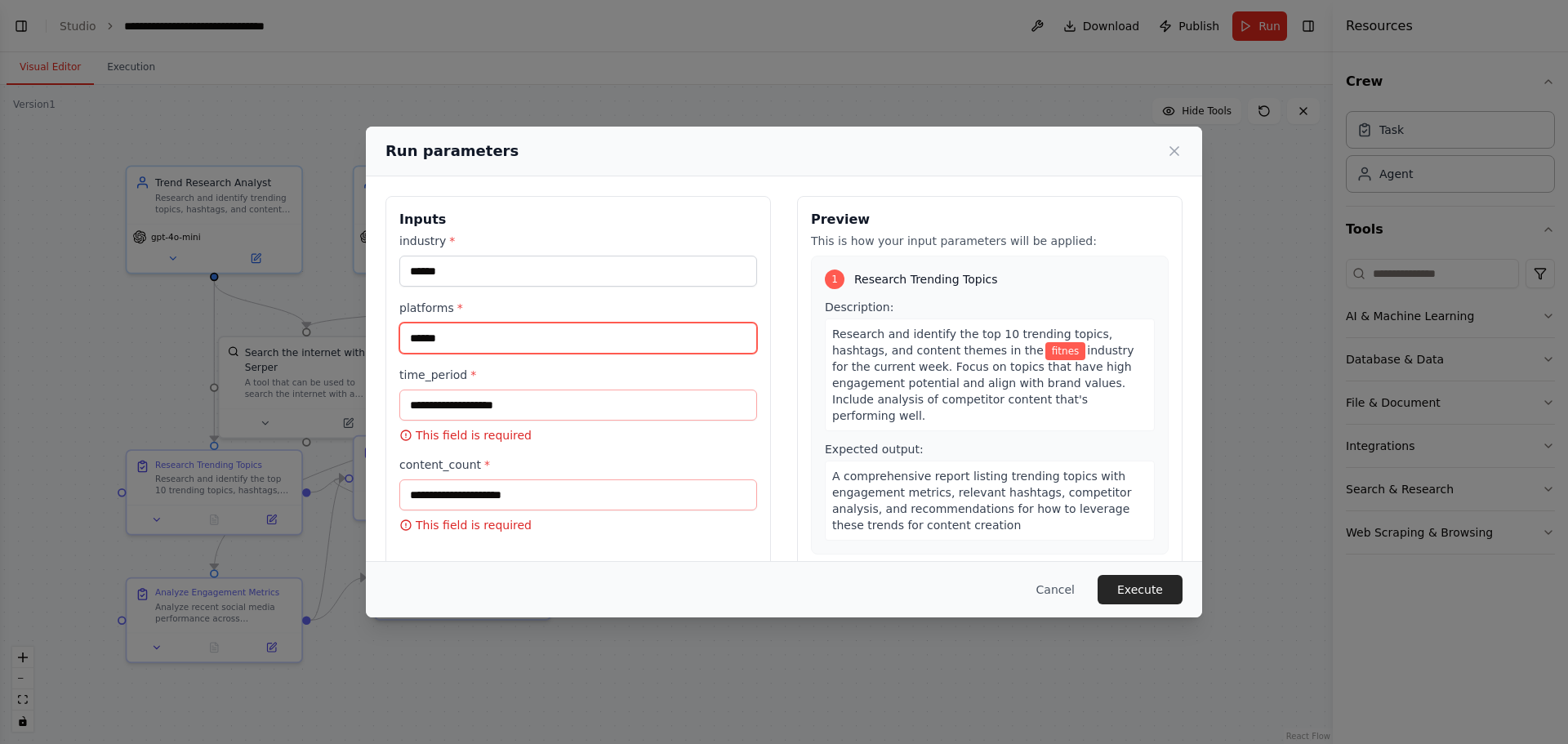
type input "******"
click at [427, 404] on input "time_period *" at bounding box center [578, 404] width 357 height 31
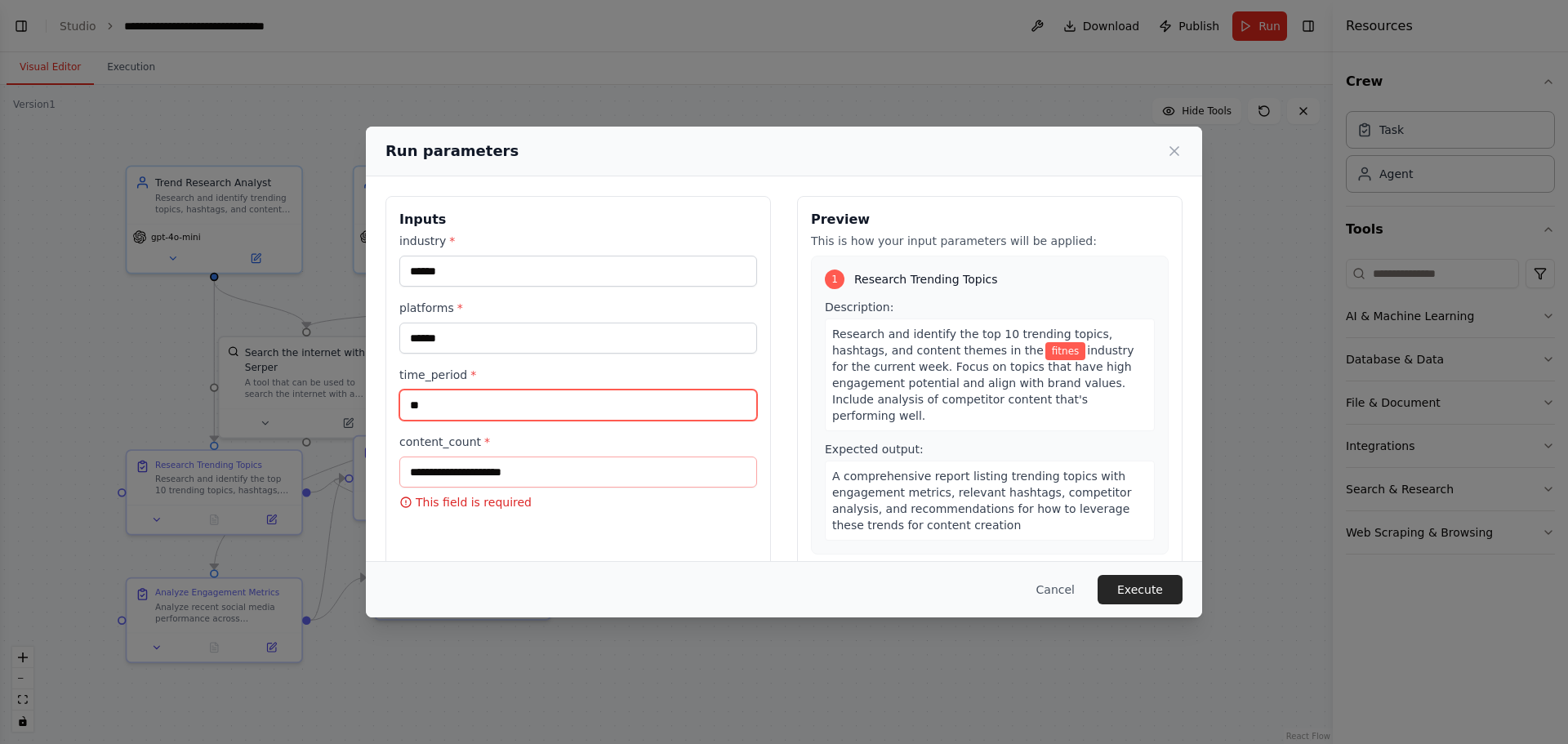
type input "*"
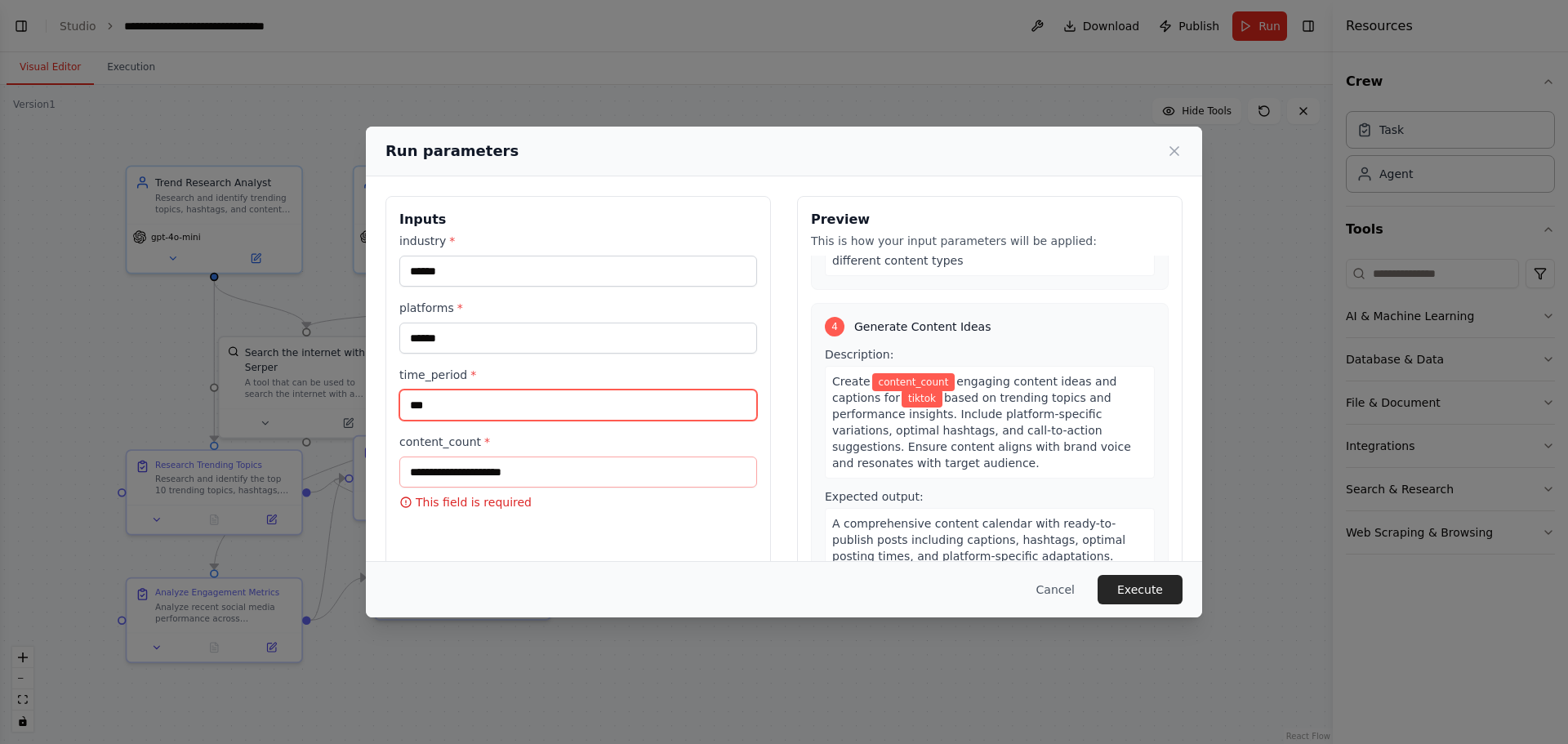
scroll to position [872, 0]
type input "***"
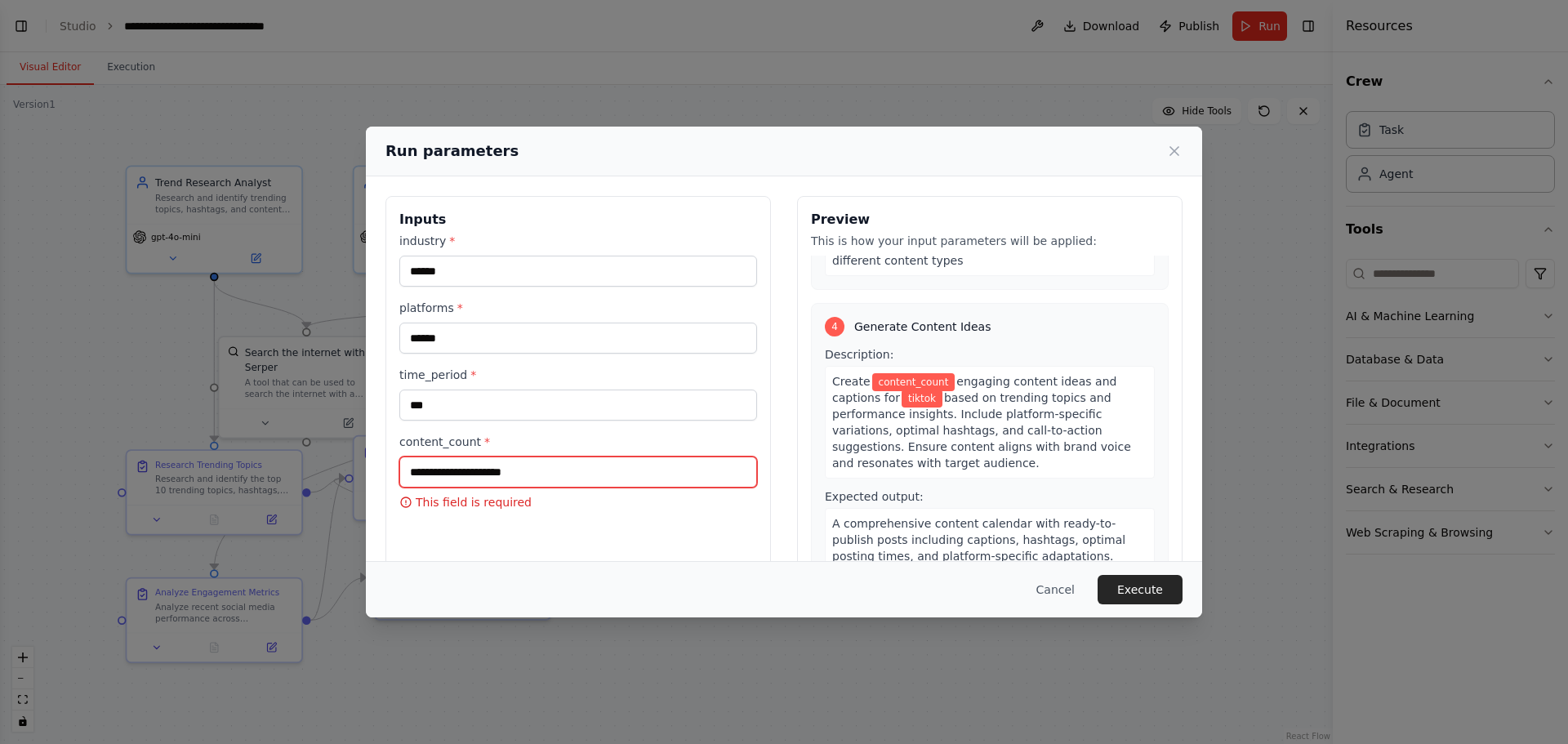
click at [697, 481] on input "content_count *" at bounding box center [578, 472] width 357 height 31
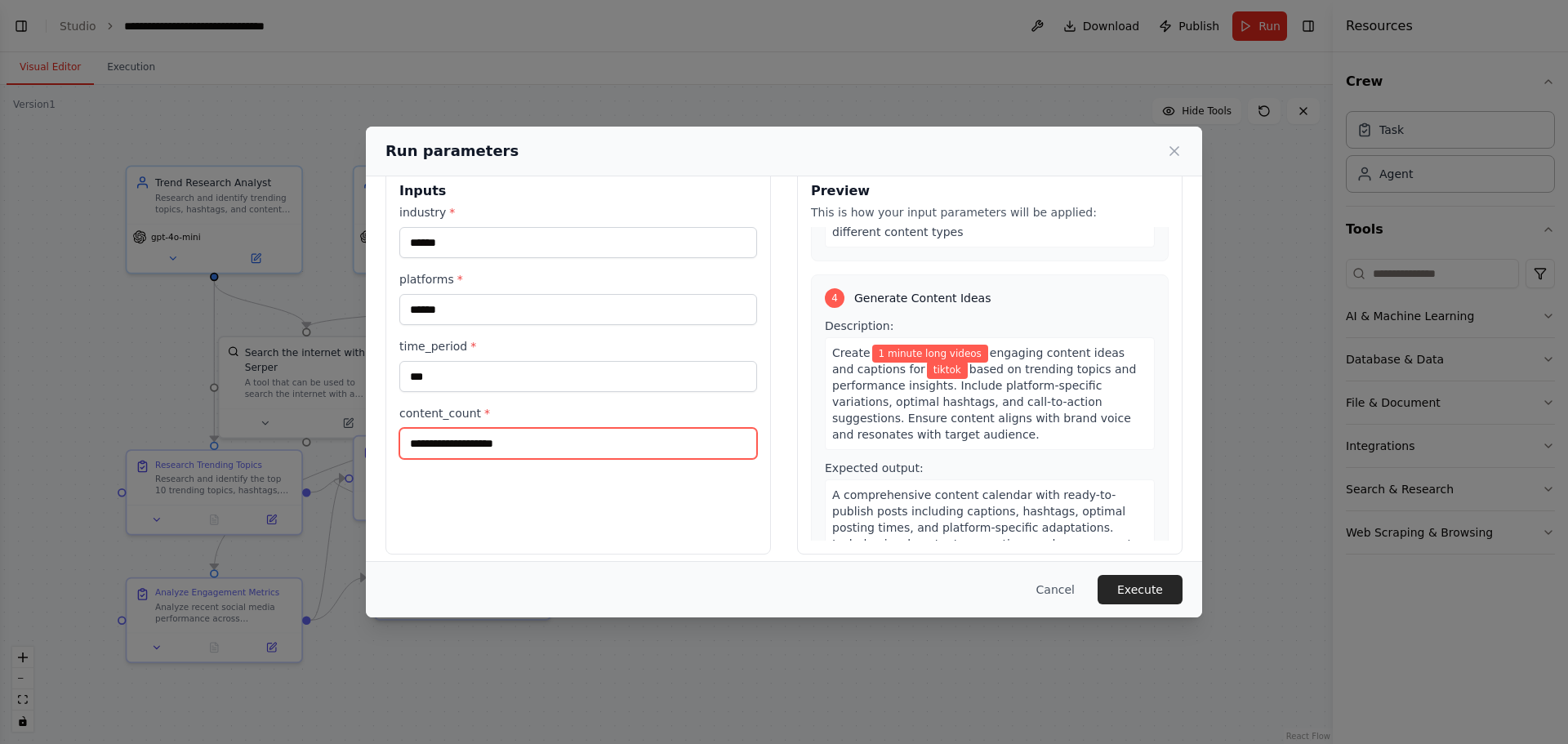
scroll to position [42, 0]
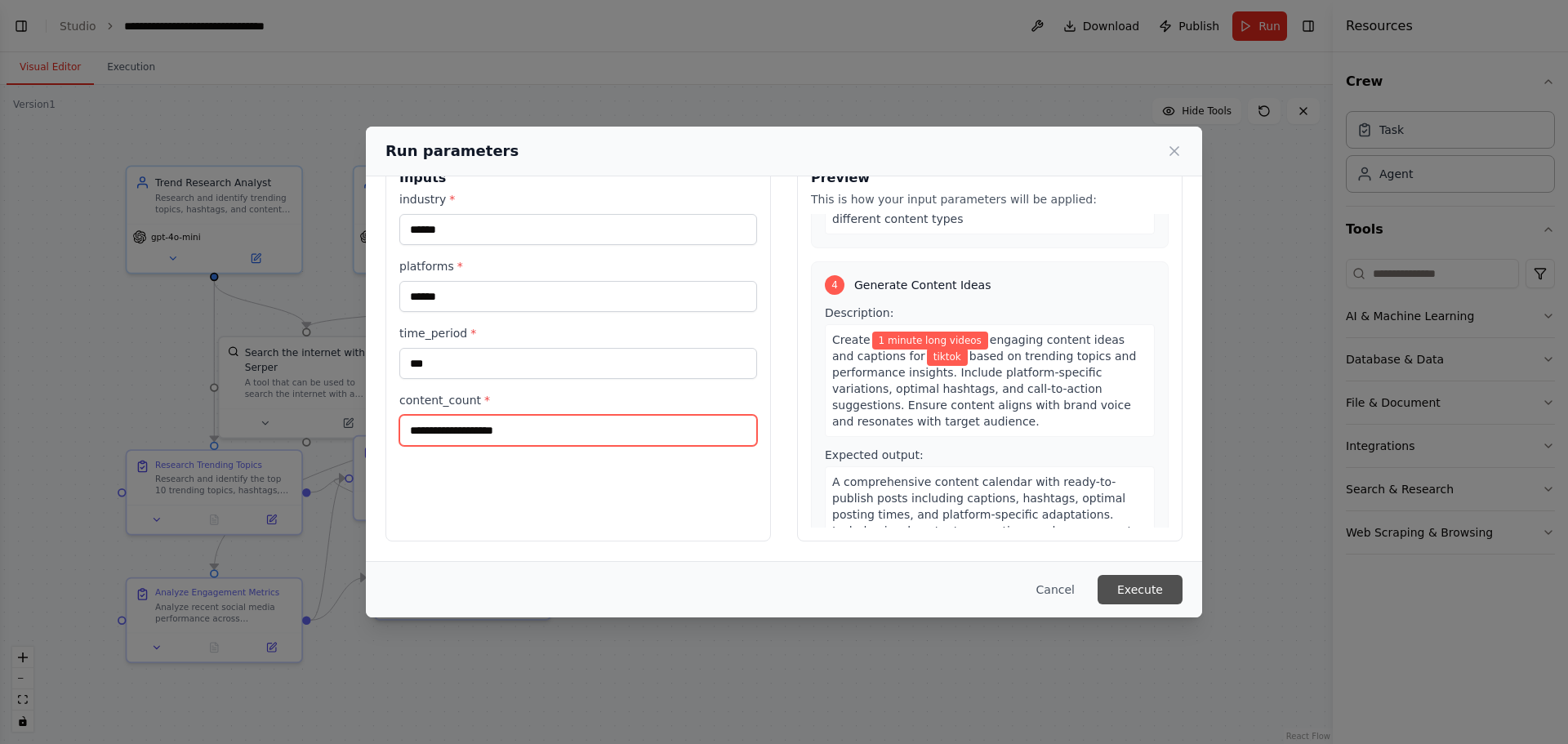
type input "**********"
click at [1143, 596] on button "Execute" at bounding box center [1139, 589] width 85 height 29
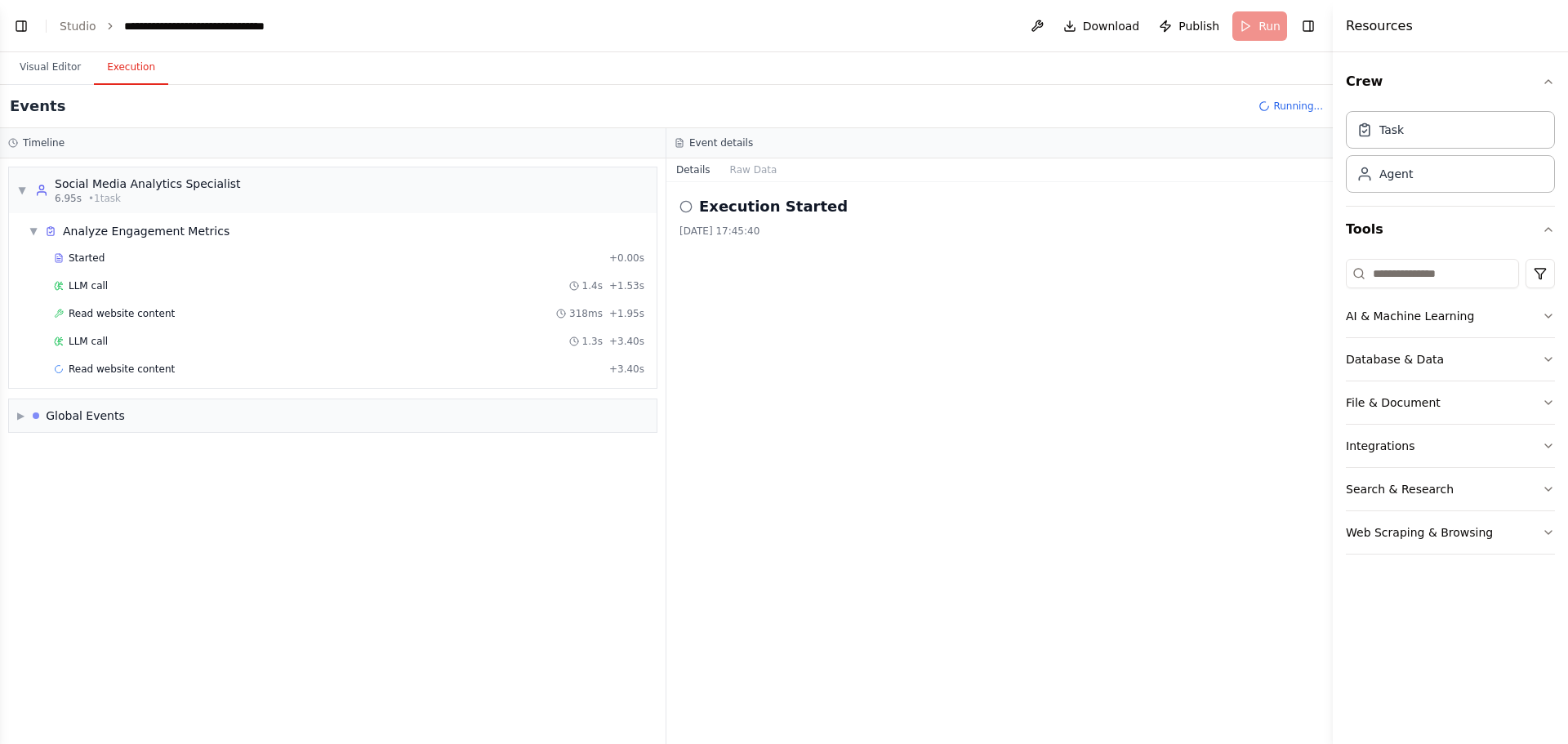
click at [131, 71] on button "Execution" at bounding box center [131, 67] width 74 height 34
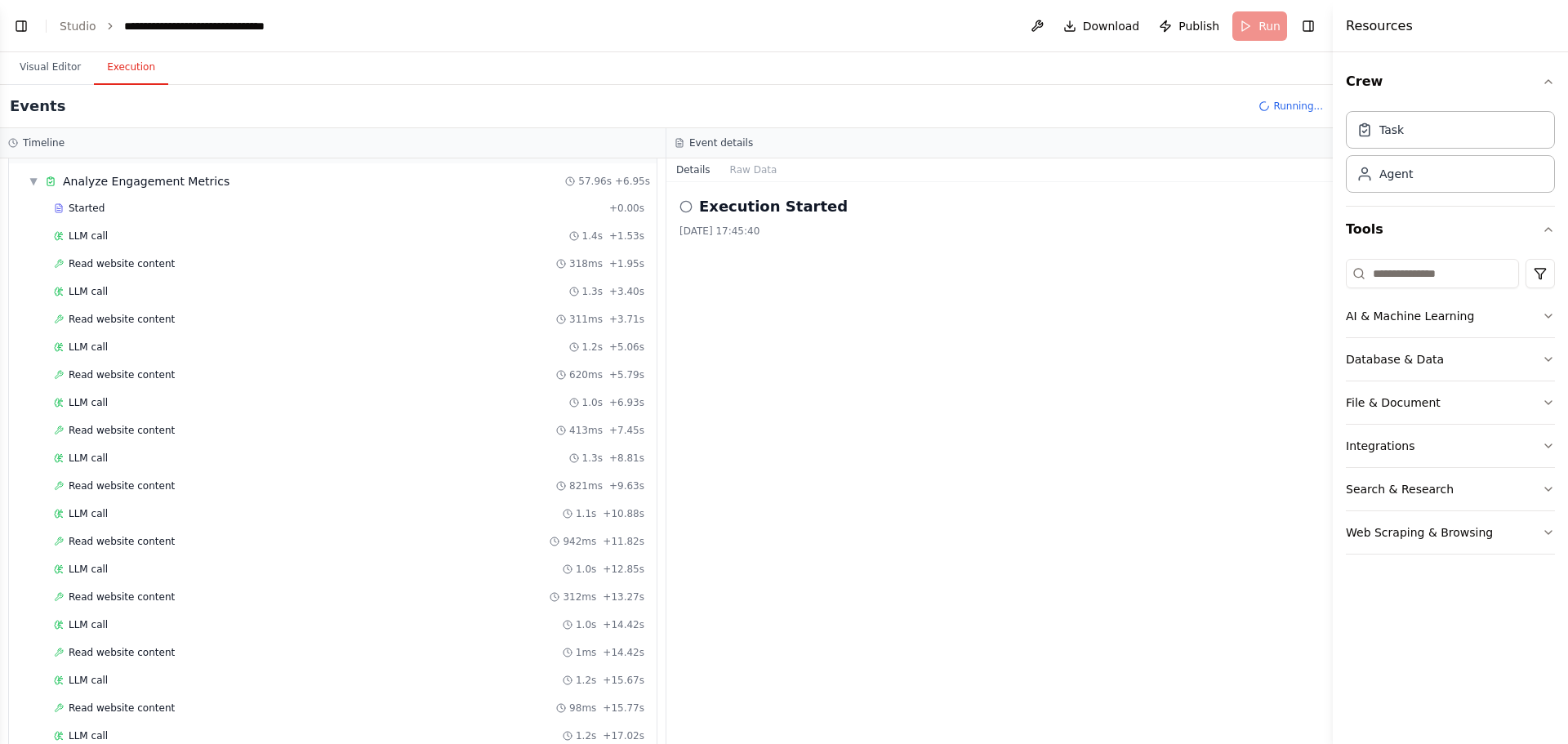
scroll to position [0, 0]
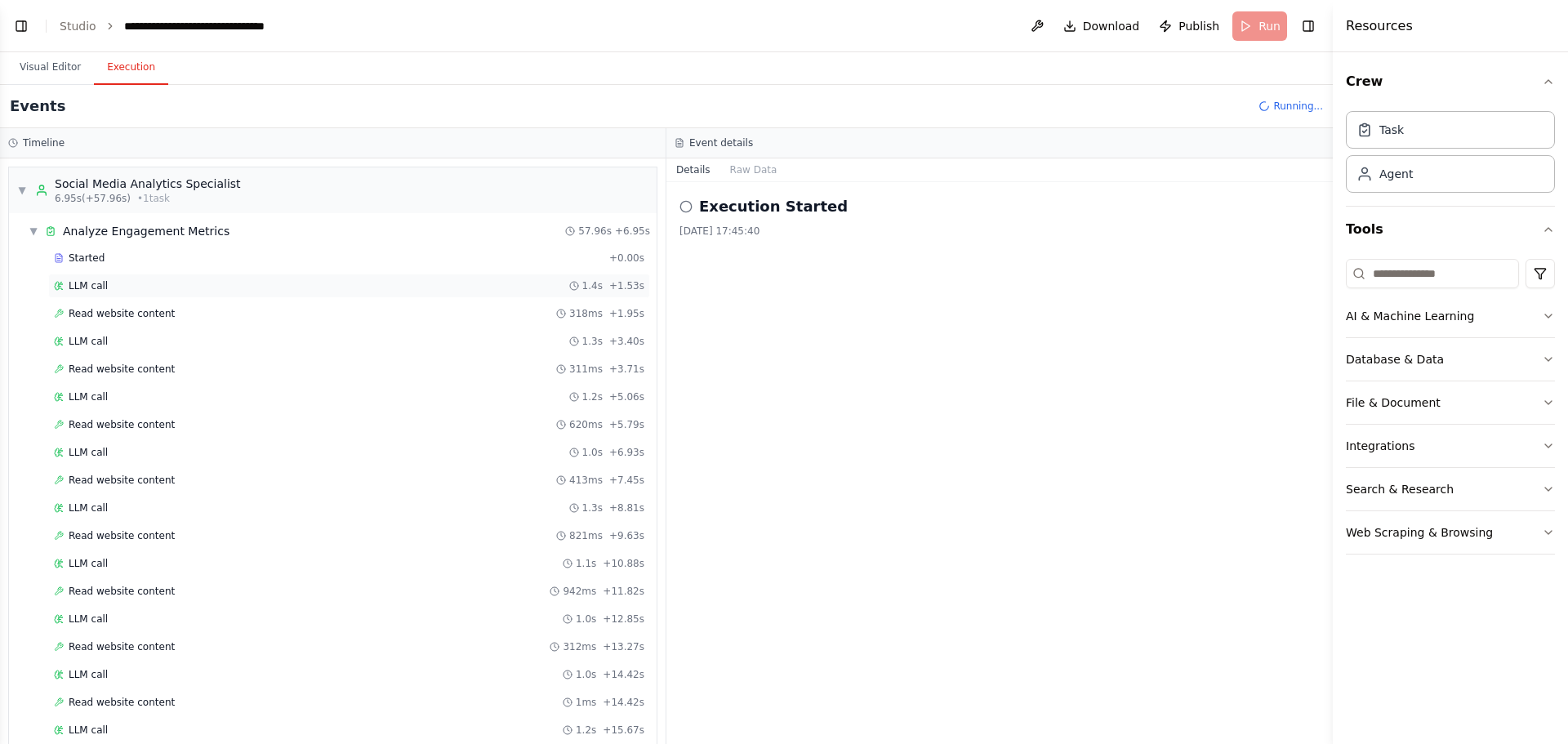
click at [571, 286] on icon at bounding box center [574, 286] width 10 height 10
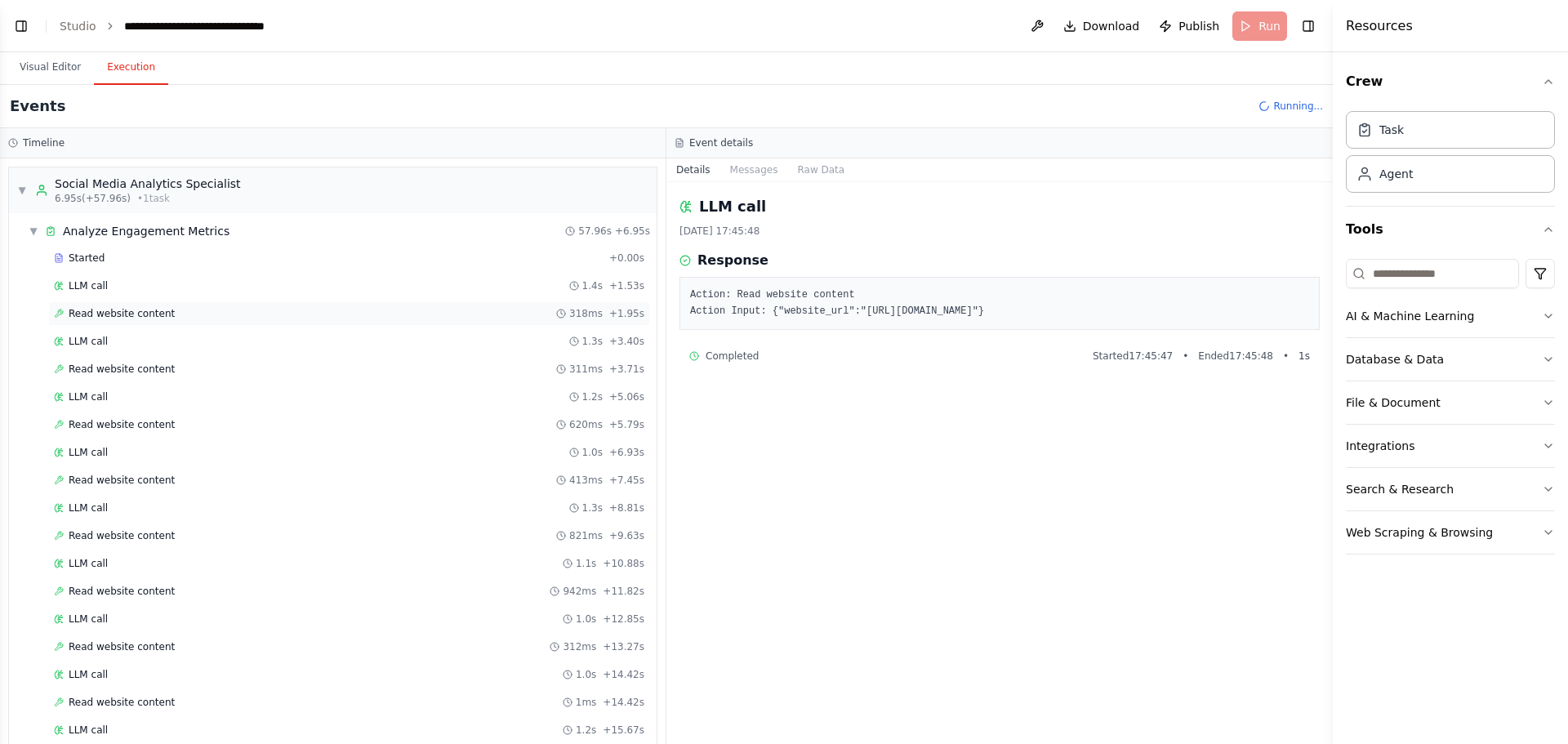
click at [502, 322] on div "Read website content 318ms + 1.95s" at bounding box center [349, 313] width 602 height 24
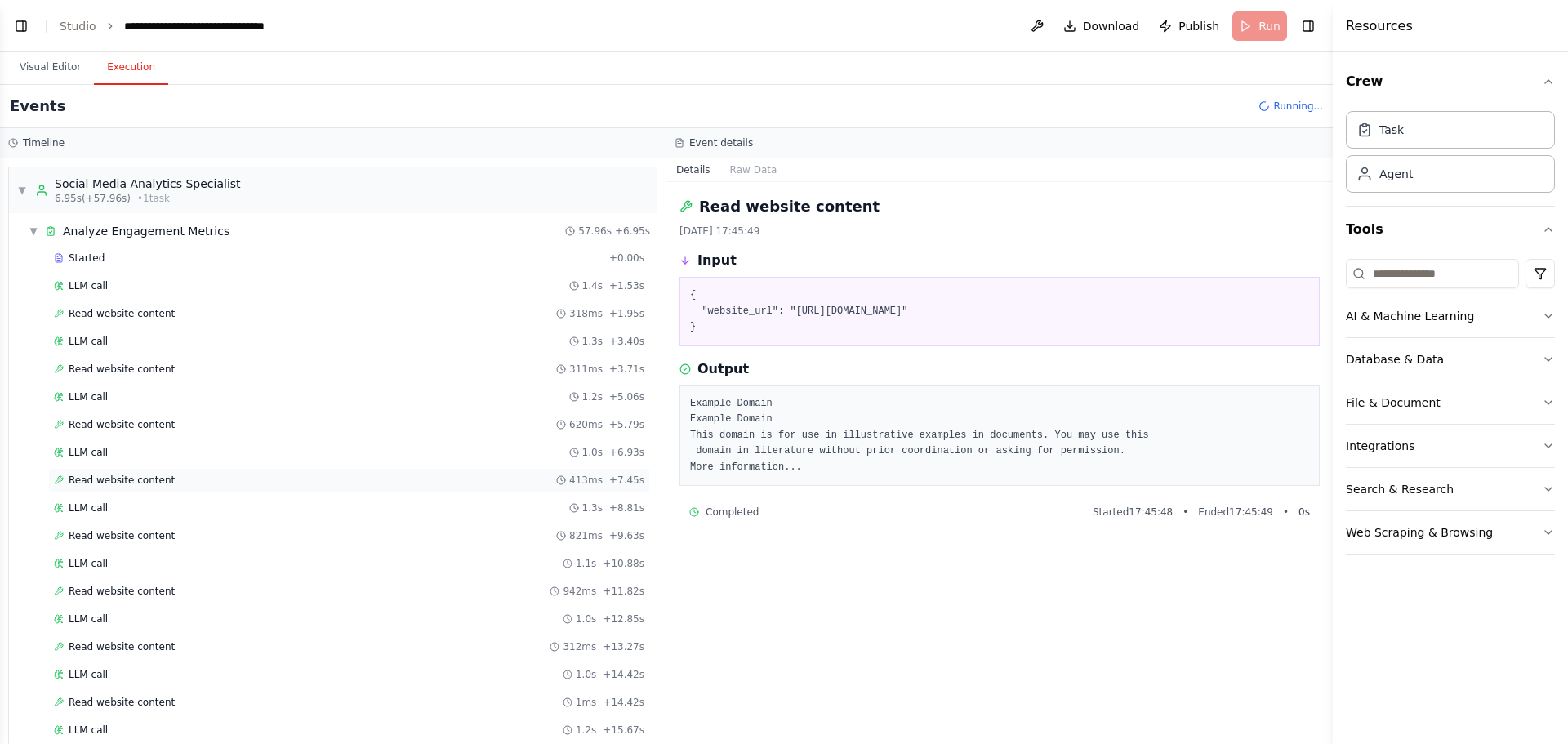
click at [410, 469] on div "Read website content 413ms + 7.45s" at bounding box center [349, 480] width 602 height 24
click at [394, 516] on div "LLM call 1.3s + 8.81s" at bounding box center [349, 508] width 602 height 24
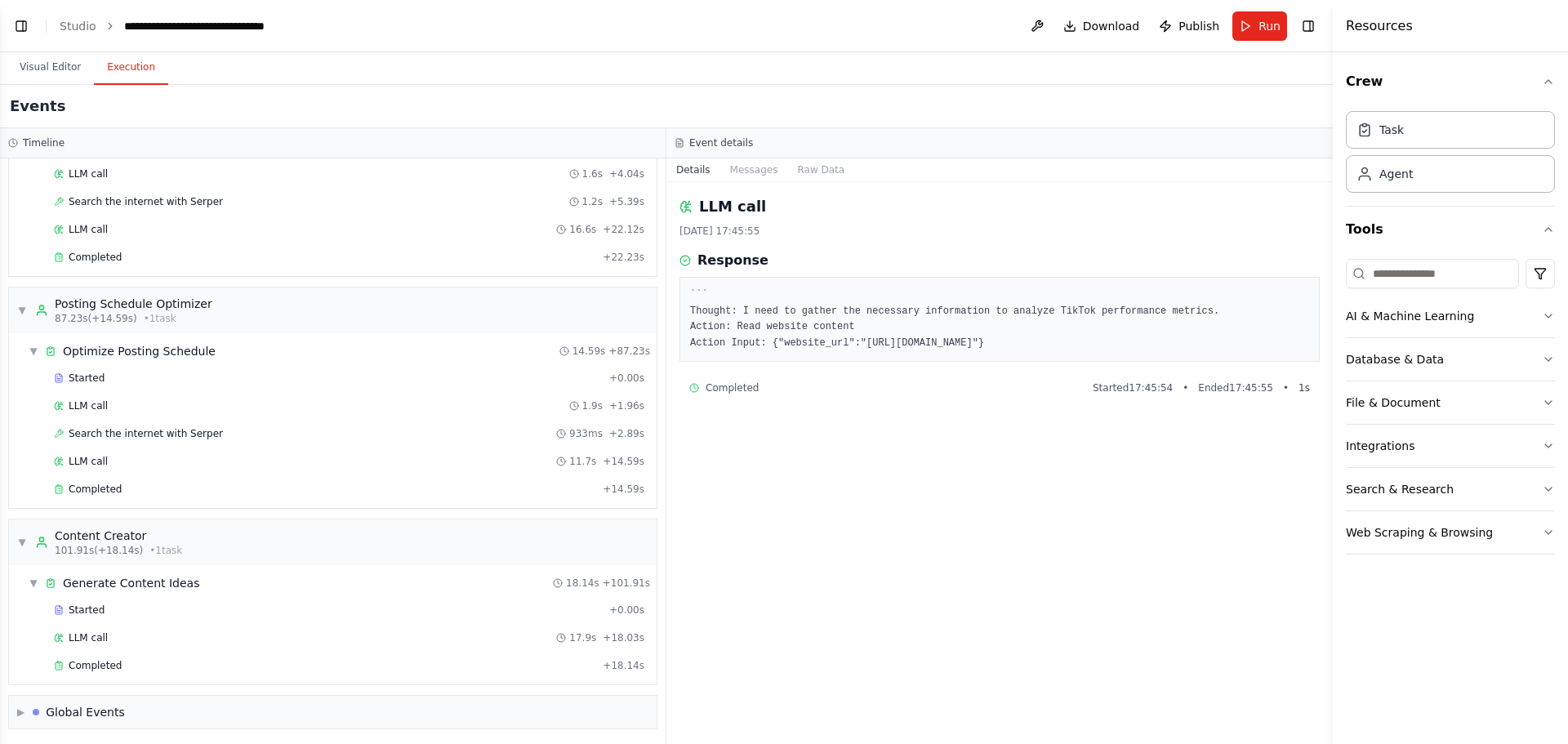
scroll to position [1735, 0]
click at [468, 662] on div "Completed" at bounding box center [325, 662] width 542 height 13
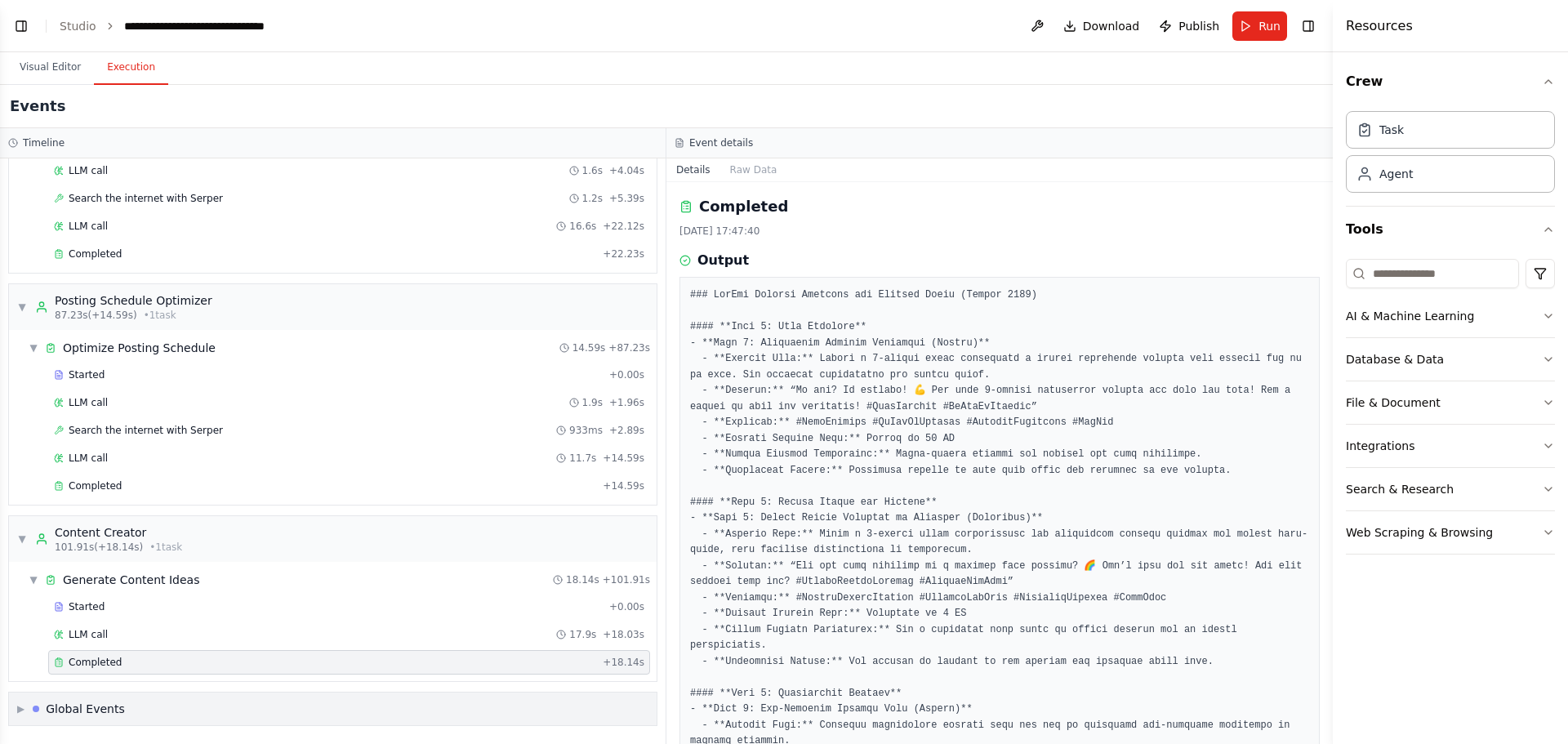
click at [389, 713] on div "▶ Global Events" at bounding box center [333, 709] width 647 height 33
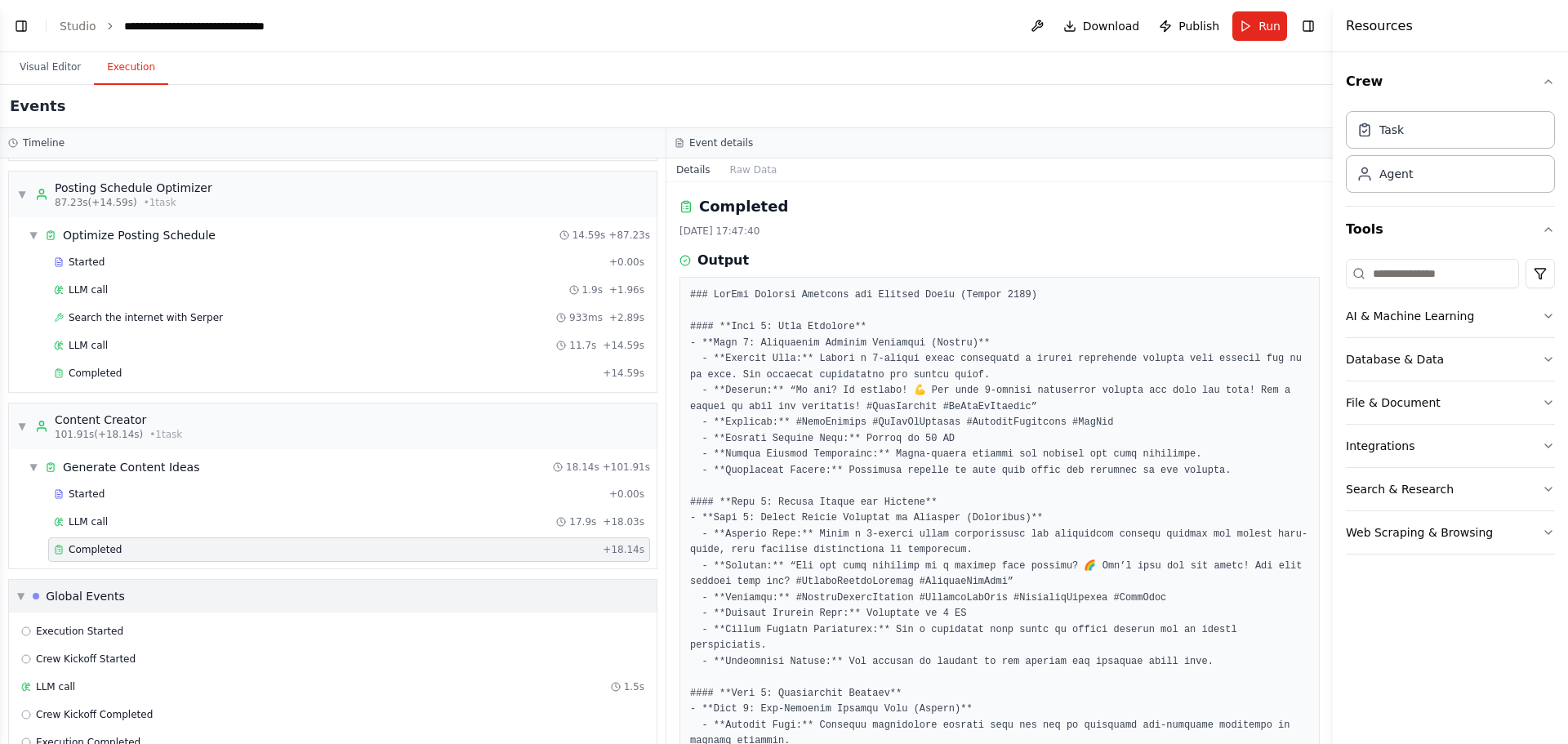
scroll to position [1884, 0]
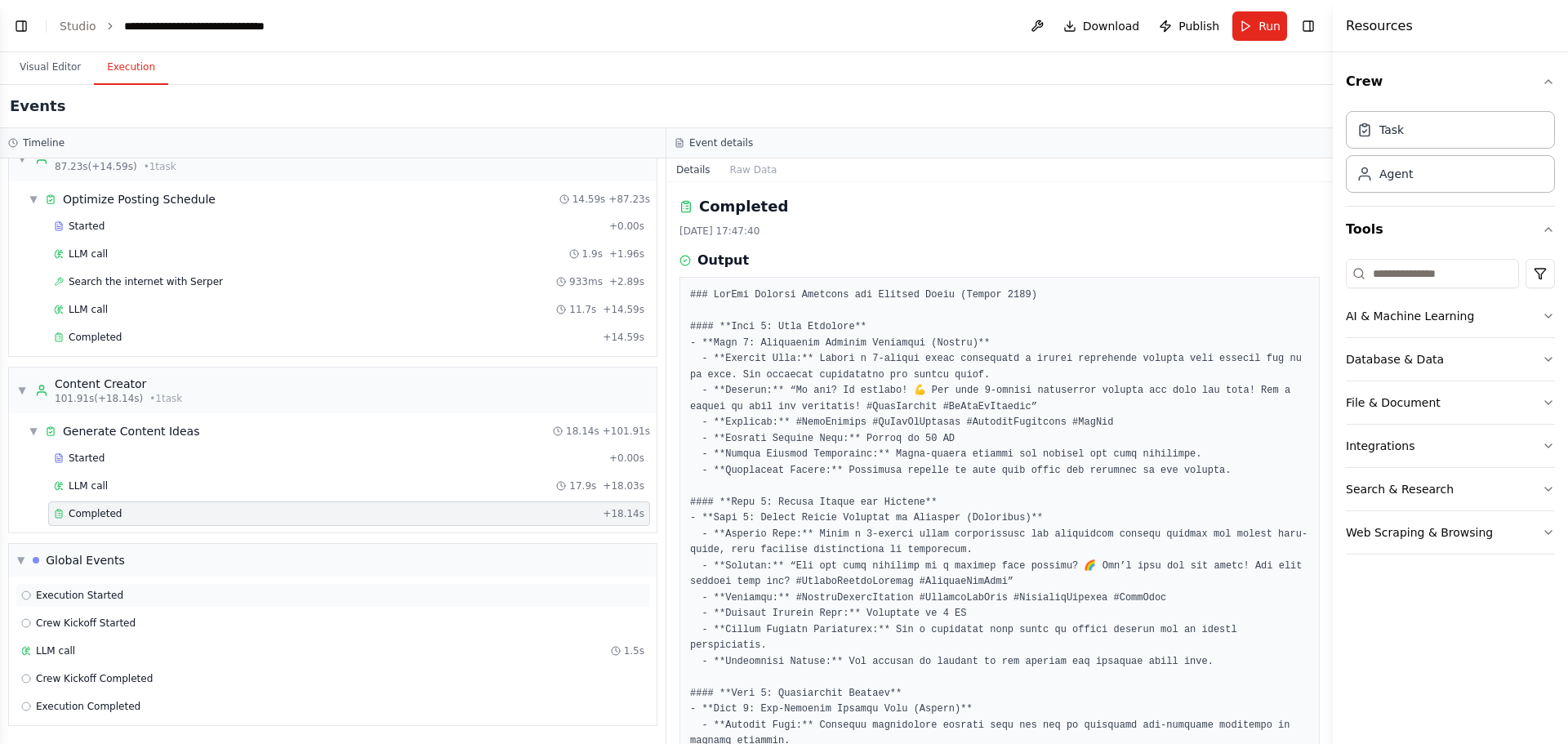
click at [145, 604] on div "Execution Started" at bounding box center [332, 595] width 635 height 24
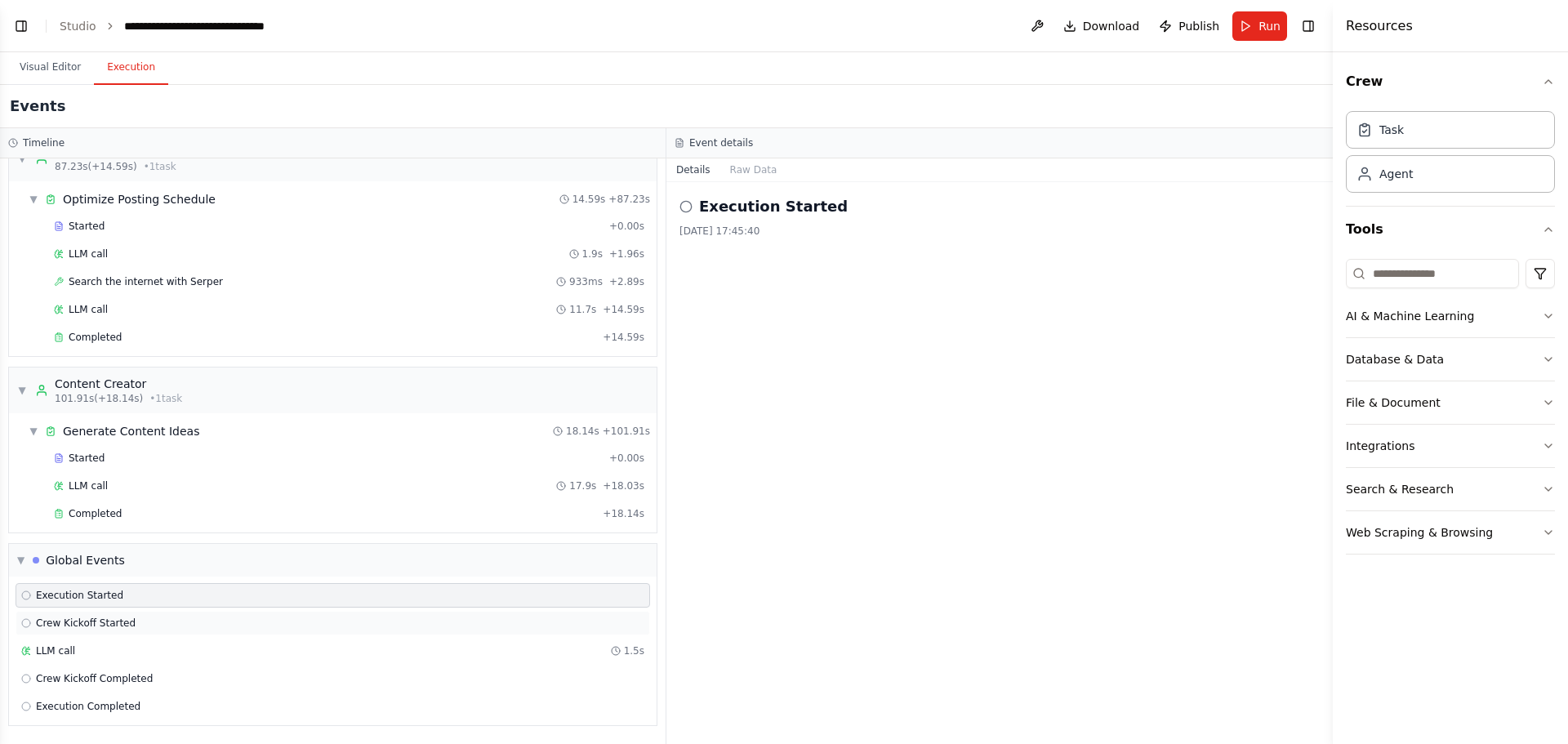
click at [140, 635] on div "Crew Kickoff Started" at bounding box center [332, 623] width 635 height 24
click at [133, 678] on span "Crew Kickoff Completed" at bounding box center [94, 678] width 117 height 13
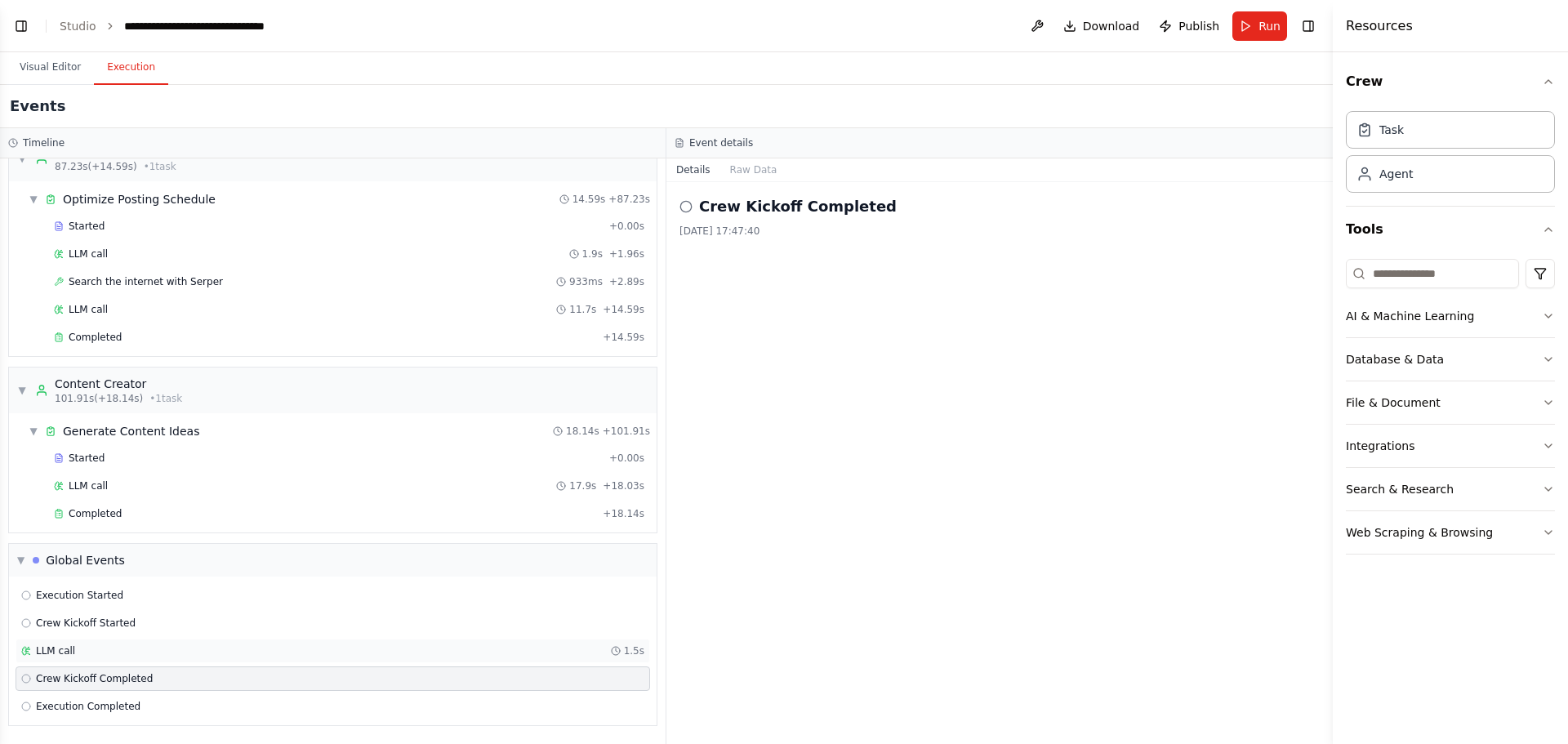
click at [121, 657] on div "LLM call 1.5s" at bounding box center [332, 651] width 623 height 13
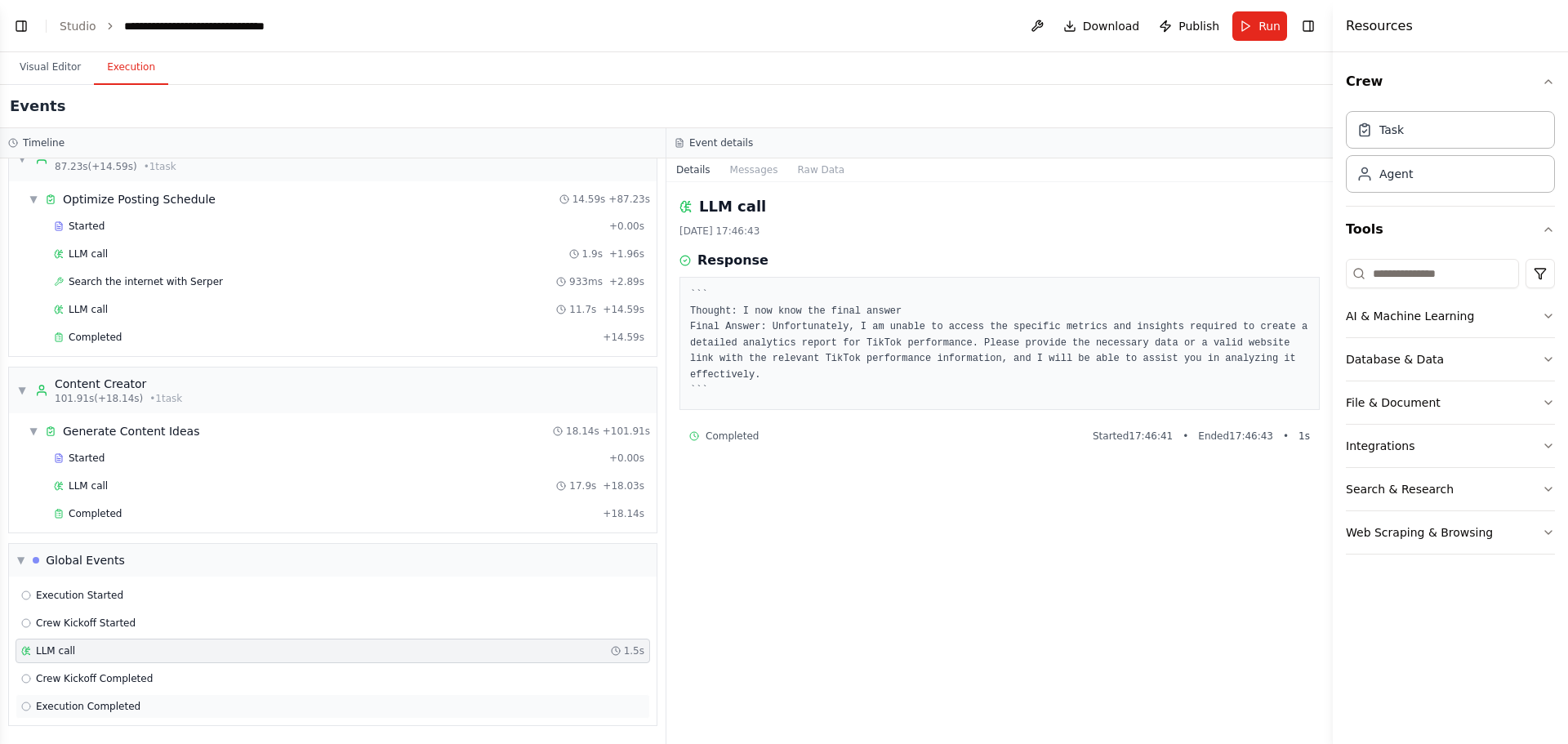
click at [121, 699] on span "Execution Completed" at bounding box center [88, 706] width 104 height 13
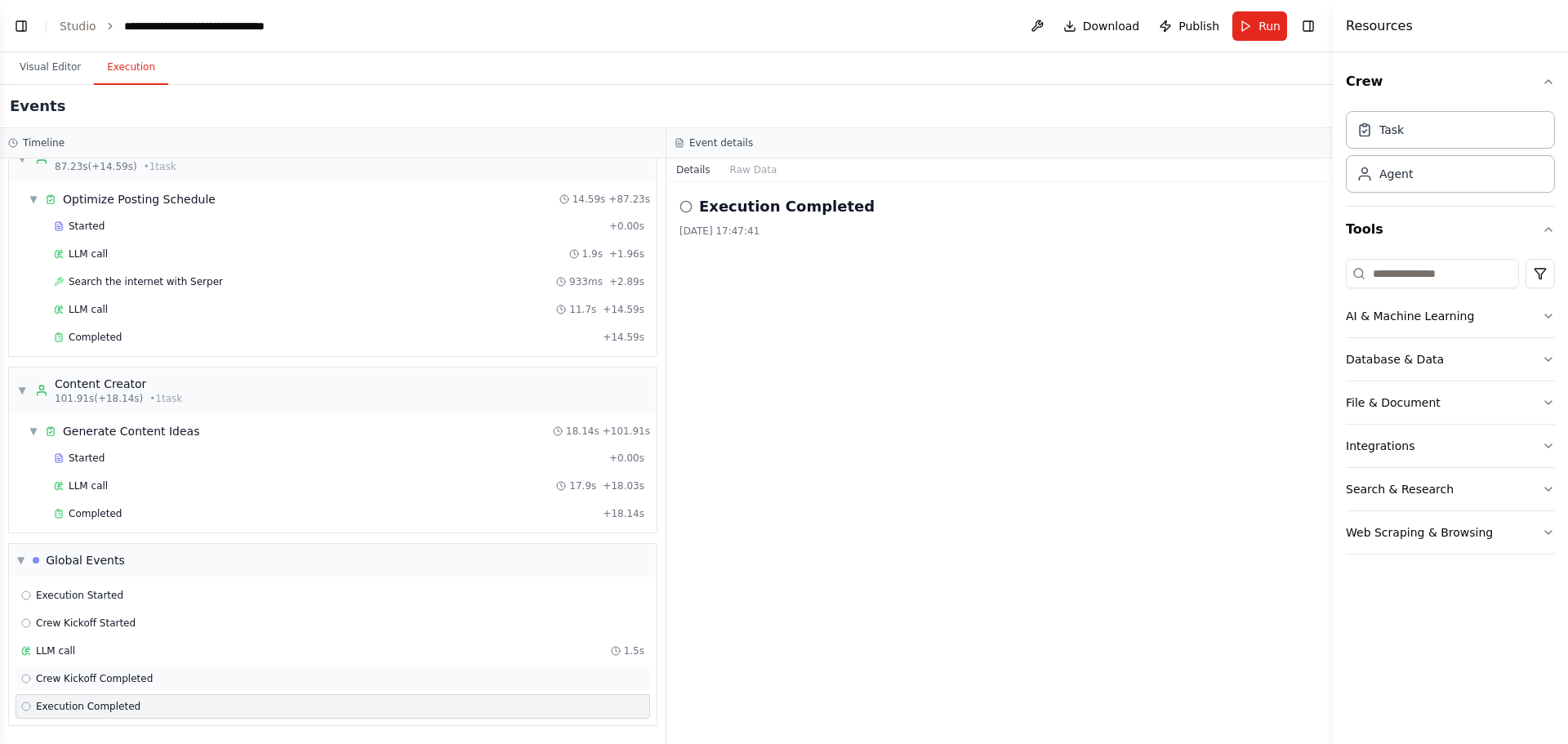
click at [86, 673] on span "Crew Kickoff Completed" at bounding box center [94, 678] width 117 height 13
click at [70, 513] on span "Completed" at bounding box center [95, 514] width 53 height 13
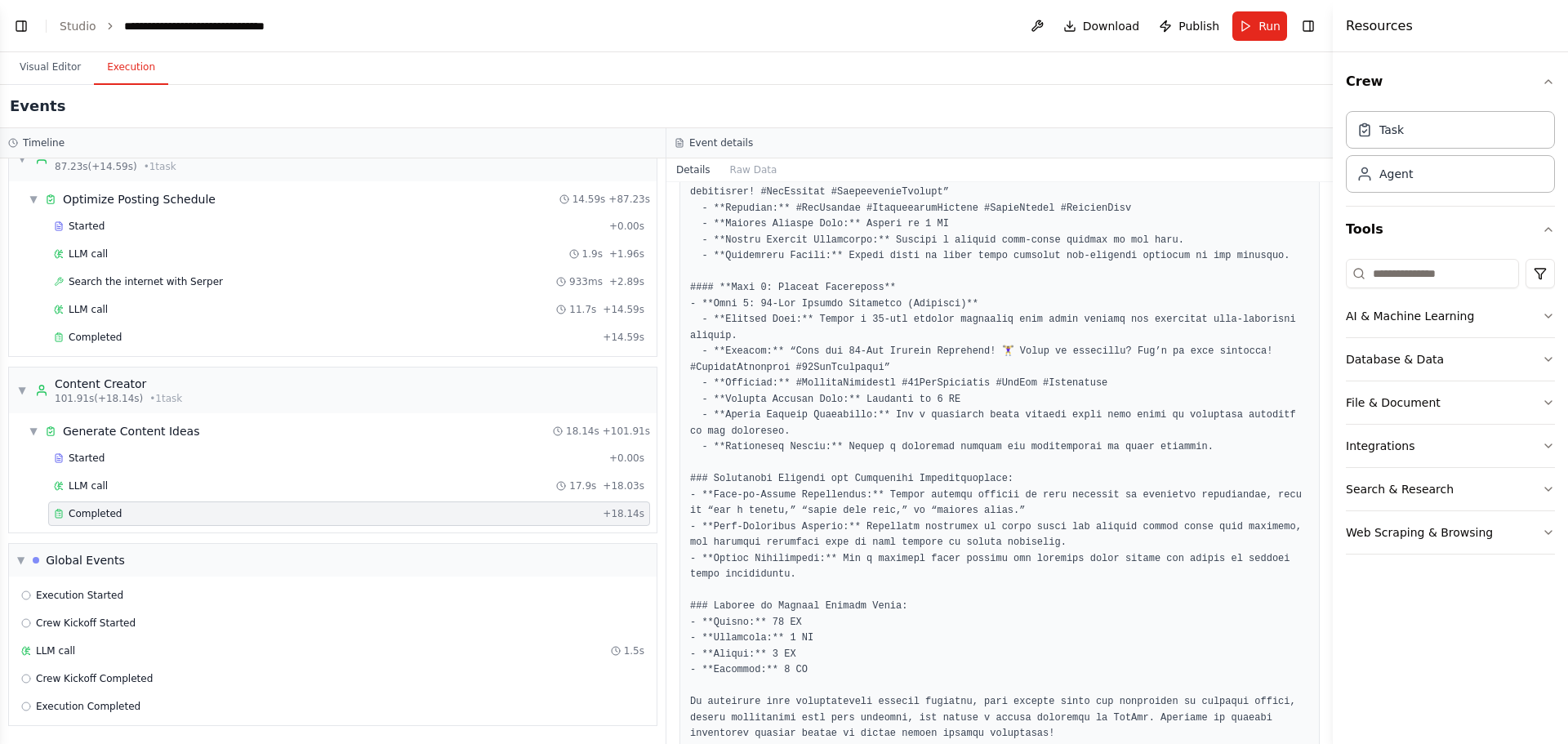
scroll to position [584, 0]
click at [755, 179] on button "Raw Data" at bounding box center [754, 169] width 67 height 23
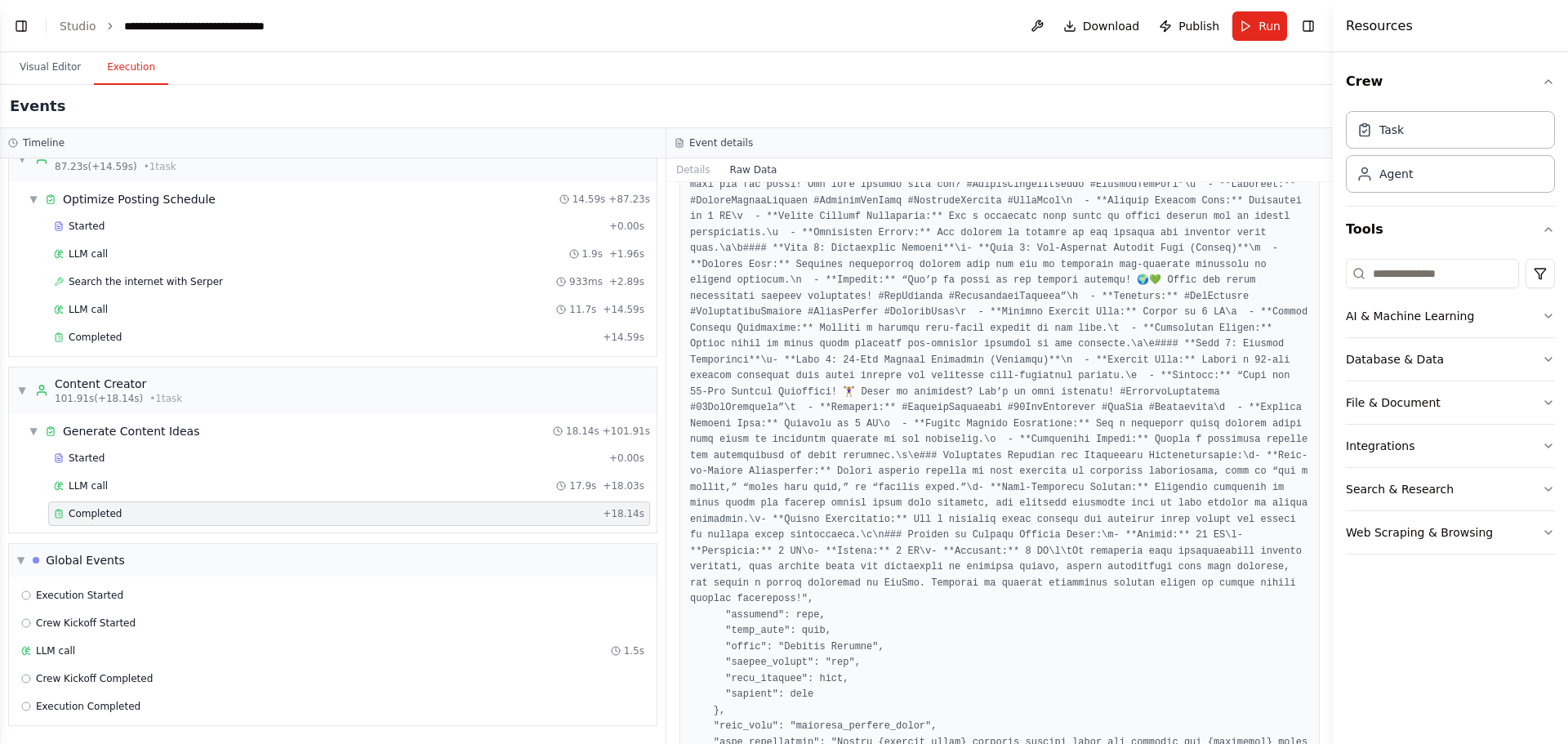
scroll to position [1652, 0]
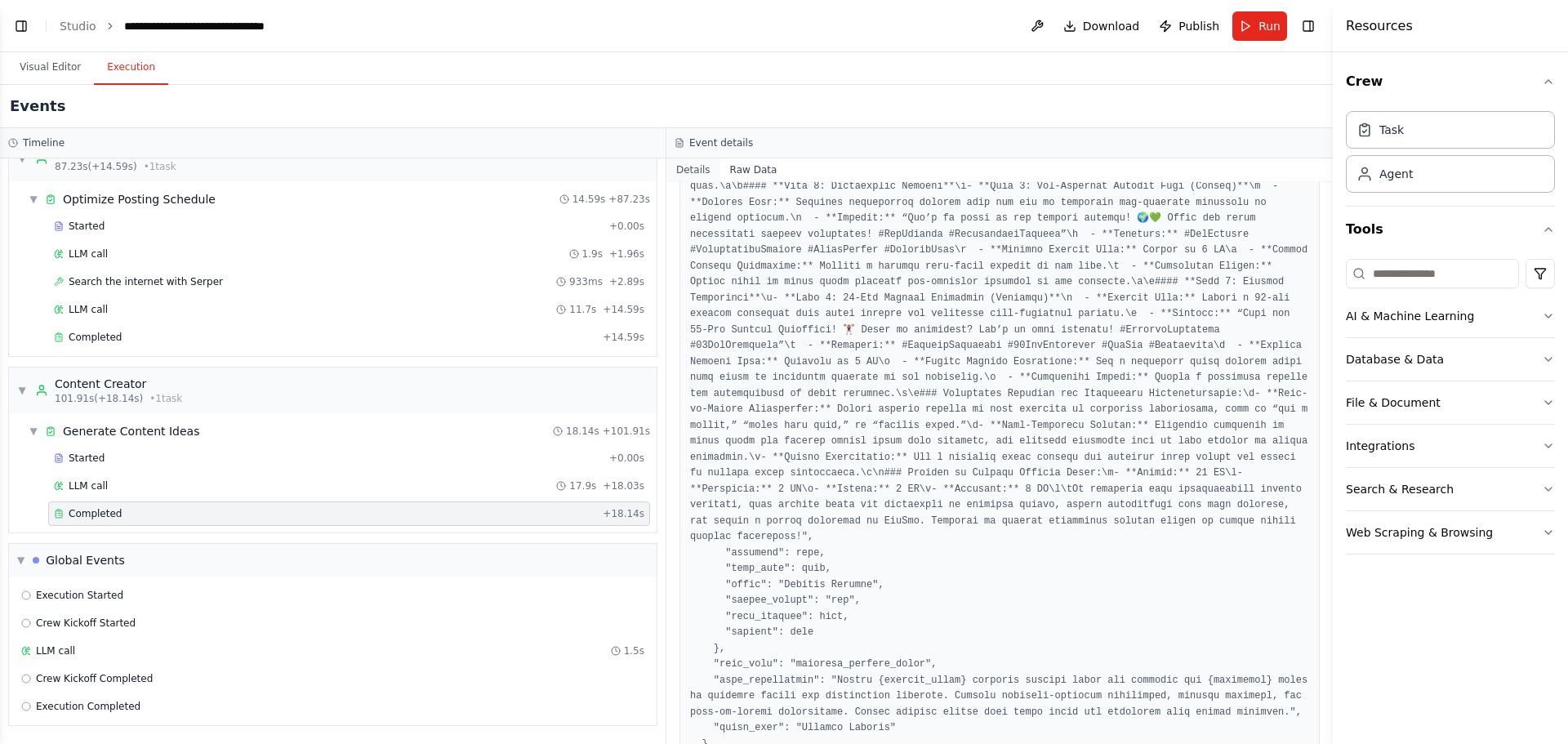
click at [684, 178] on button "Details" at bounding box center [694, 169] width 54 height 23
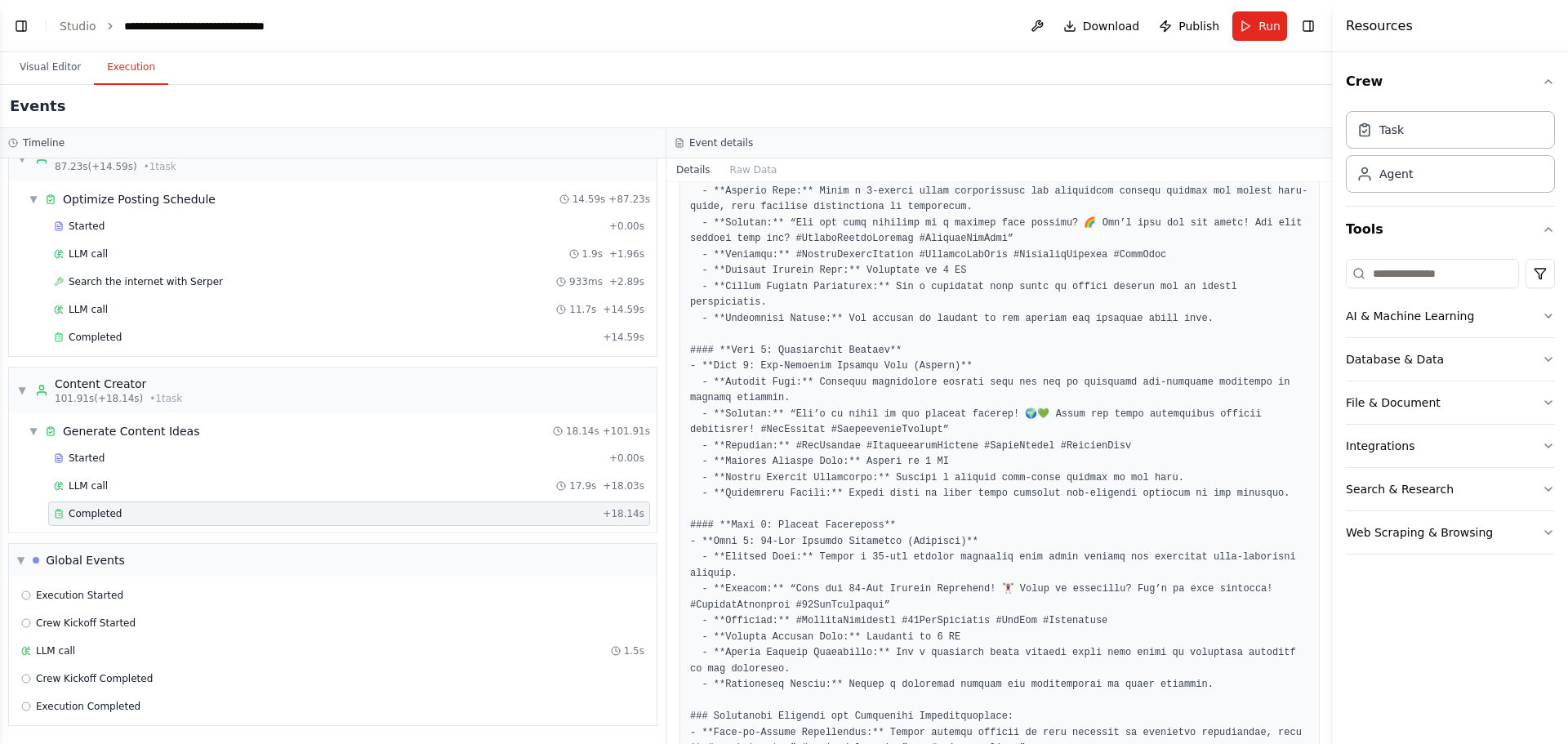
scroll to position [584, 0]
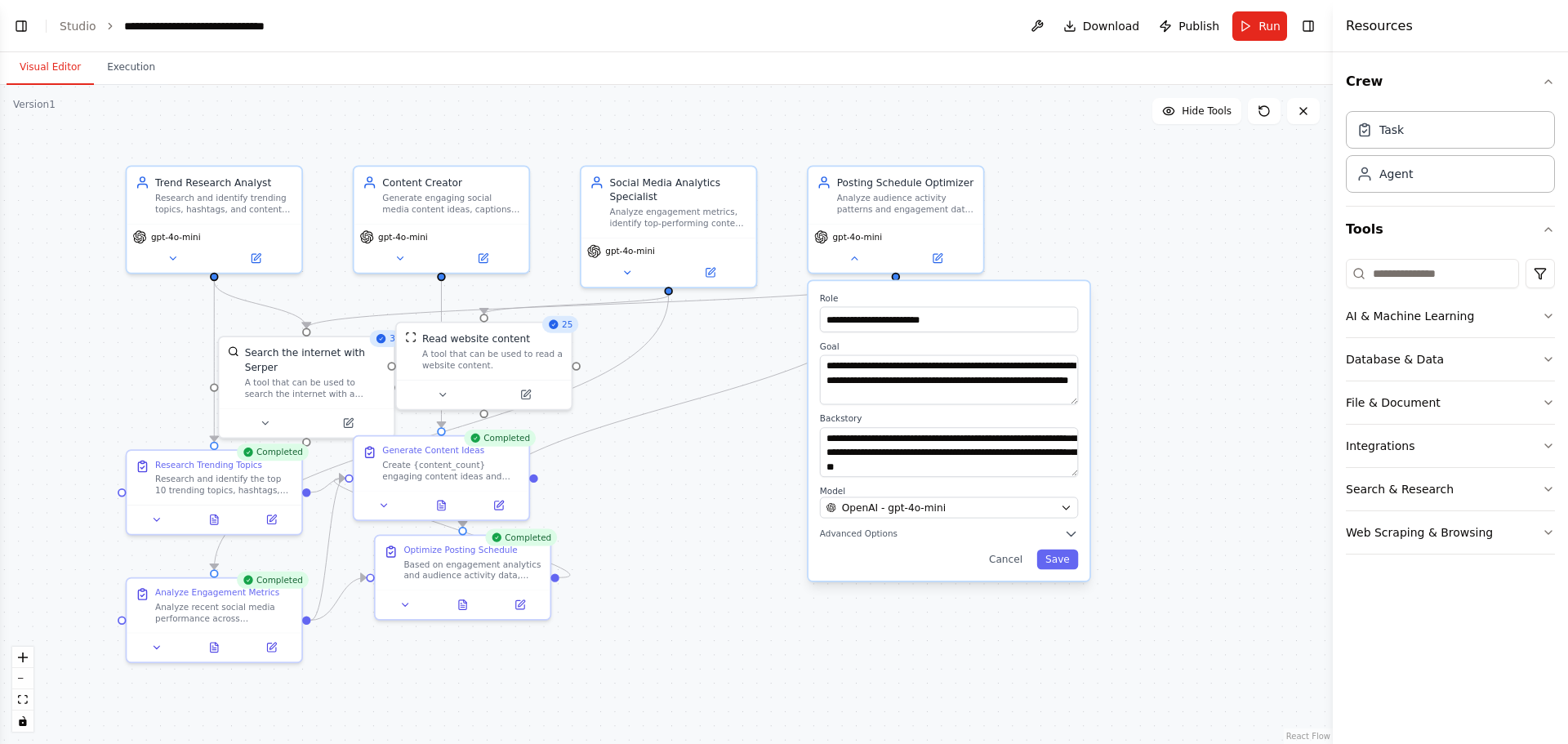
click at [30, 72] on button "Visual Editor" at bounding box center [50, 67] width 87 height 34
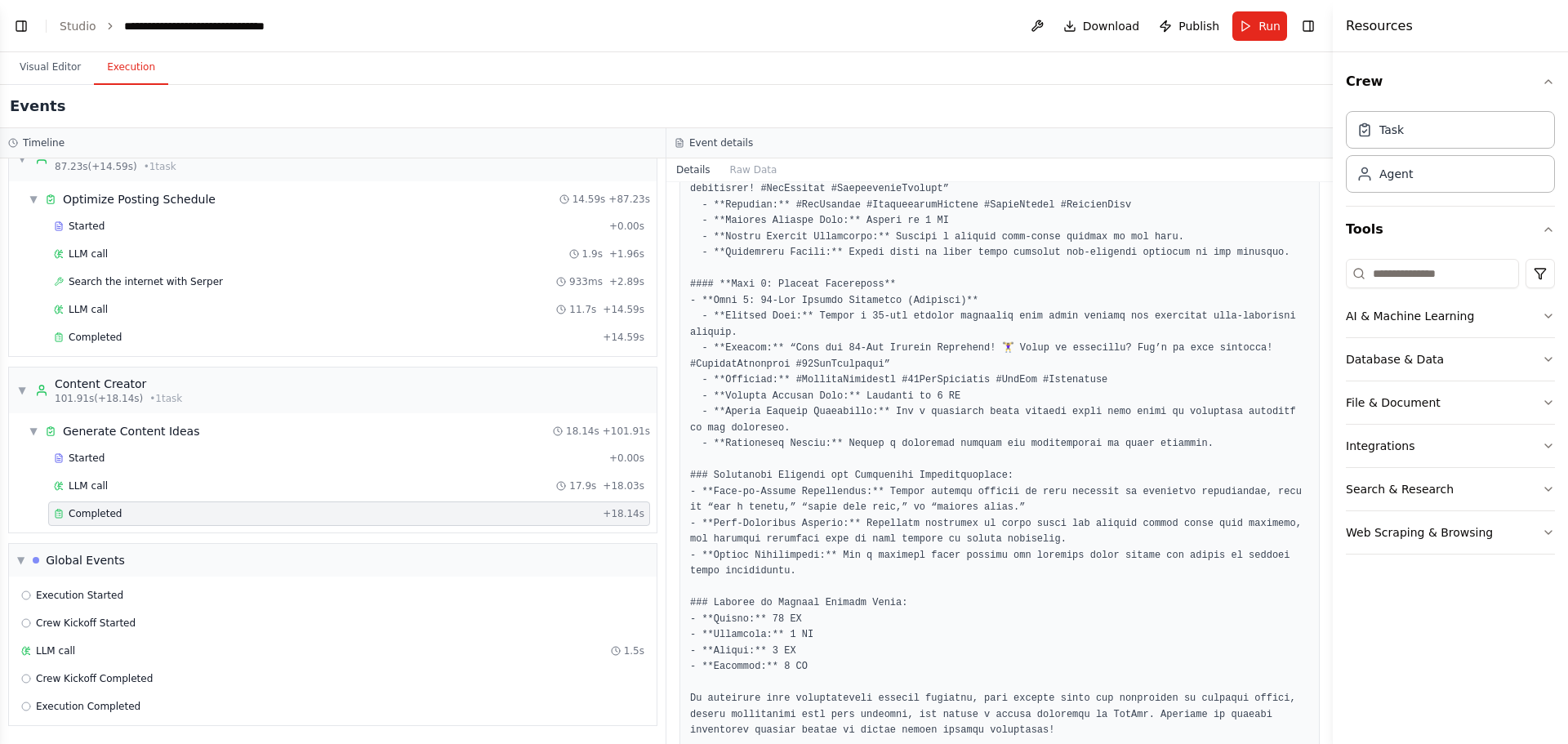
click at [107, 80] on button "Execution" at bounding box center [131, 67] width 74 height 34
click at [145, 262] on div "LLM call 1.9s + 1.96s" at bounding box center [349, 254] width 602 height 24
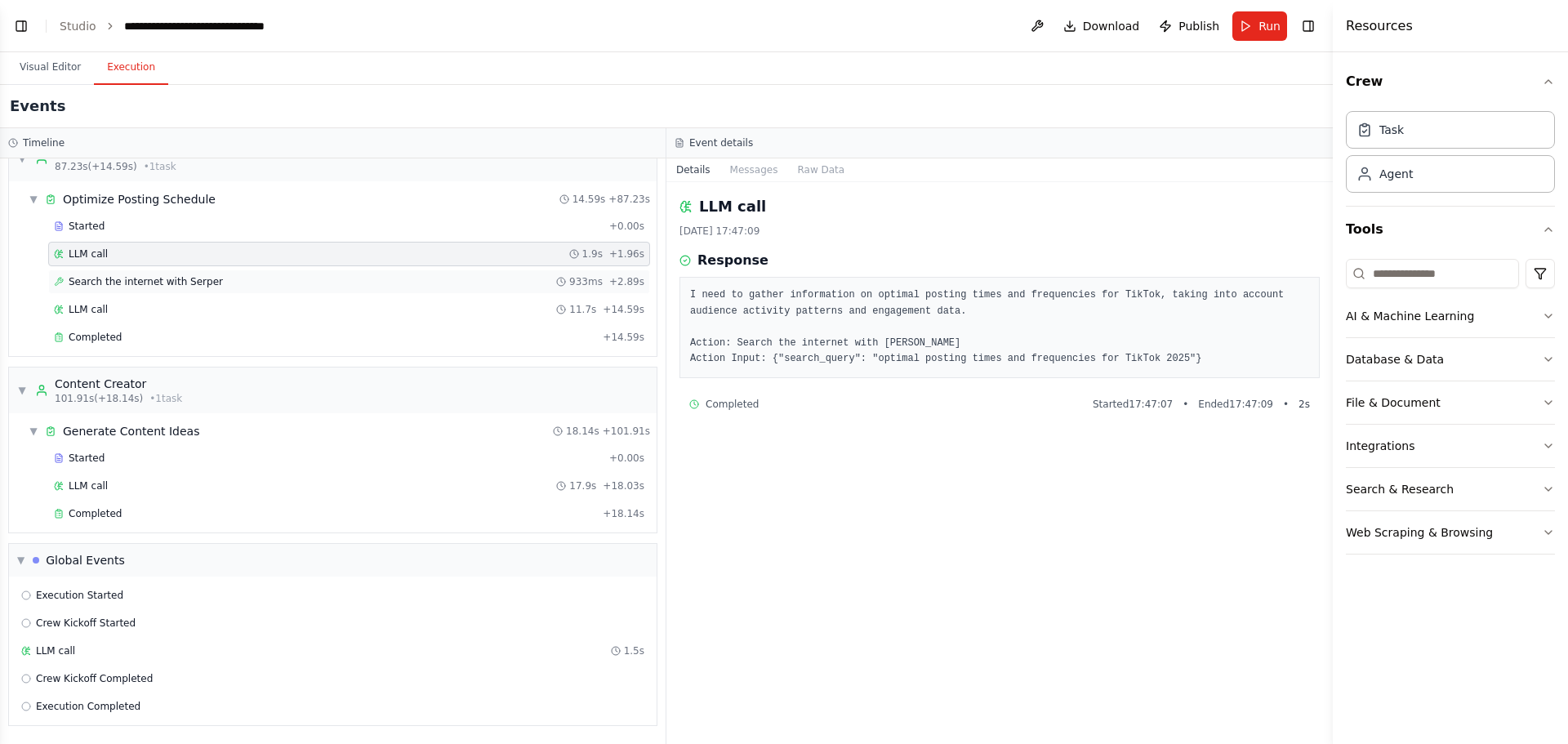
click at [142, 280] on span "Search the internet with Serper" at bounding box center [146, 282] width 155 height 13
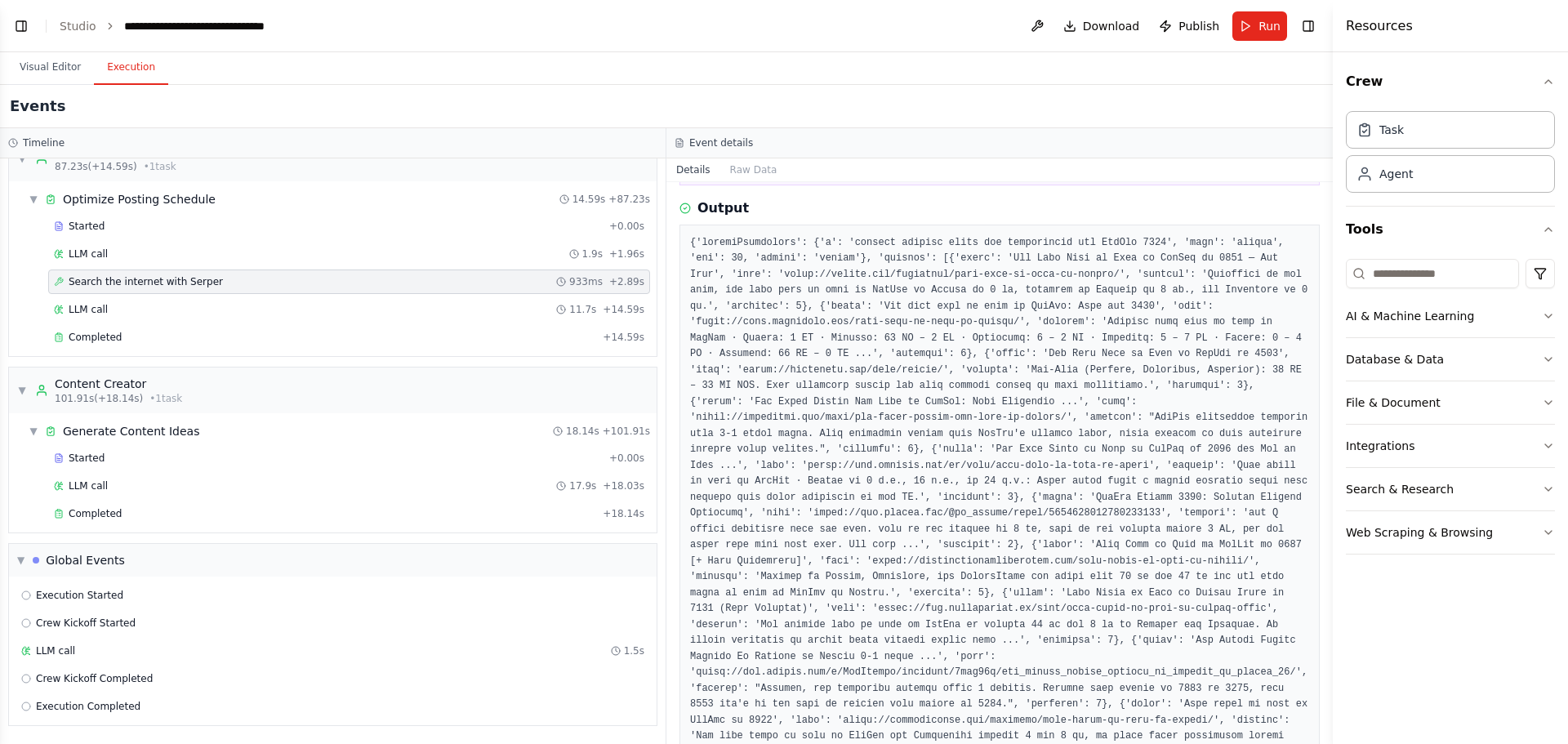
scroll to position [218, 0]
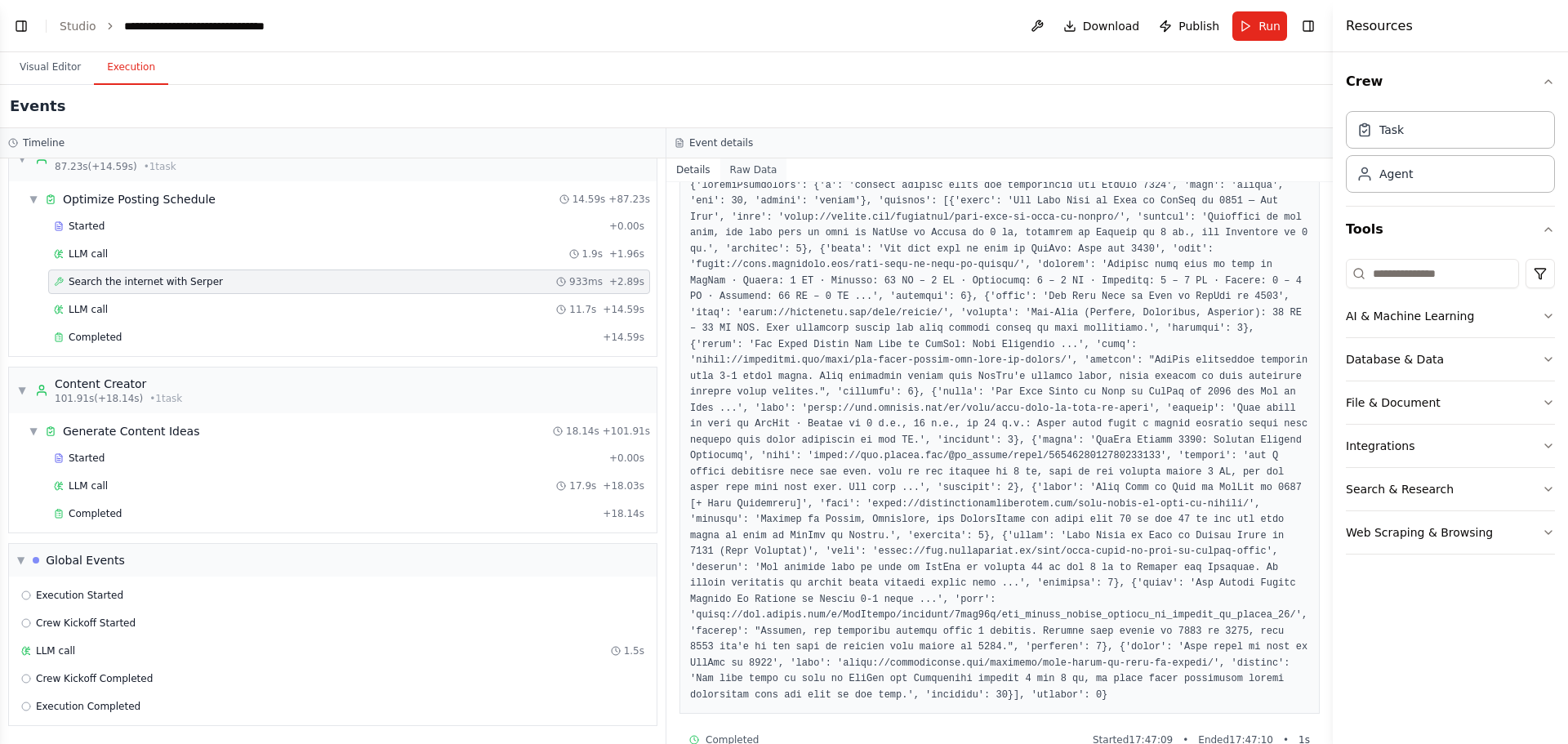
click at [733, 167] on button "Raw Data" at bounding box center [754, 169] width 67 height 23
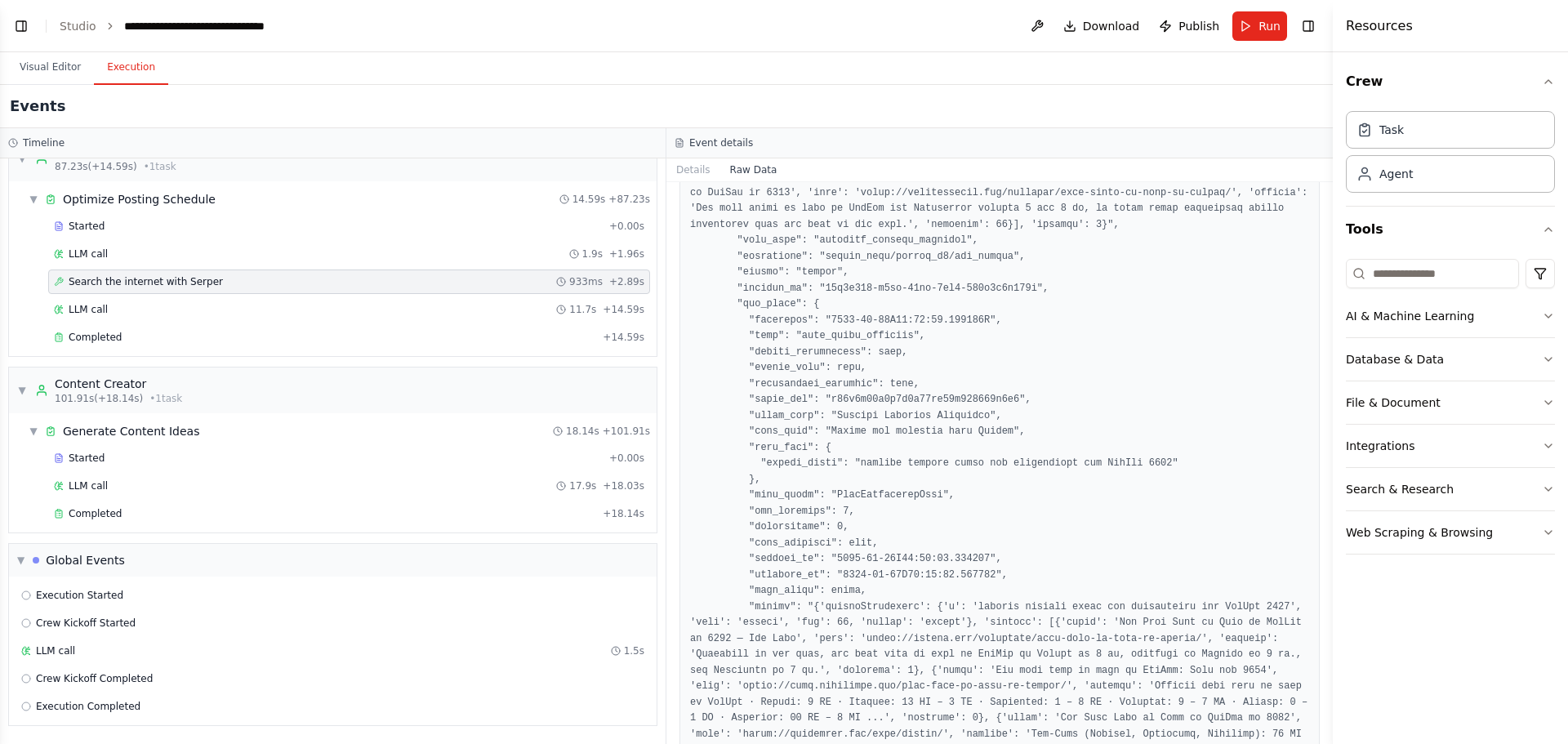
scroll to position [3770, 0]
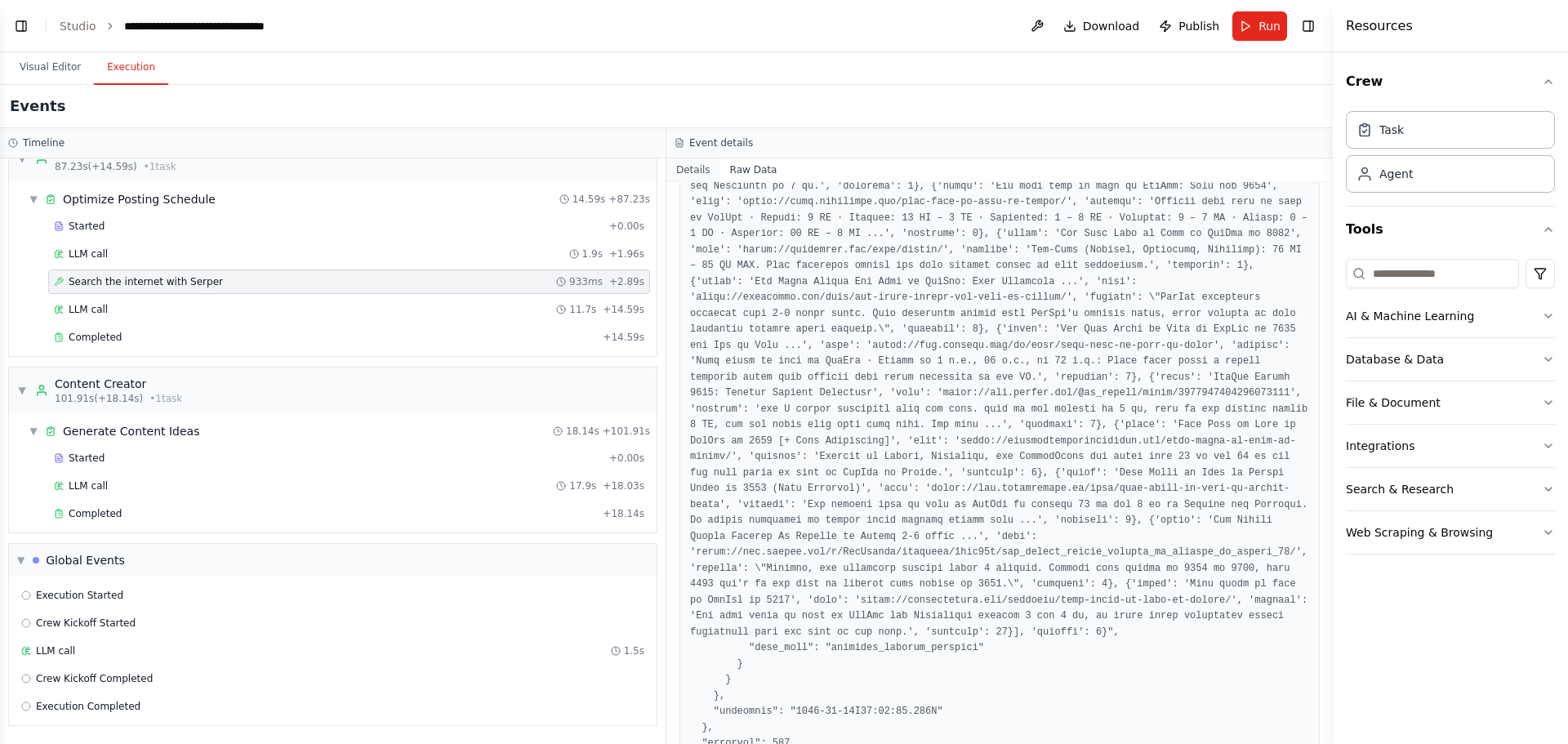
click at [685, 177] on button "Details" at bounding box center [694, 169] width 54 height 23
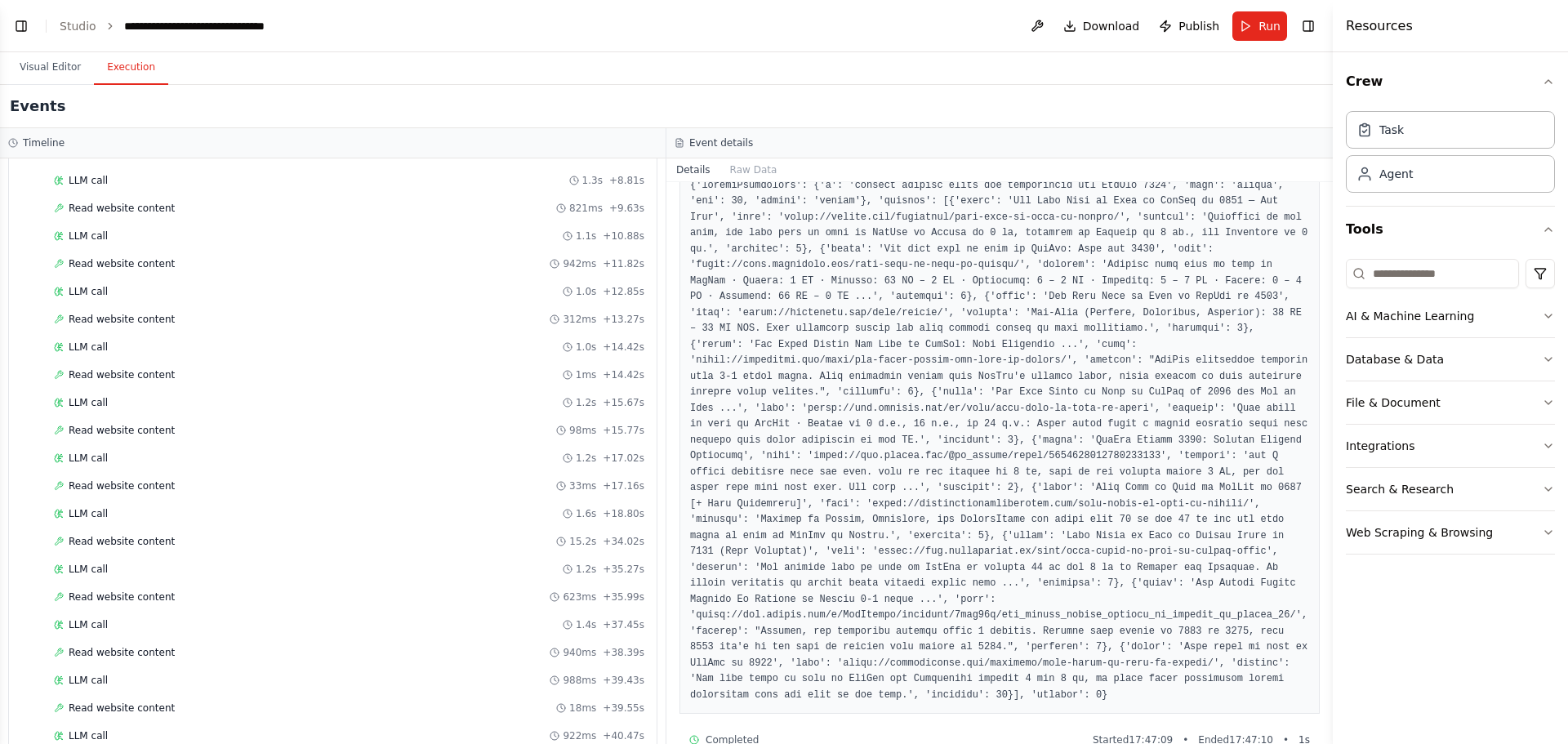
scroll to position [0, 0]
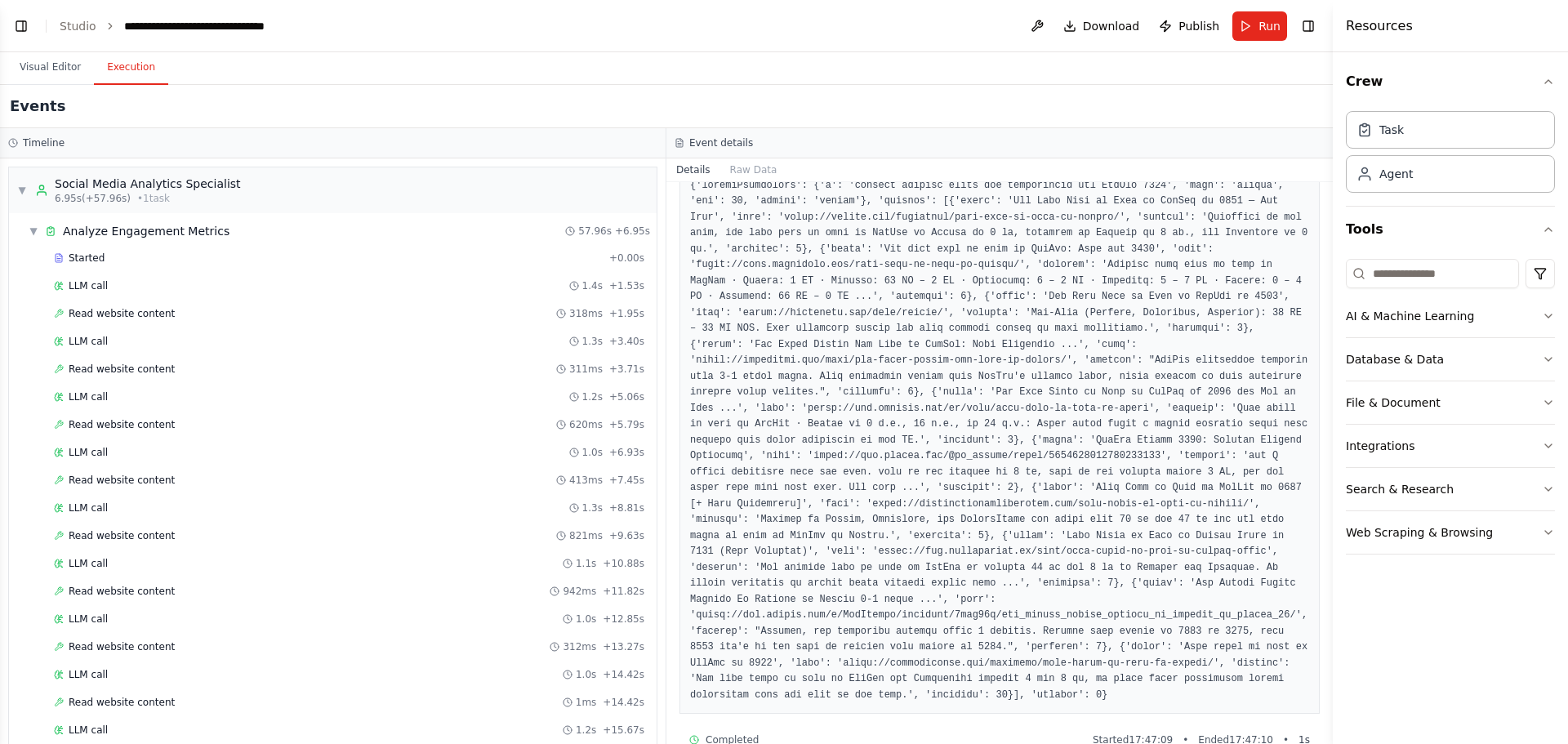
click at [18, 142] on div "Timeline" at bounding box center [333, 143] width 649 height 13
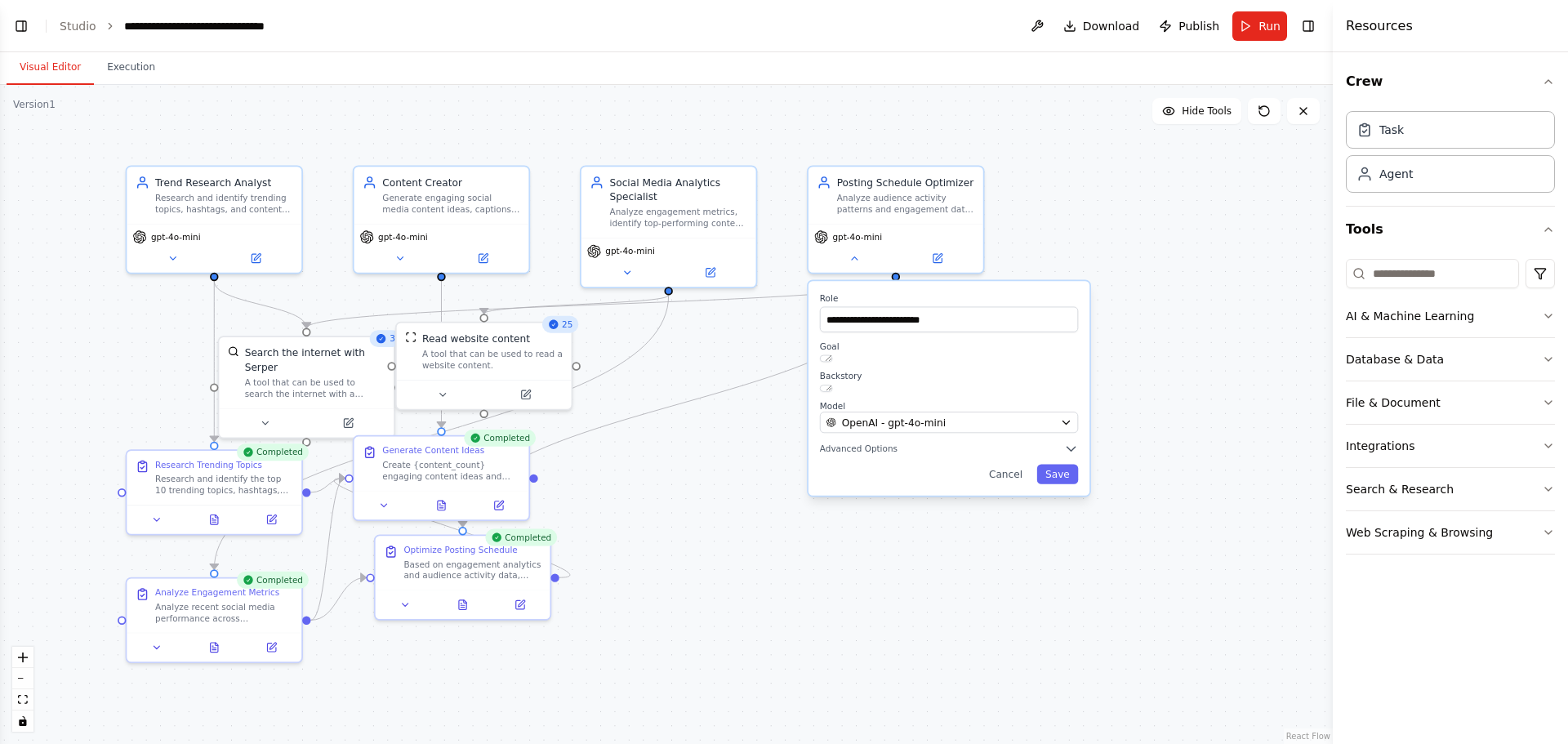
click at [38, 55] on button "Visual Editor" at bounding box center [50, 67] width 87 height 34
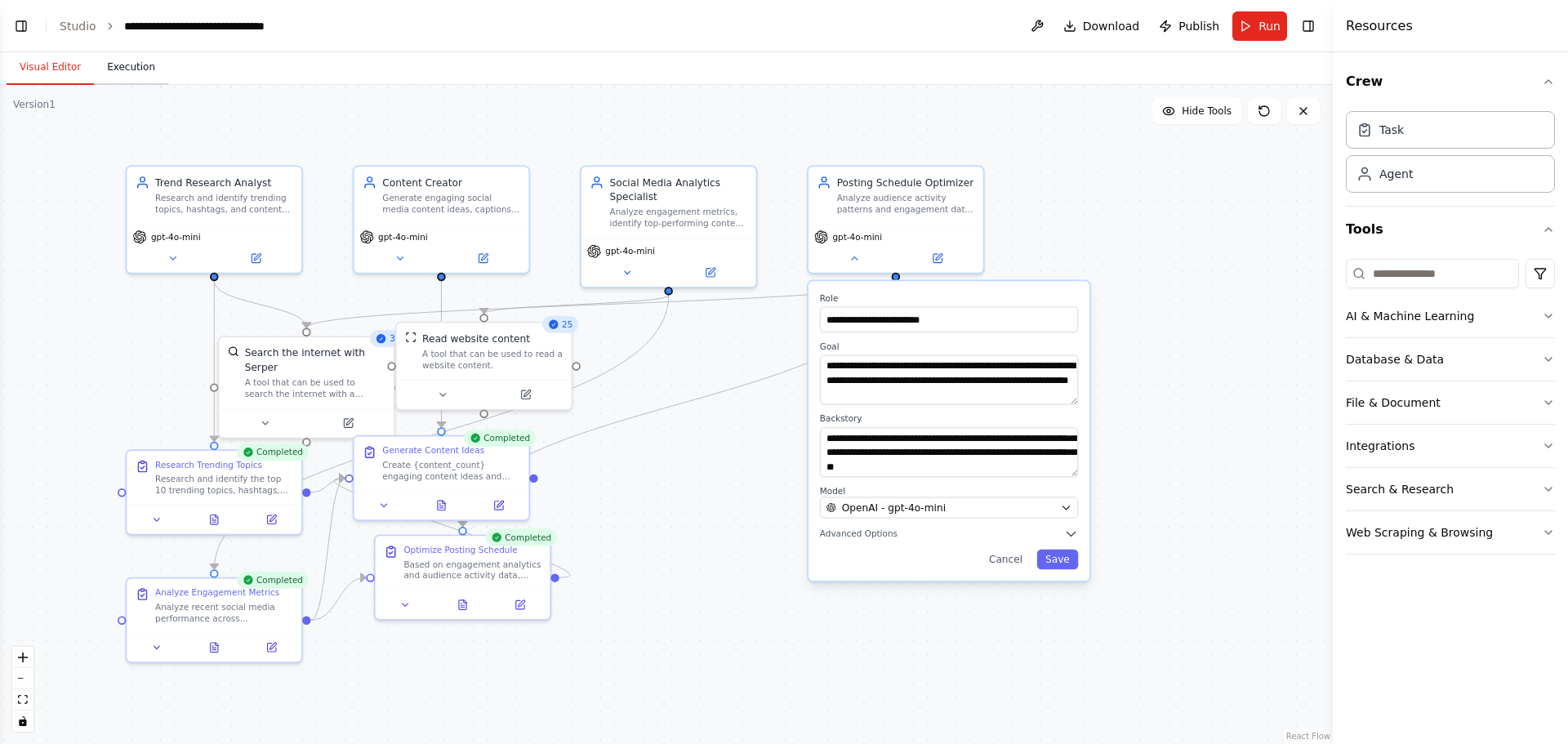
scroll to position [1222, 0]
click at [1048, 27] on button at bounding box center [1037, 26] width 26 height 29
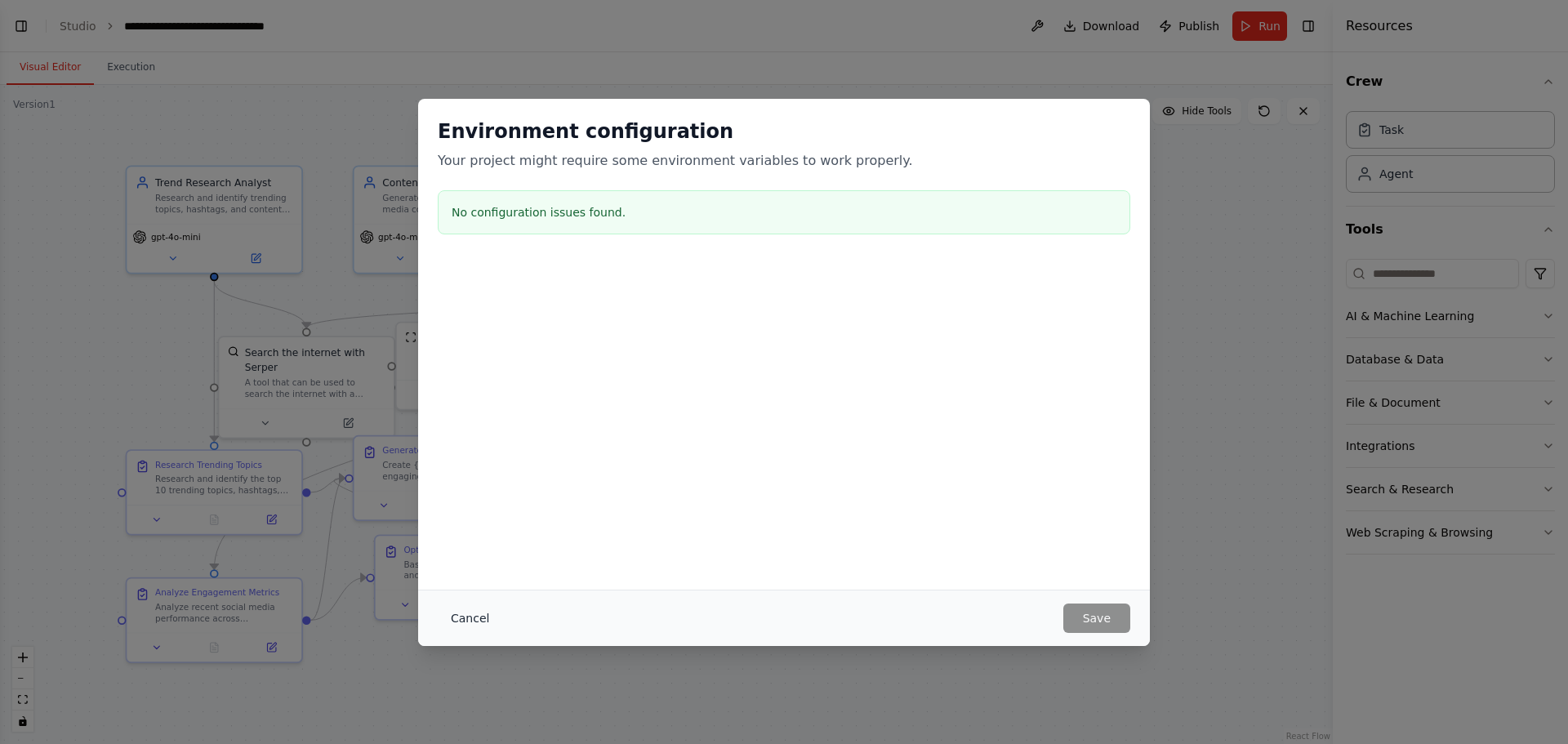
click at [477, 625] on button "Cancel" at bounding box center [470, 618] width 65 height 29
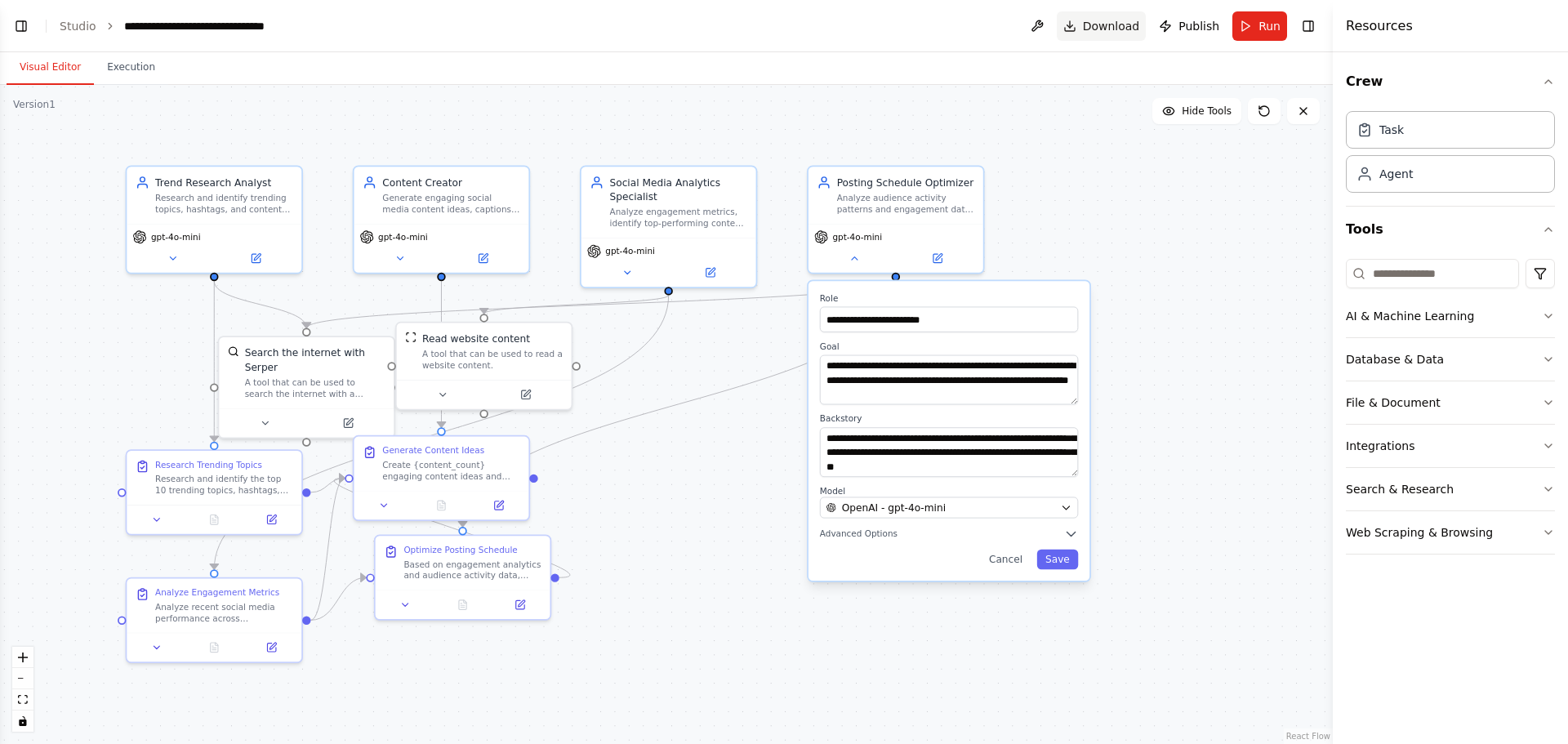
click at [1091, 34] on button "Download" at bounding box center [1101, 26] width 90 height 29
click at [1020, 40] on header "**********" at bounding box center [666, 26] width 1333 height 52
click at [1554, 77] on icon "button" at bounding box center [1549, 82] width 13 height 13
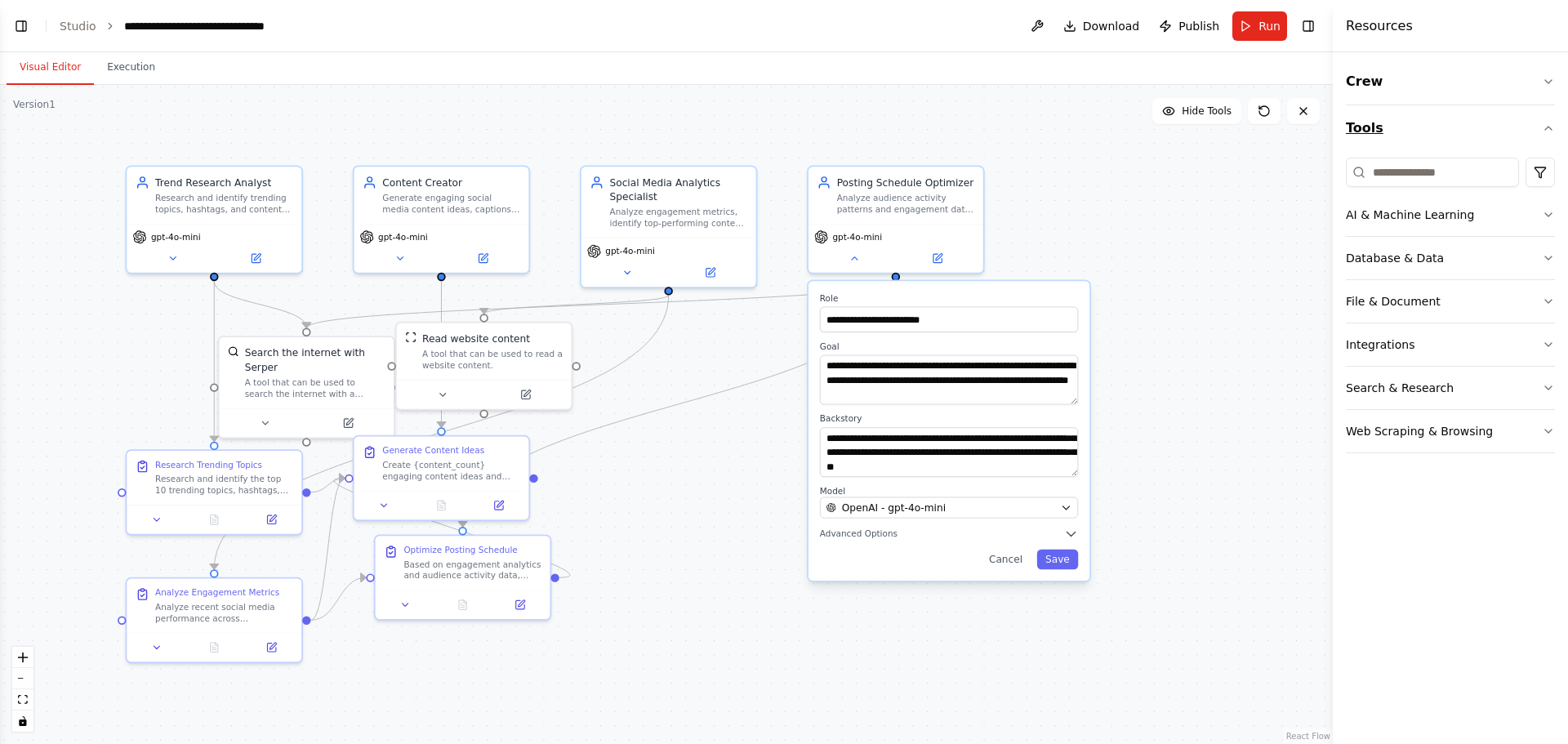
click at [1543, 124] on icon "button" at bounding box center [1549, 129] width 13 height 13
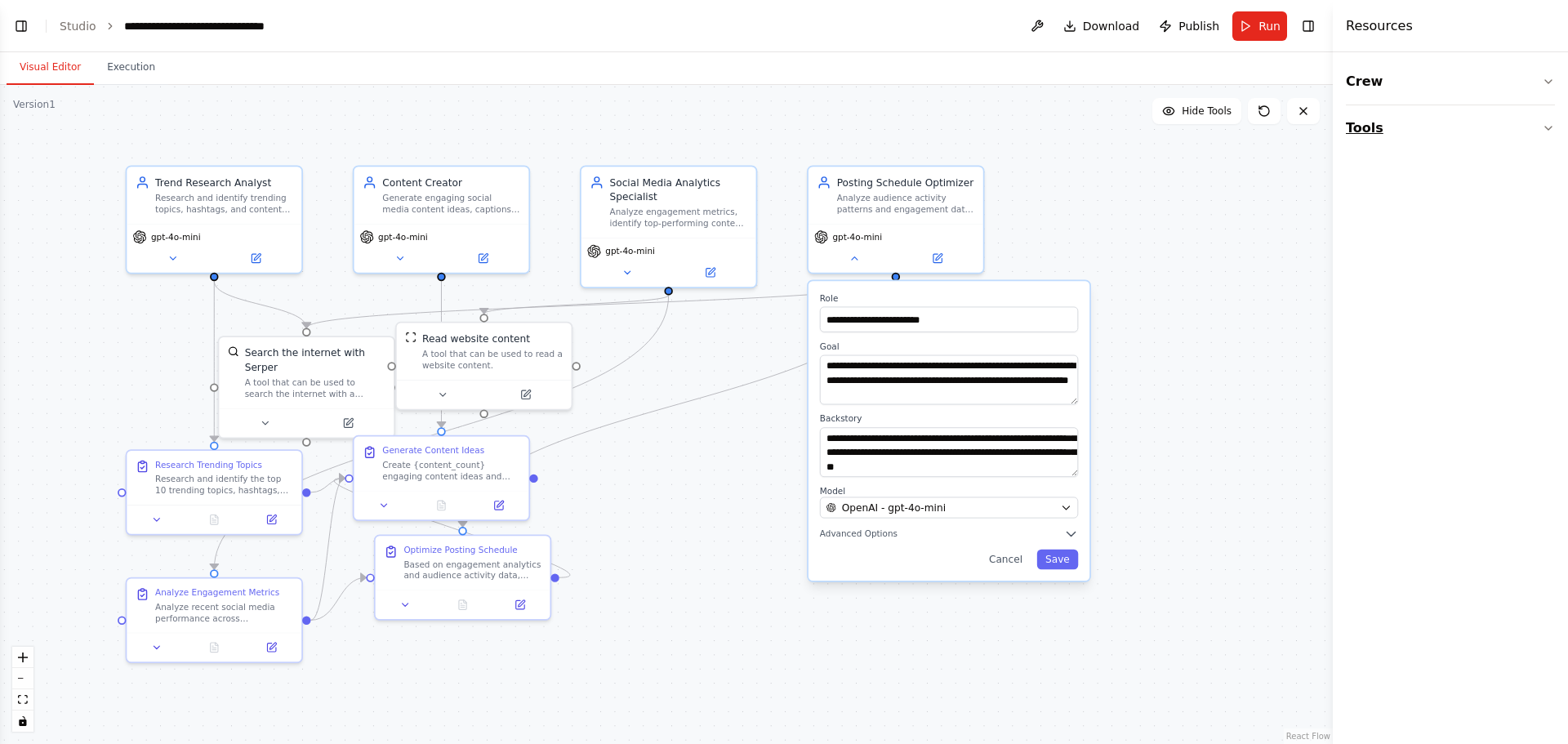
click at [1550, 114] on button "Tools" at bounding box center [1450, 128] width 209 height 45
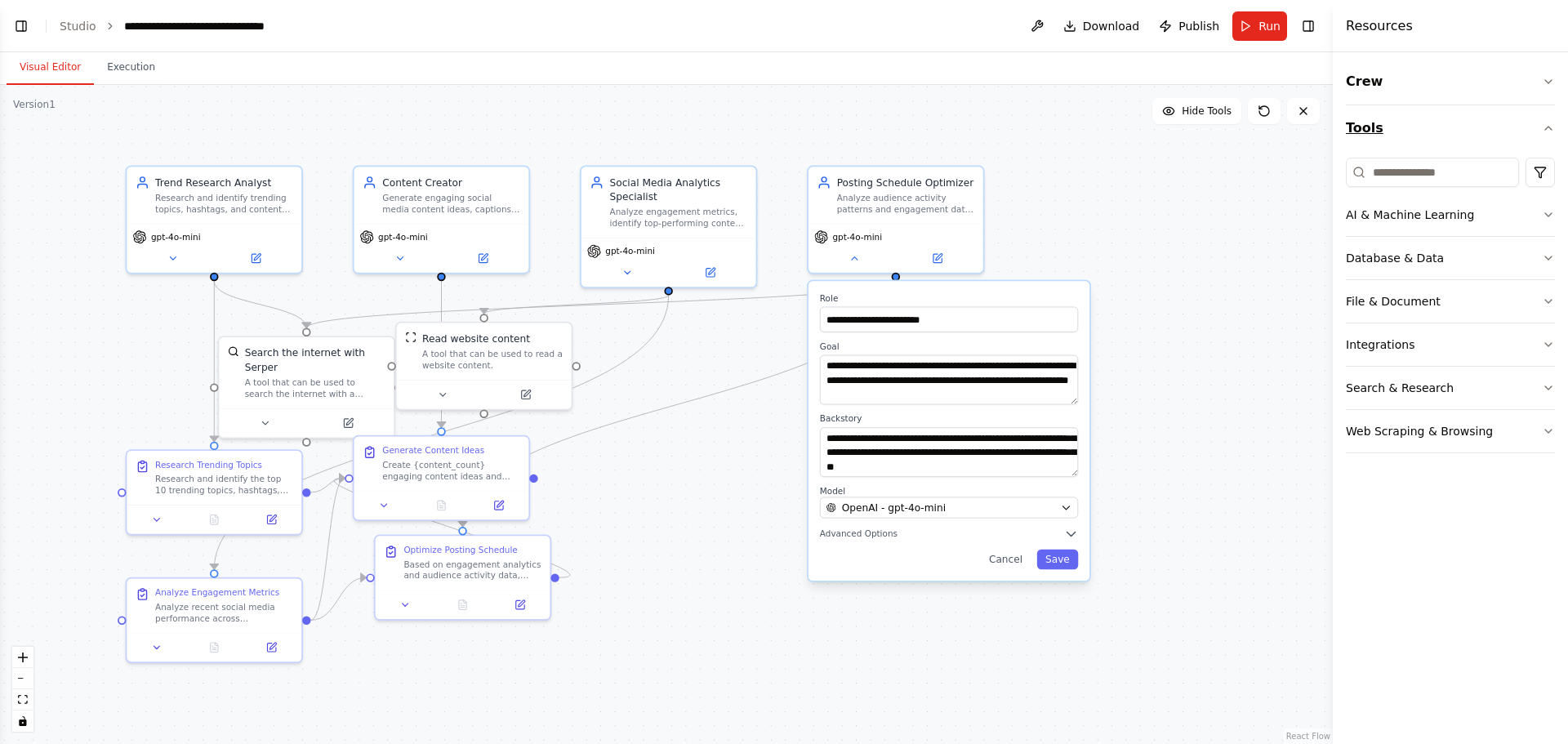
click at [1550, 114] on button "Tools" at bounding box center [1450, 128] width 209 height 45
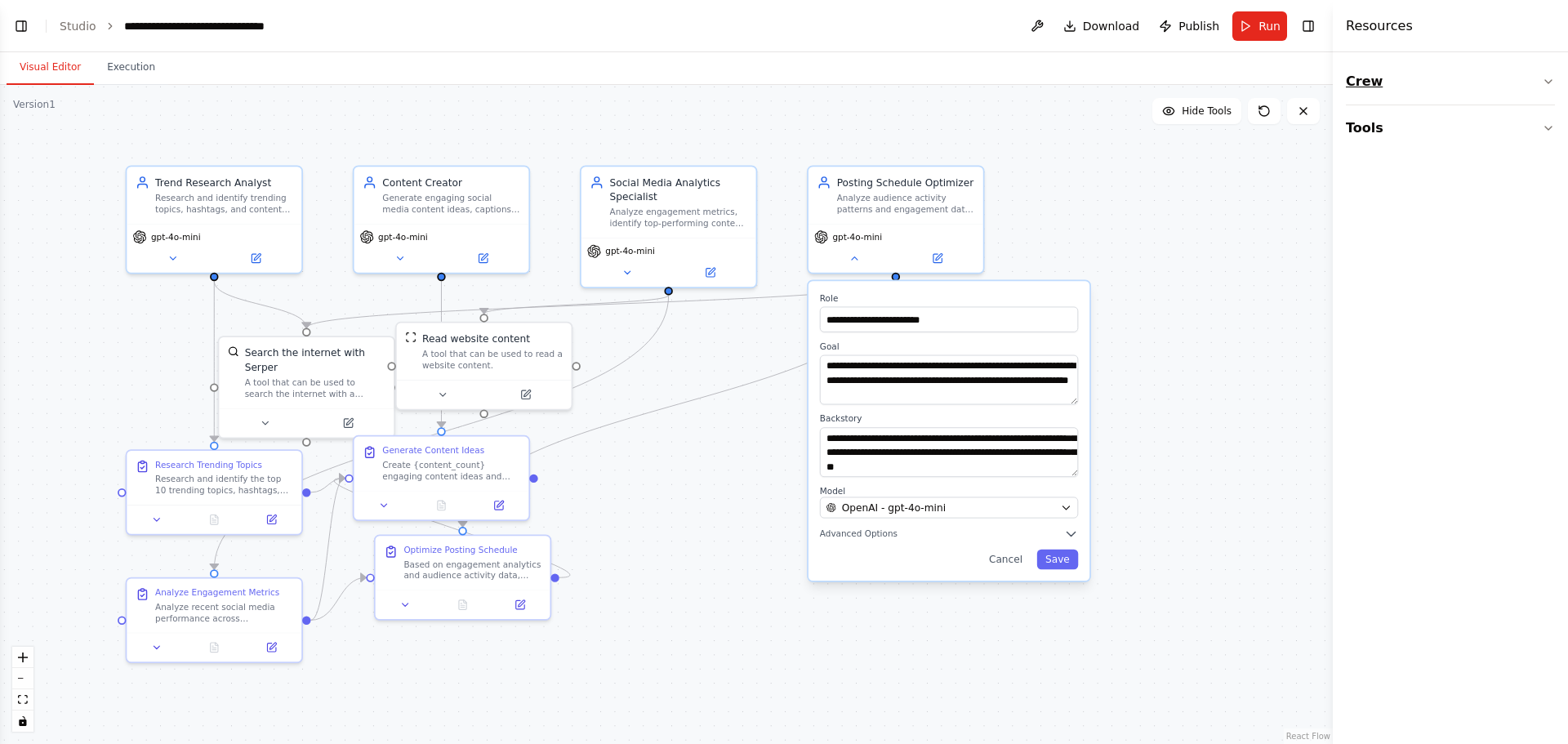
click at [1554, 81] on icon "button" at bounding box center [1549, 82] width 13 height 13
click at [1303, 24] on button "Toggle Right Sidebar" at bounding box center [1308, 25] width 23 height 23
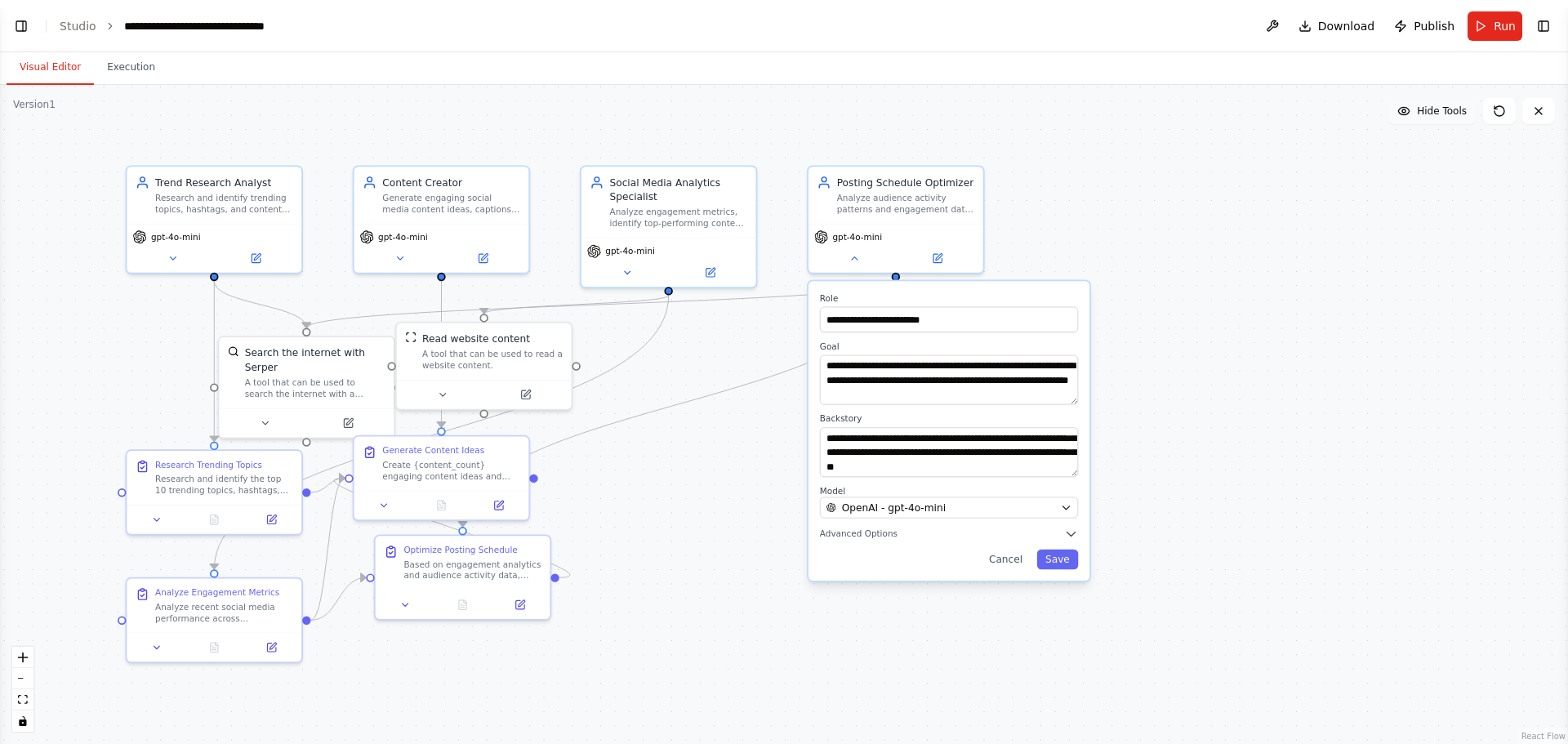
click at [1433, 115] on span "Hide Tools" at bounding box center [1441, 111] width 50 height 13
click at [1433, 115] on span "Show Tools" at bounding box center [1439, 111] width 54 height 13
click at [1431, 115] on span "Hide Tools" at bounding box center [1441, 111] width 50 height 13
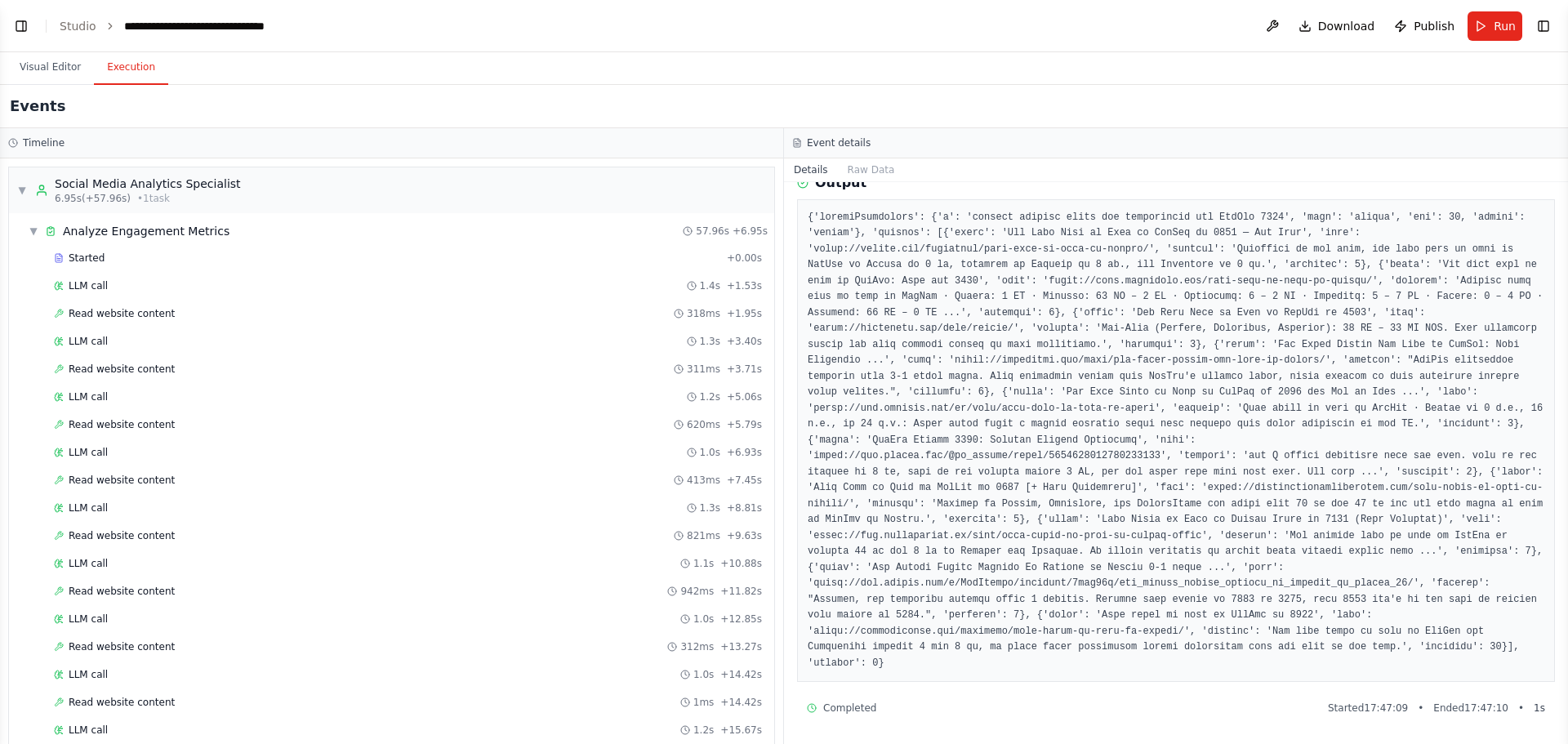
click at [119, 58] on button "Execution" at bounding box center [131, 67] width 74 height 34
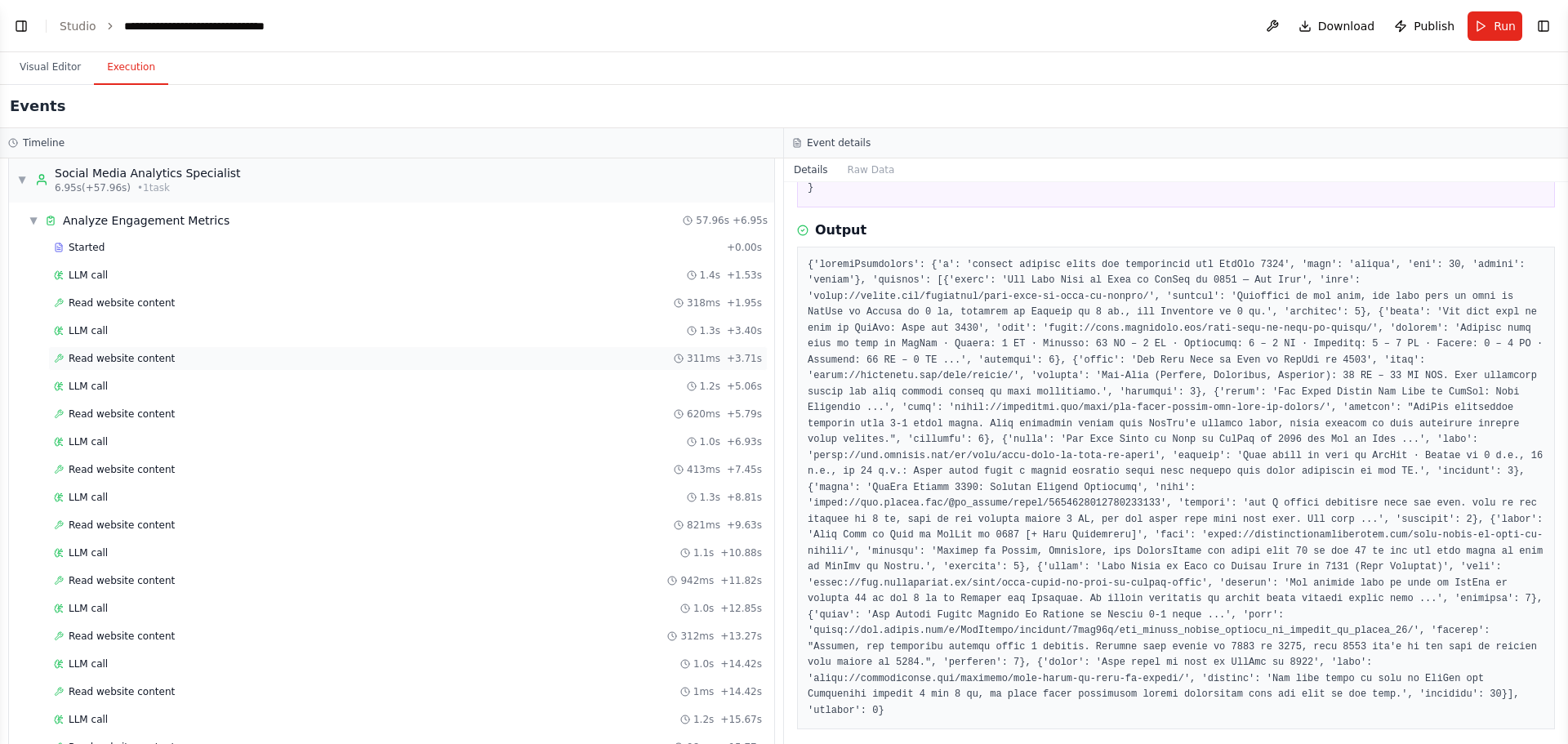
scroll to position [4, 0]
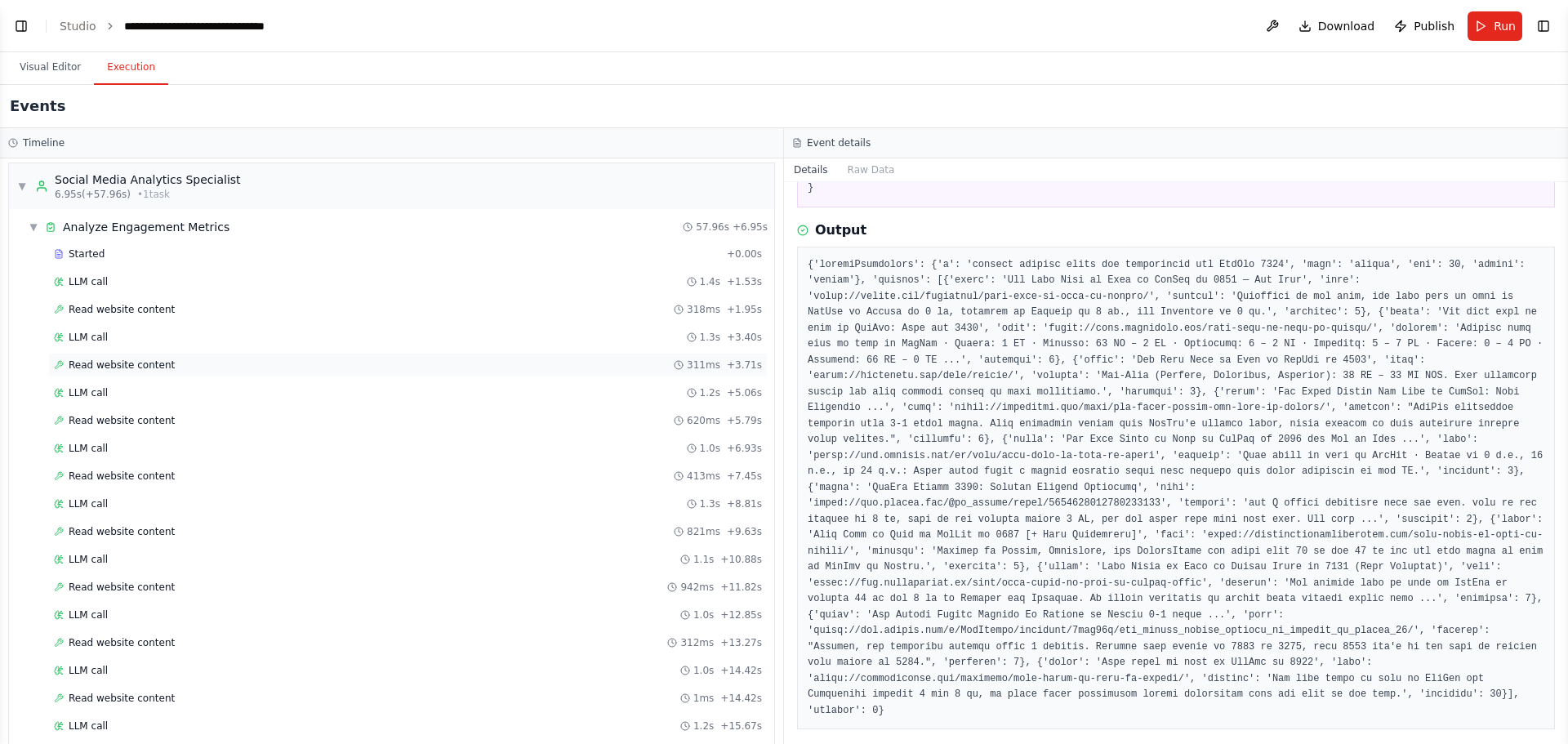
click at [250, 247] on div "Started" at bounding box center [387, 254] width 667 height 13
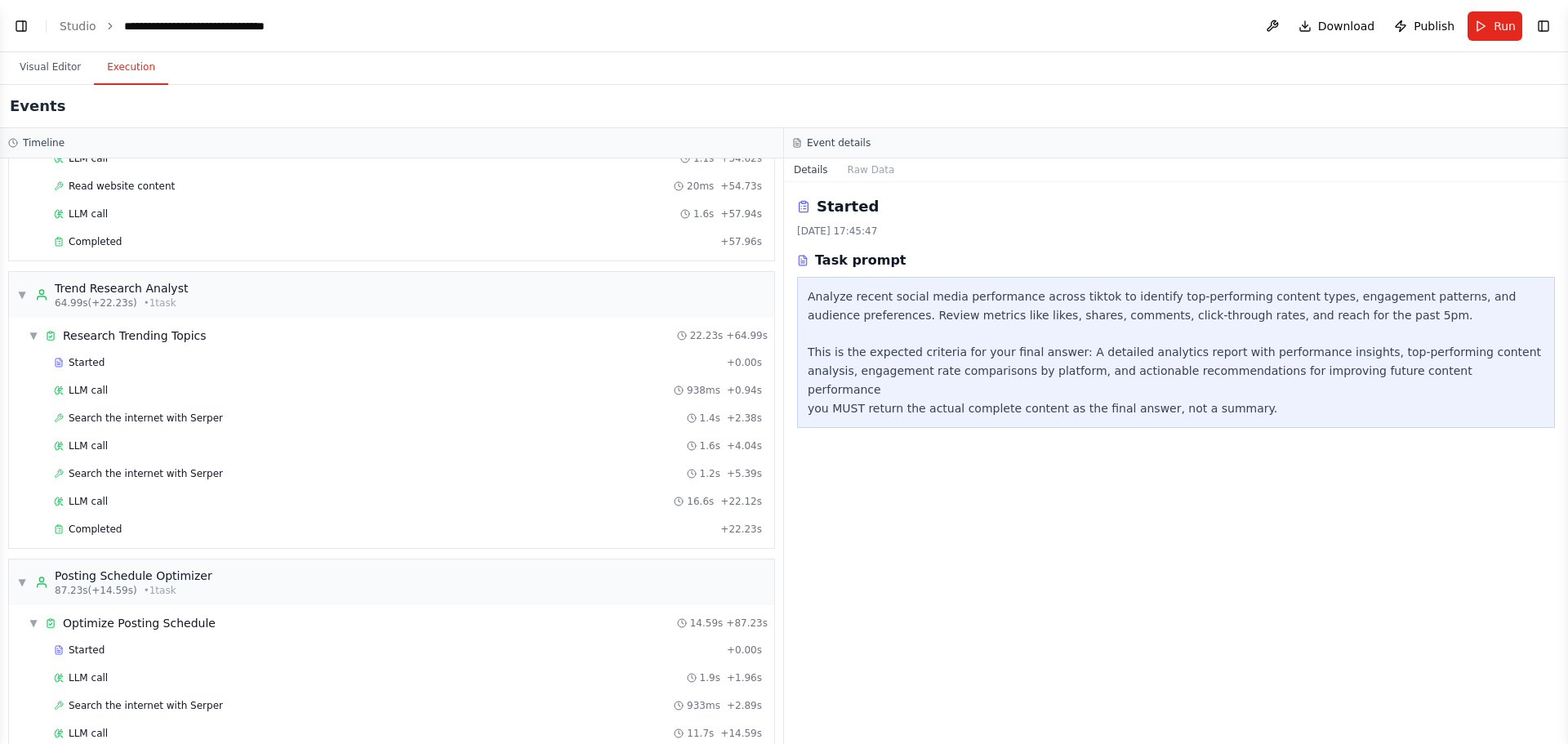
scroll to position [1461, 0]
click at [233, 291] on div "▼ Trend Research Analyst 64.99s (+22.23s) • 1 task" at bounding box center [392, 293] width 765 height 45
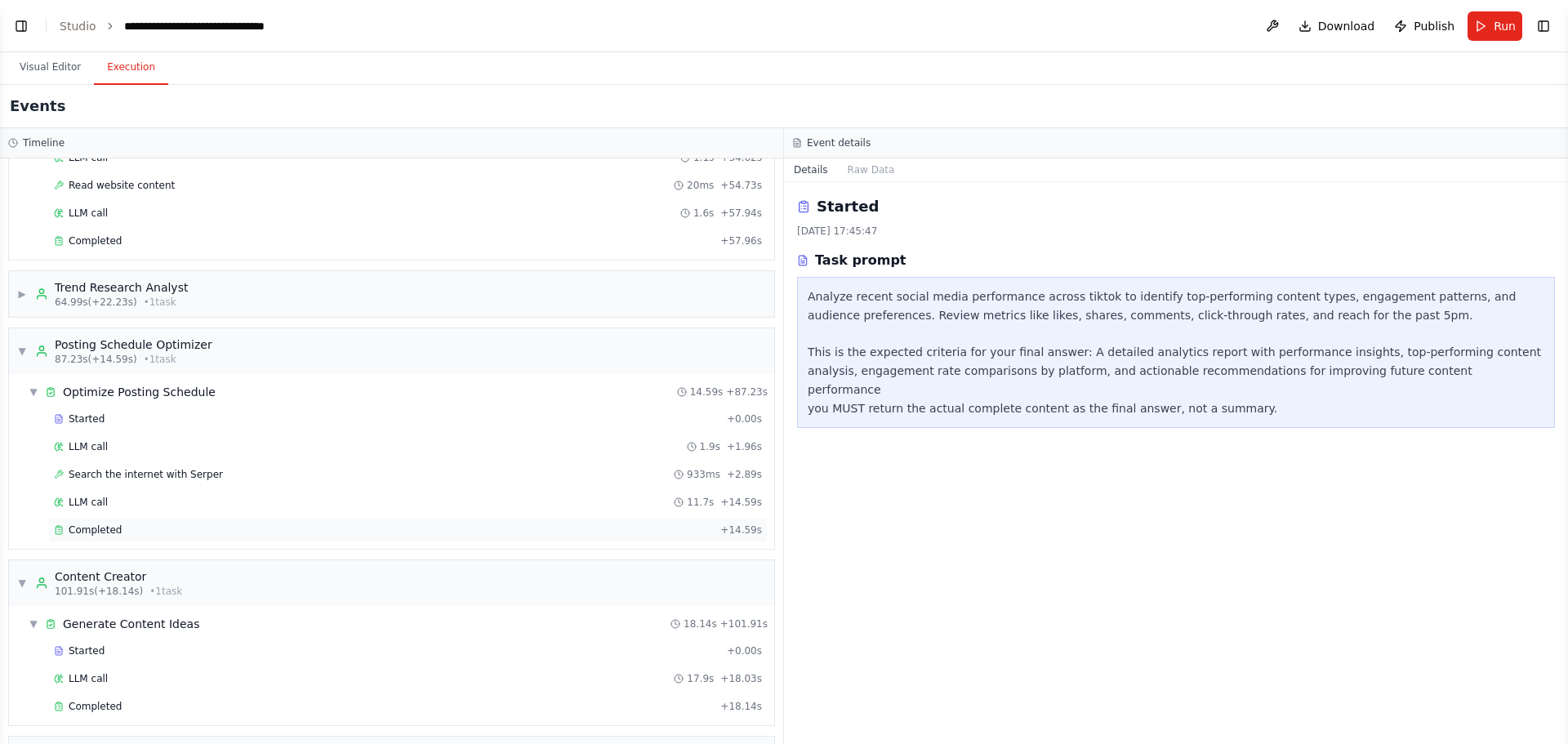
click at [177, 539] on div "Completed + 14.59s" at bounding box center [408, 530] width 720 height 24
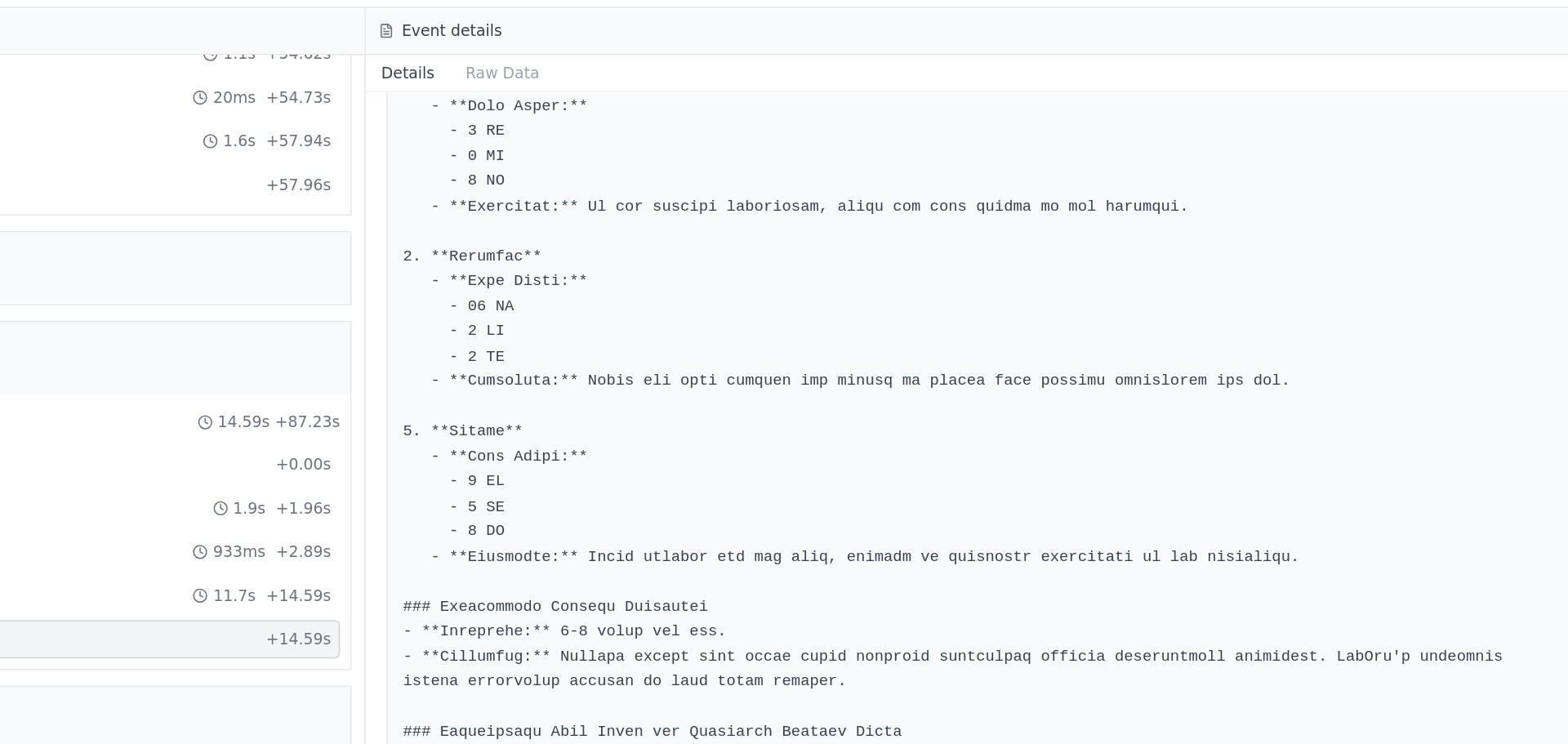
scroll to position [663, 0]
